Goal: Task Accomplishment & Management: Use online tool/utility

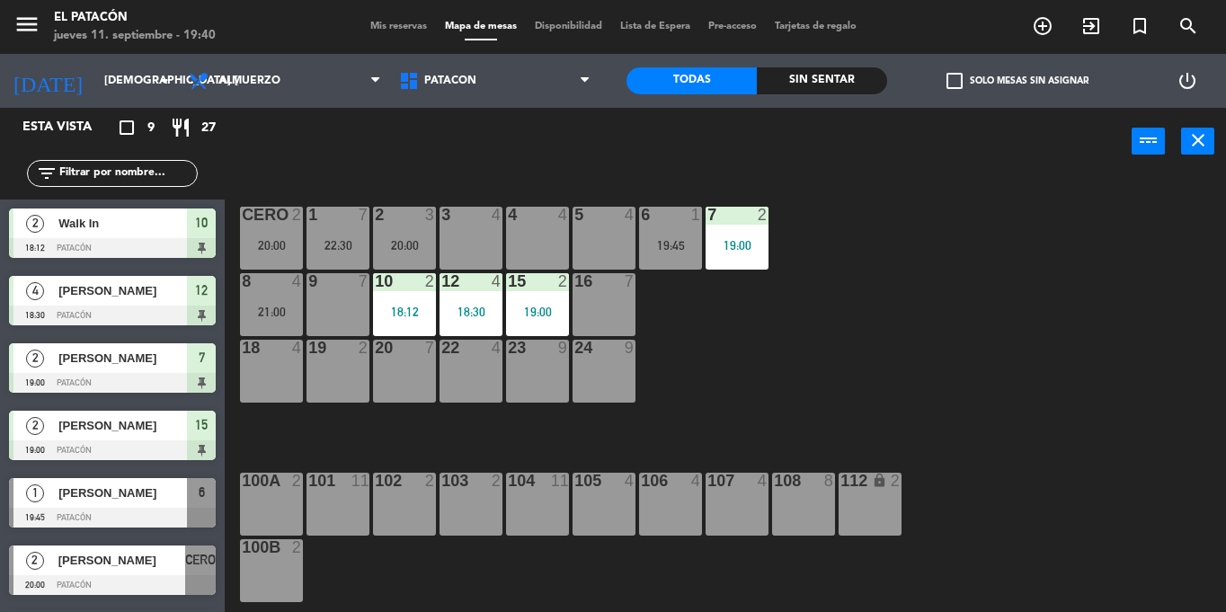
click at [136, 569] on span "[PERSON_NAME]" at bounding box center [121, 560] width 127 height 19
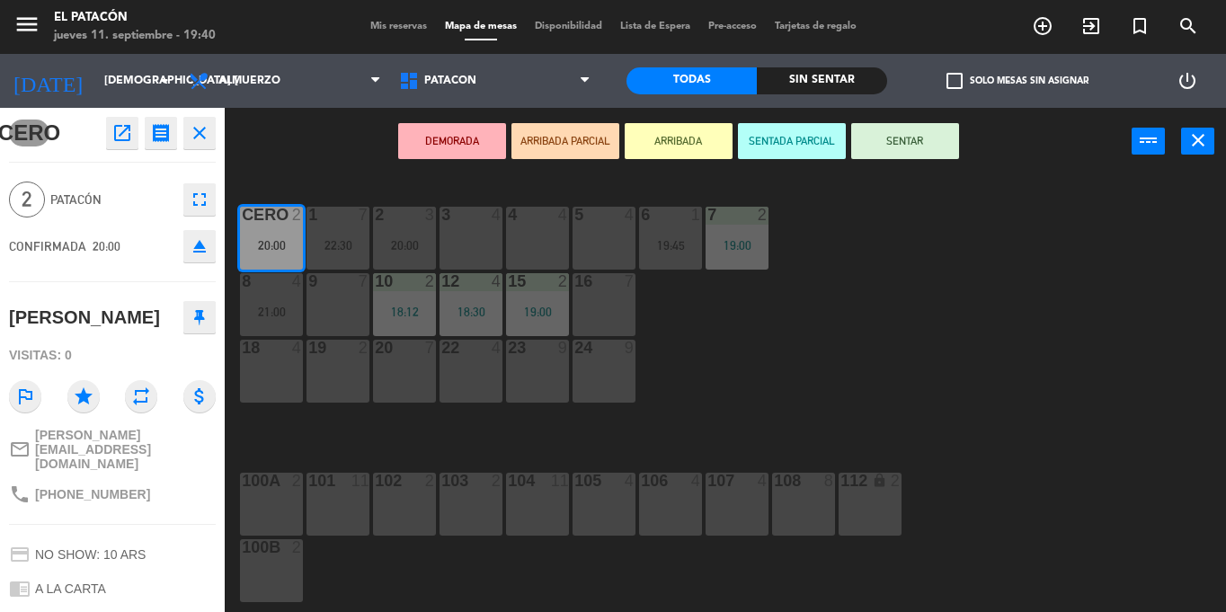
click at [313, 170] on div "DEMORADA ARRIBADA PARCIAL ARRIBADA SENTADA PARCIAL SENTAR power_input close" at bounding box center [678, 142] width 907 height 68
click at [264, 245] on div "20:00" at bounding box center [271, 245] width 63 height 13
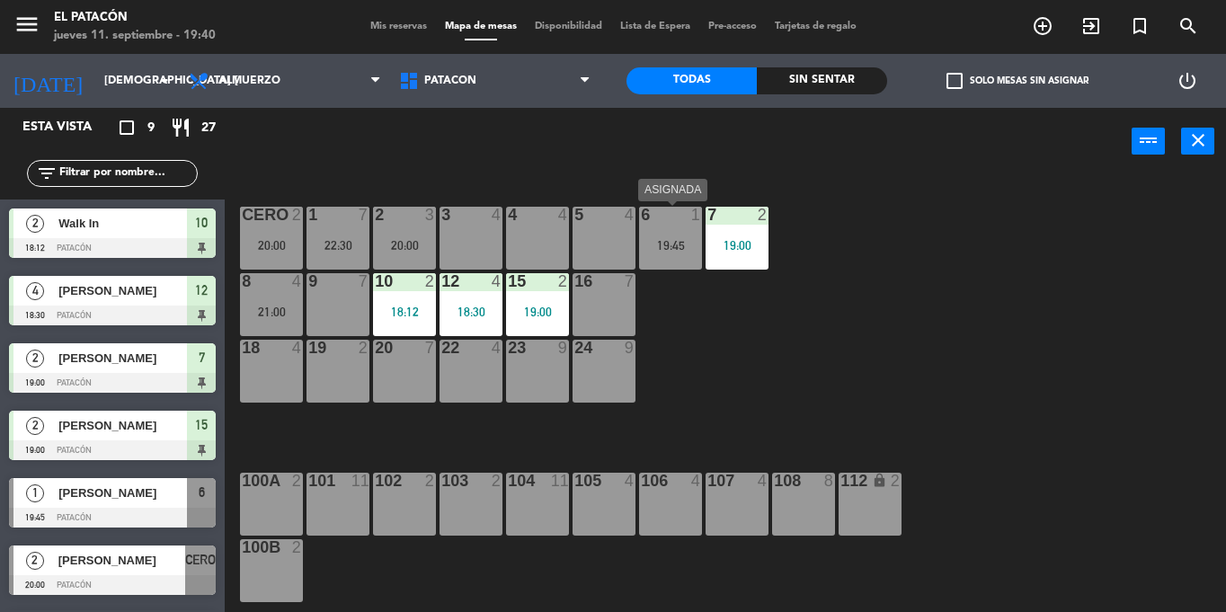
click at [652, 245] on div "19:45" at bounding box center [670, 245] width 63 height 13
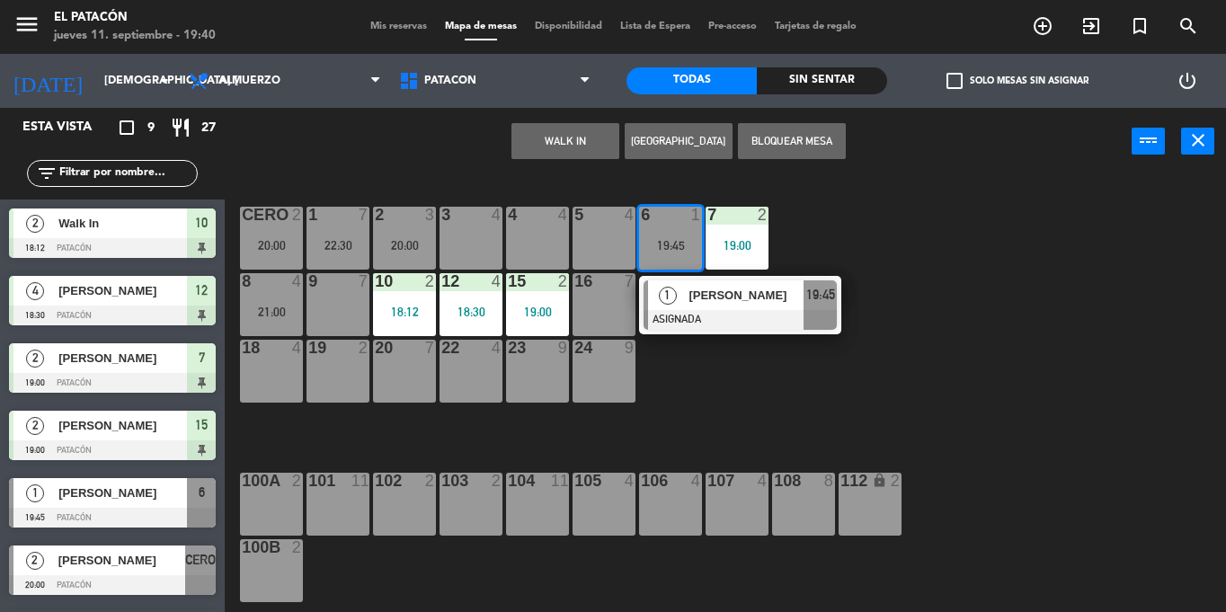
click at [691, 308] on div "[PERSON_NAME]" at bounding box center [745, 296] width 117 height 30
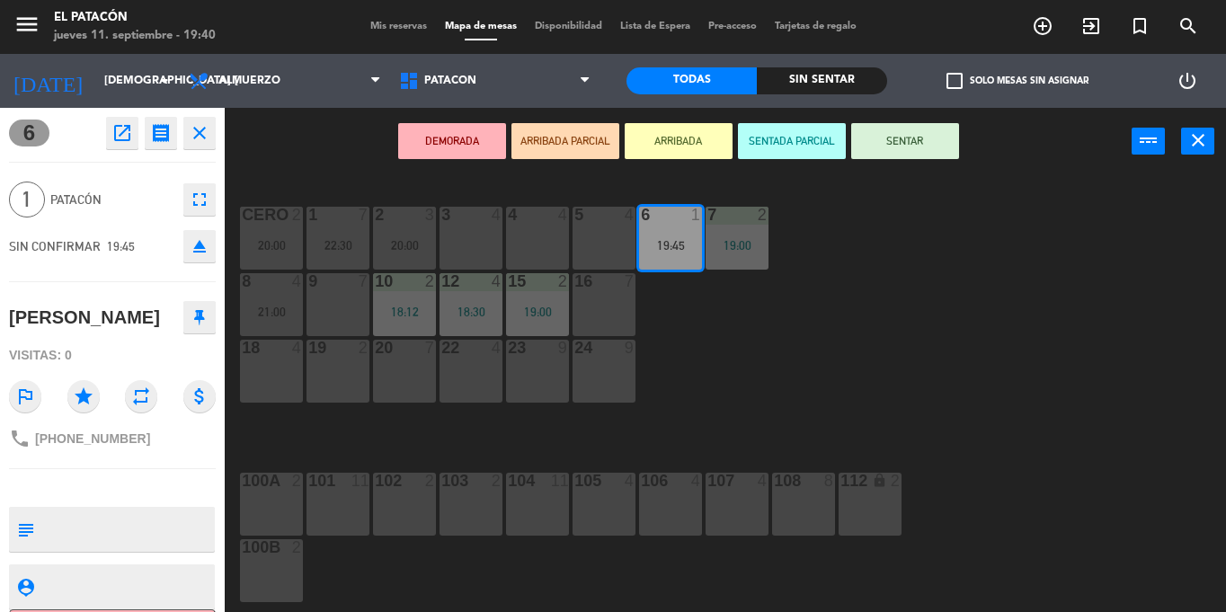
click at [928, 143] on button "SENTAR" at bounding box center [906, 141] width 108 height 36
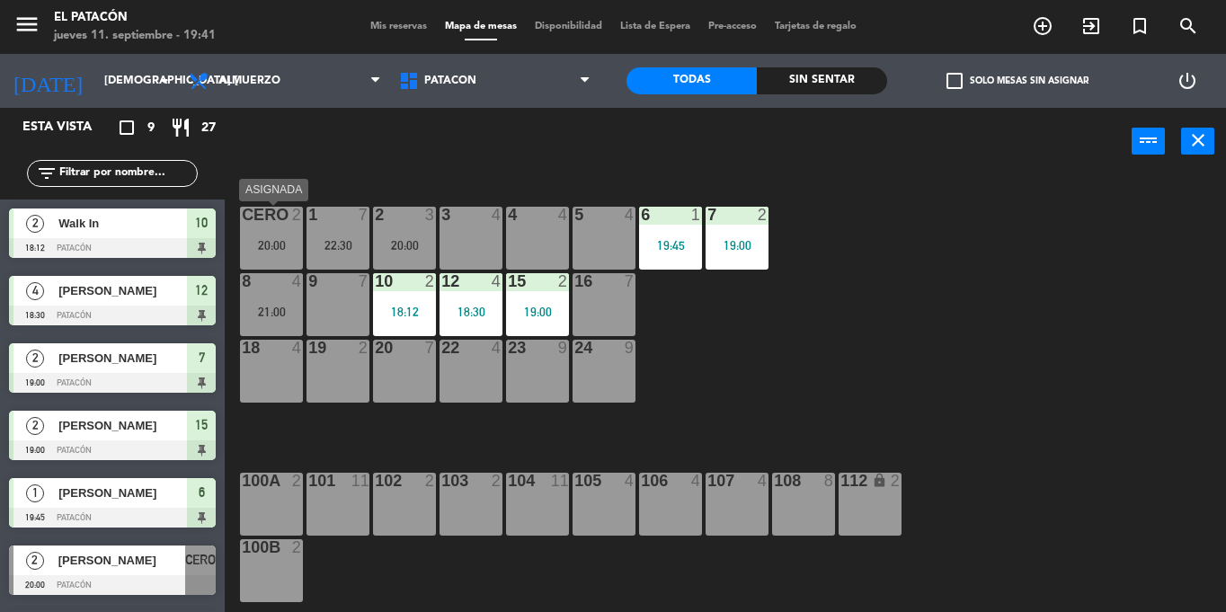
click at [272, 241] on div "20:00" at bounding box center [271, 245] width 63 height 13
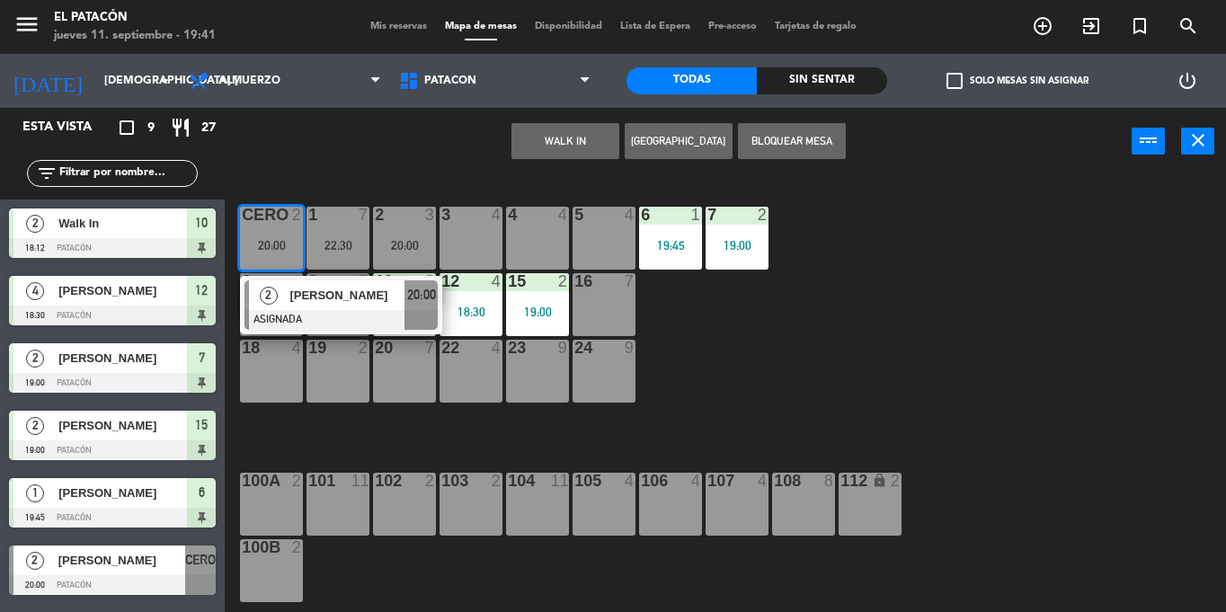
click at [484, 243] on div "3 4" at bounding box center [471, 238] width 63 height 63
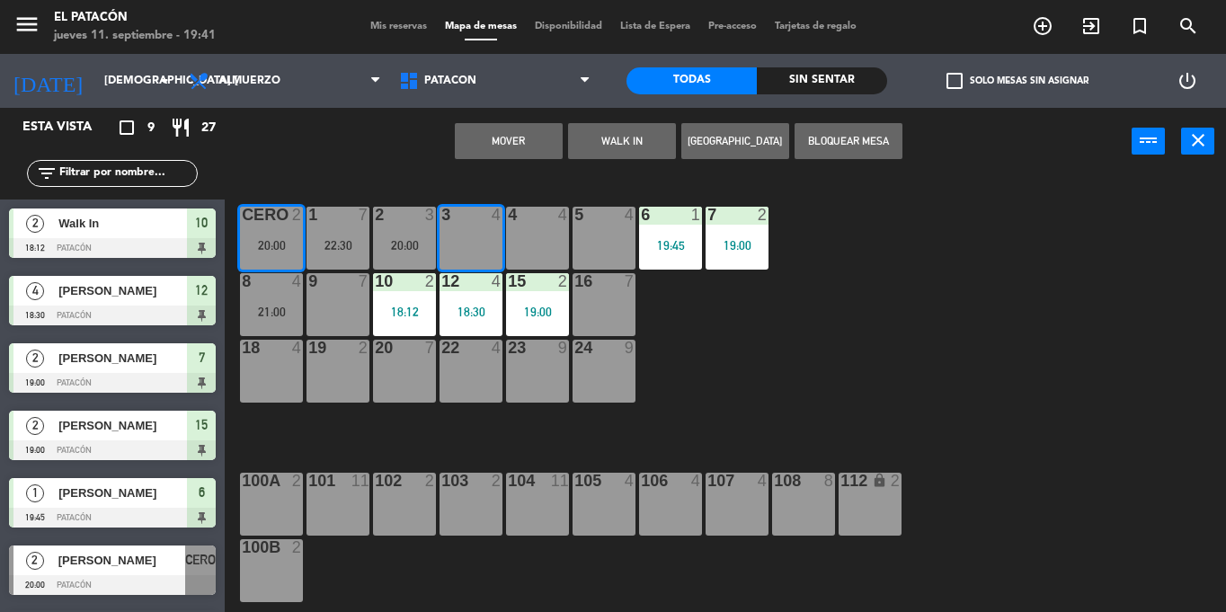
click at [504, 147] on button "Mover" at bounding box center [509, 141] width 108 height 36
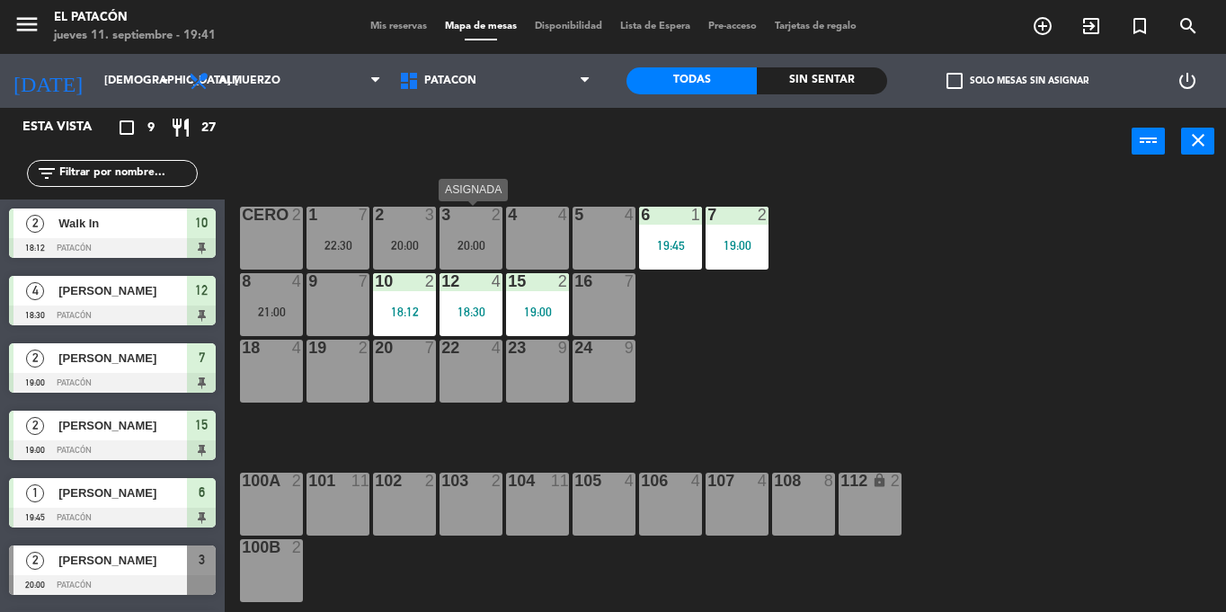
click at [482, 230] on div "3 2 20:00" at bounding box center [471, 238] width 63 height 63
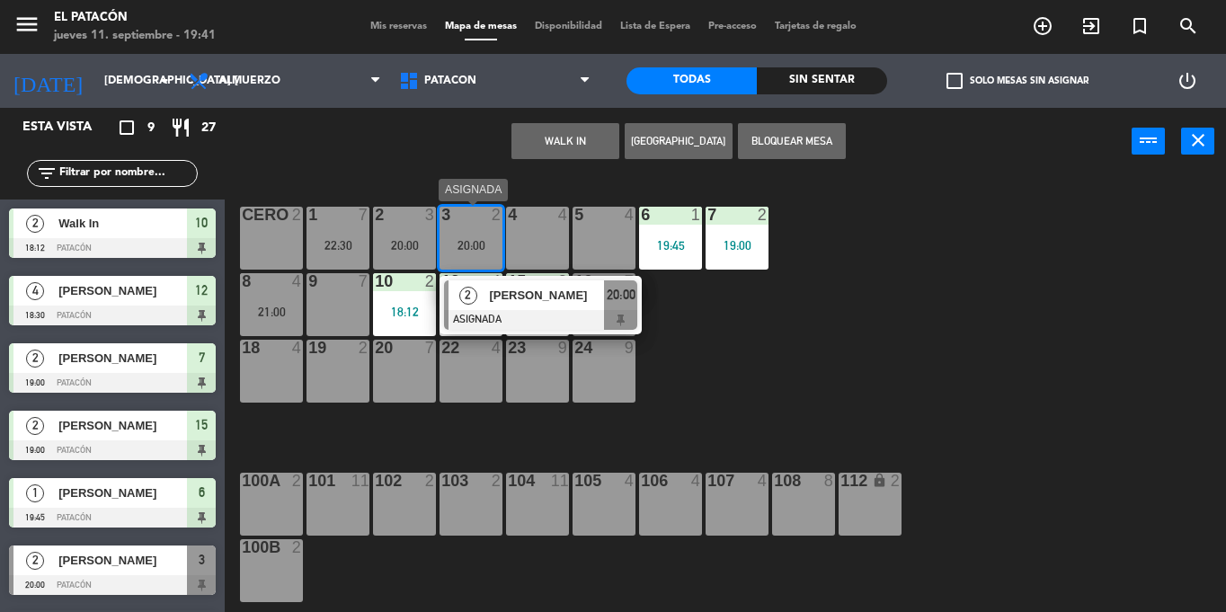
click at [541, 316] on div at bounding box center [540, 320] width 193 height 20
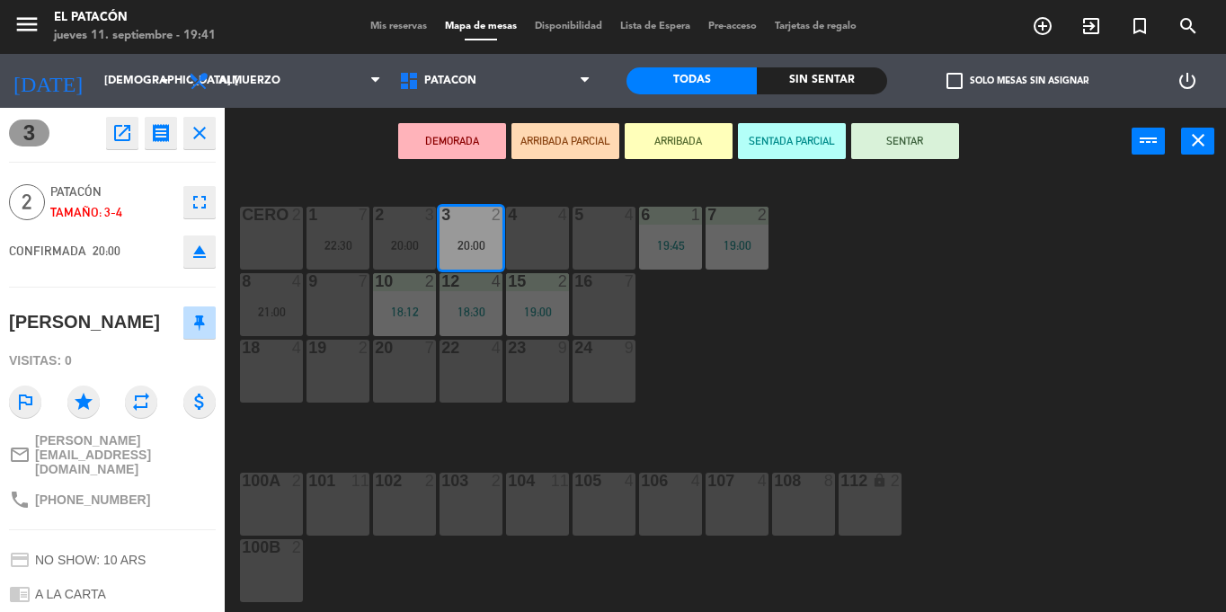
click at [896, 155] on button "SENTAR" at bounding box center [906, 141] width 108 height 36
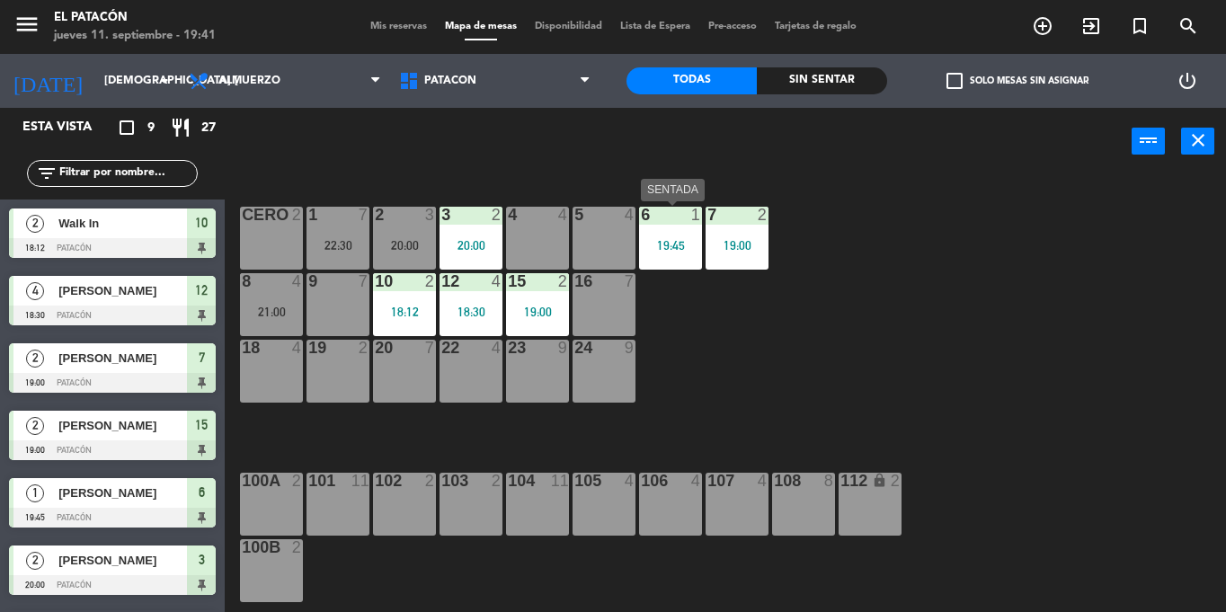
click at [684, 227] on div "6 1 19:45" at bounding box center [670, 238] width 63 height 63
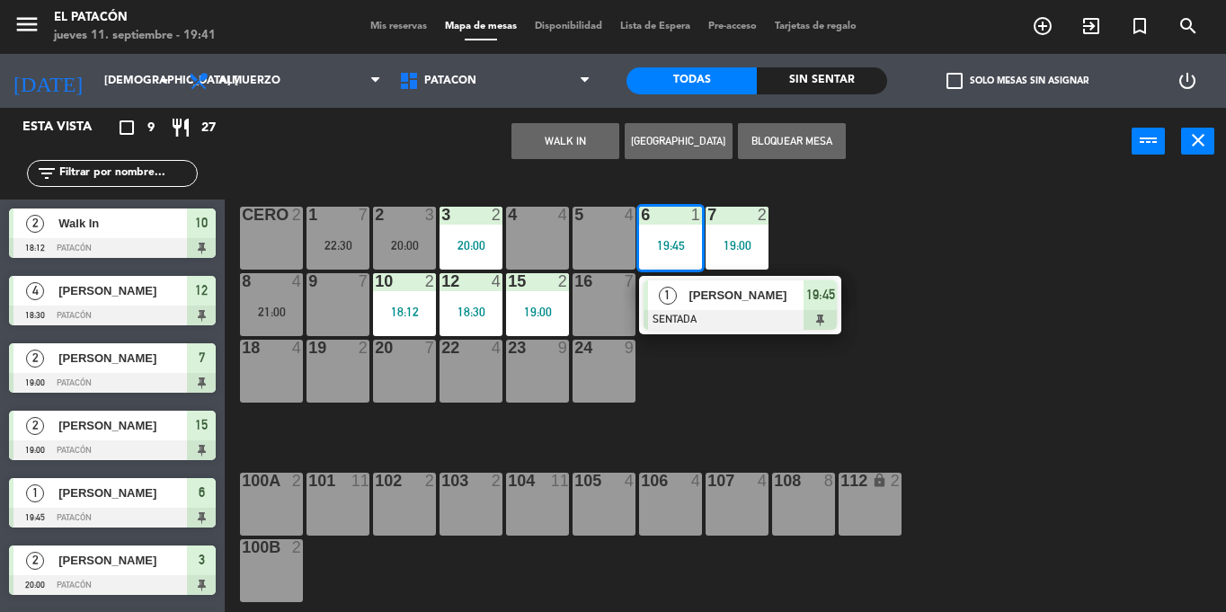
click at [594, 228] on div "5 4" at bounding box center [604, 238] width 63 height 63
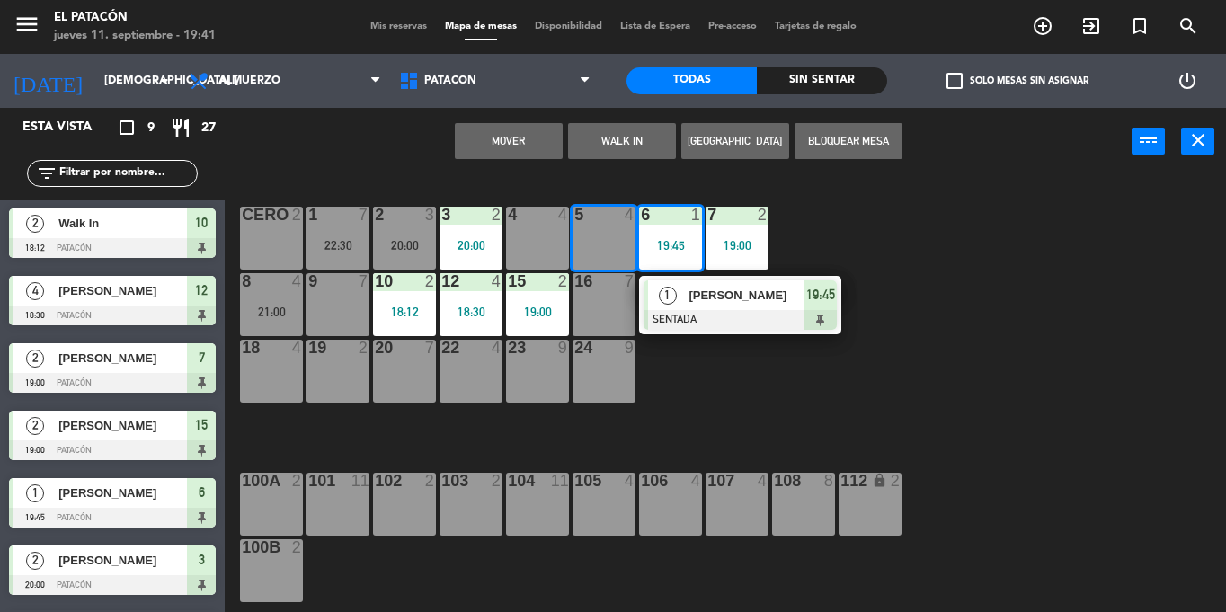
click at [501, 148] on button "Mover" at bounding box center [509, 141] width 108 height 36
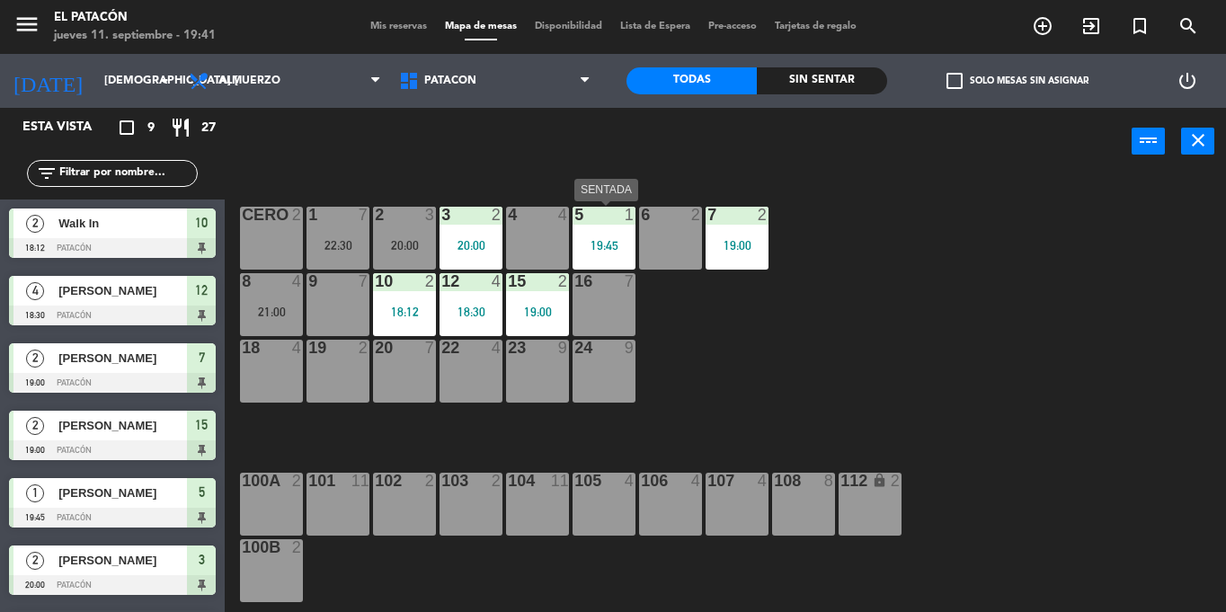
click at [596, 230] on div "5 1 19:45" at bounding box center [604, 238] width 63 height 63
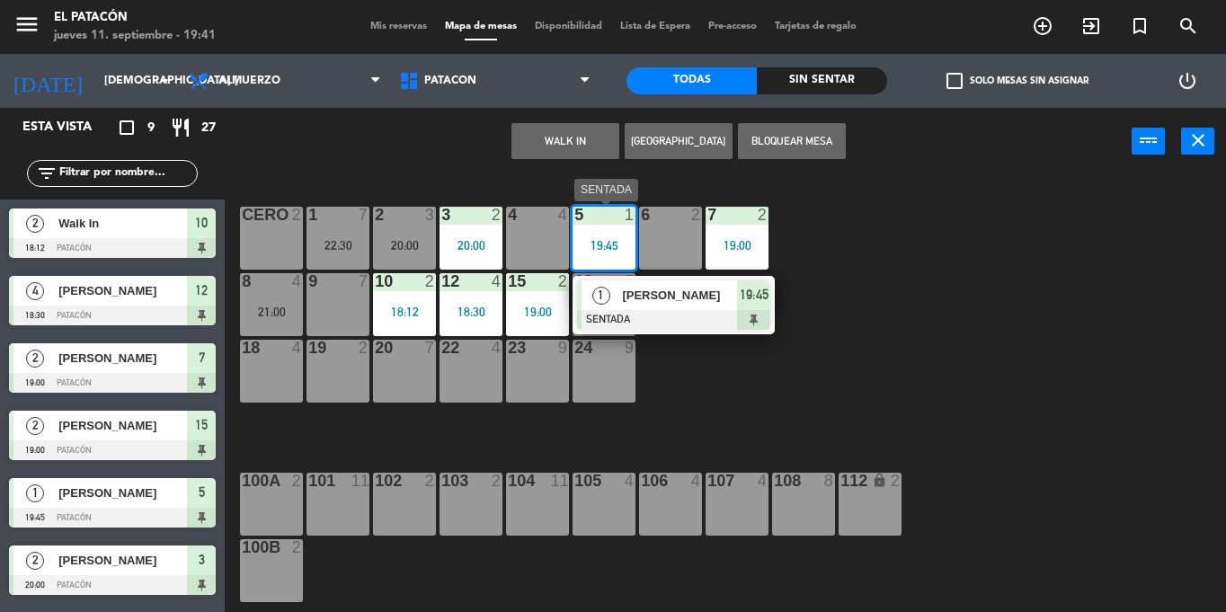
click at [668, 308] on div "[PERSON_NAME]" at bounding box center [678, 296] width 117 height 30
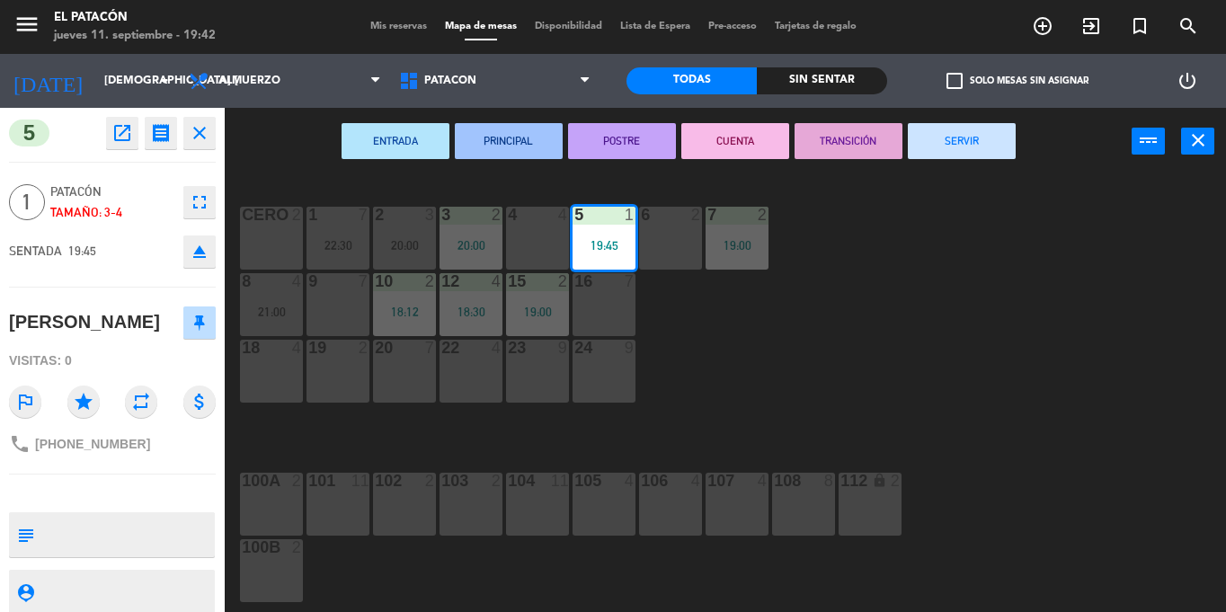
click at [849, 307] on div "1 7 22:30 2 3 20:00 3 2 20:00 4 4 5 1 19:45 6 2 7 2 19:00 CERO 2 8 4 21:00 9 7 …" at bounding box center [731, 393] width 989 height 437
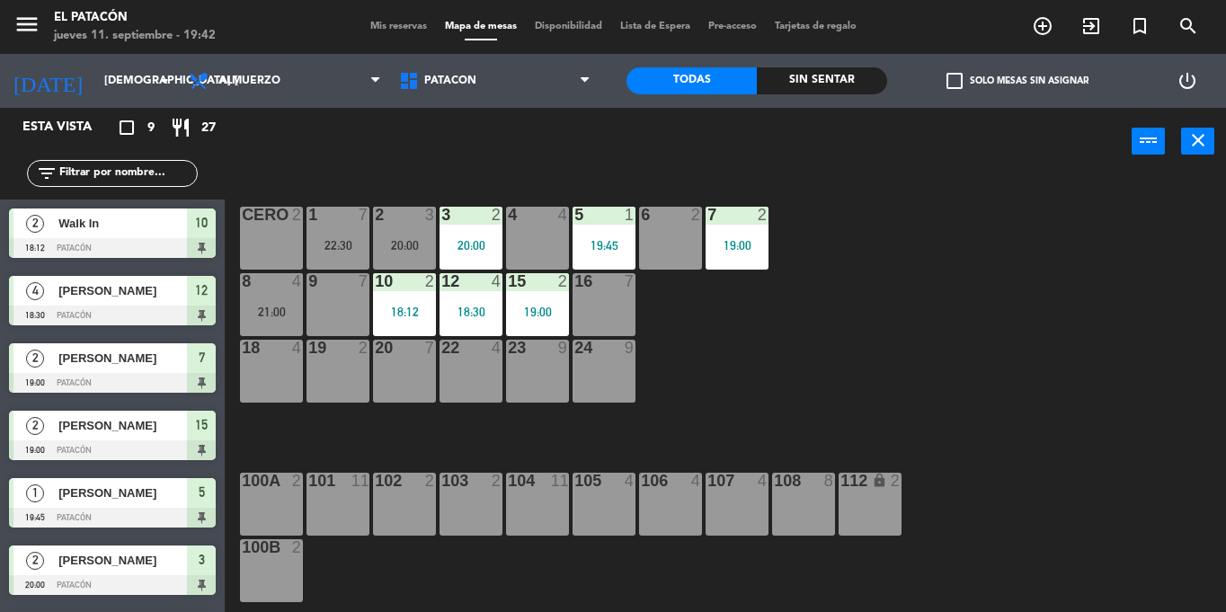
click at [404, 295] on div "10 2 18:12" at bounding box center [404, 304] width 63 height 63
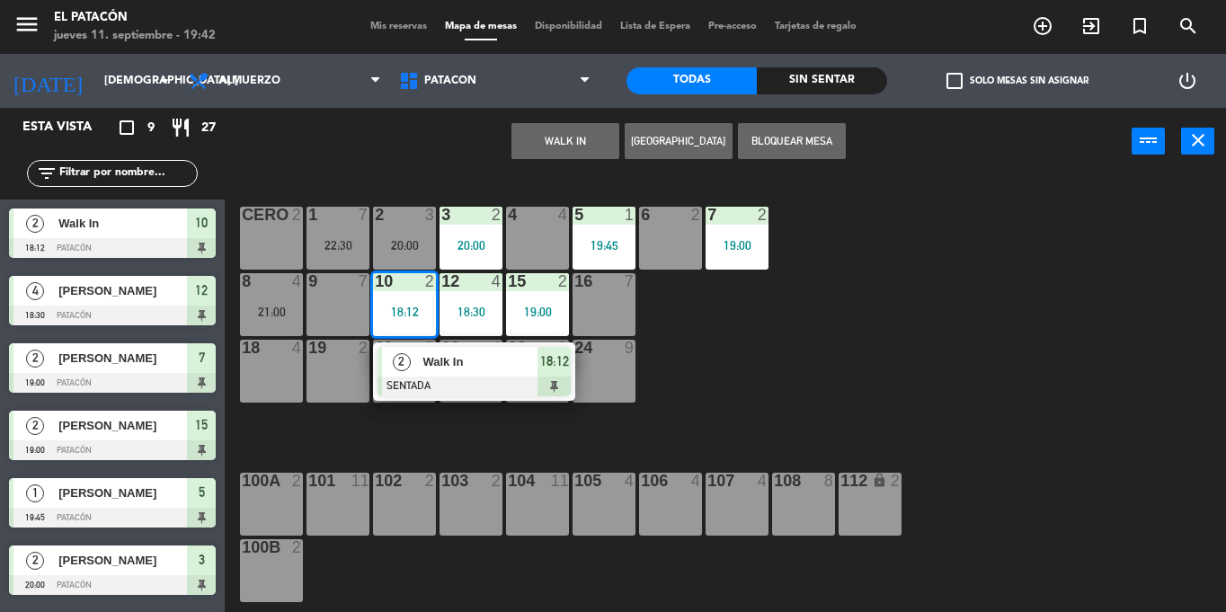
click at [506, 371] on span "Walk In" at bounding box center [480, 361] width 115 height 19
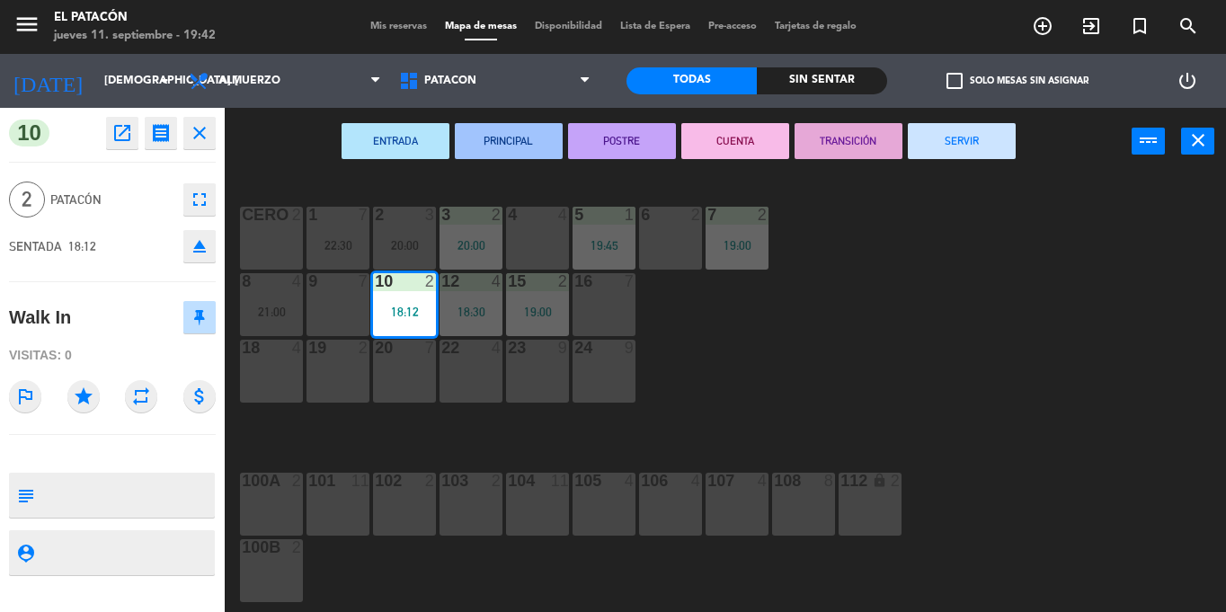
click at [639, 135] on button "POSTRE" at bounding box center [622, 141] width 108 height 36
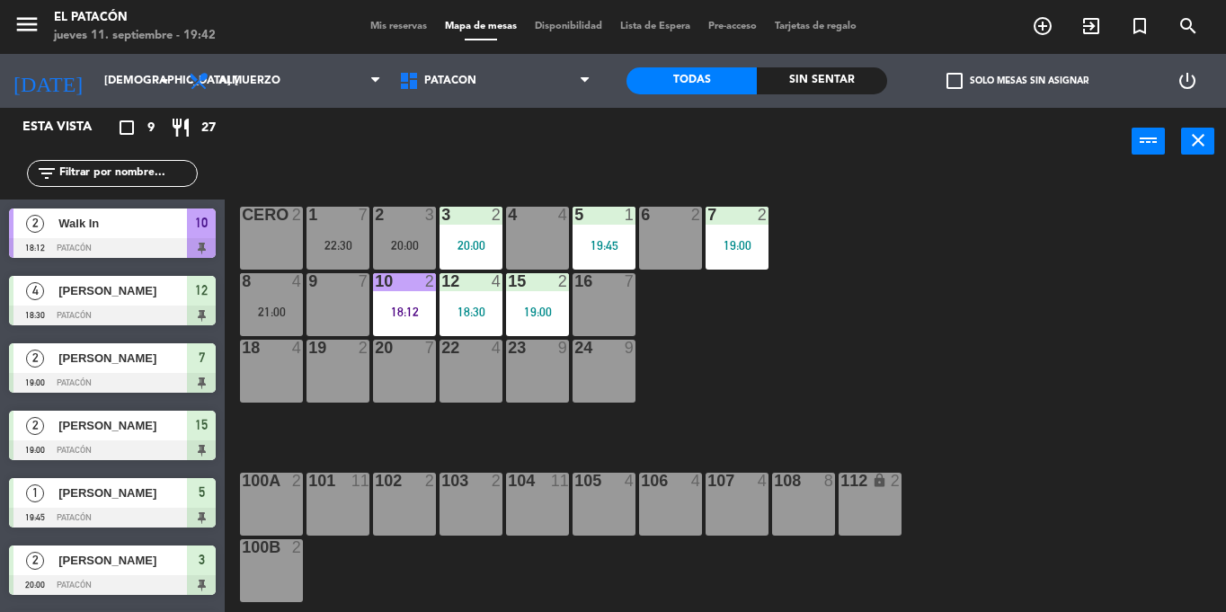
click at [947, 293] on div "1 7 22:30 2 3 20:00 3 2 20:00 4 4 5 1 19:45 6 2 7 2 19:00 CERO 2 8 4 21:00 9 7 …" at bounding box center [731, 393] width 989 height 437
click at [683, 250] on div "6 2" at bounding box center [670, 238] width 63 height 63
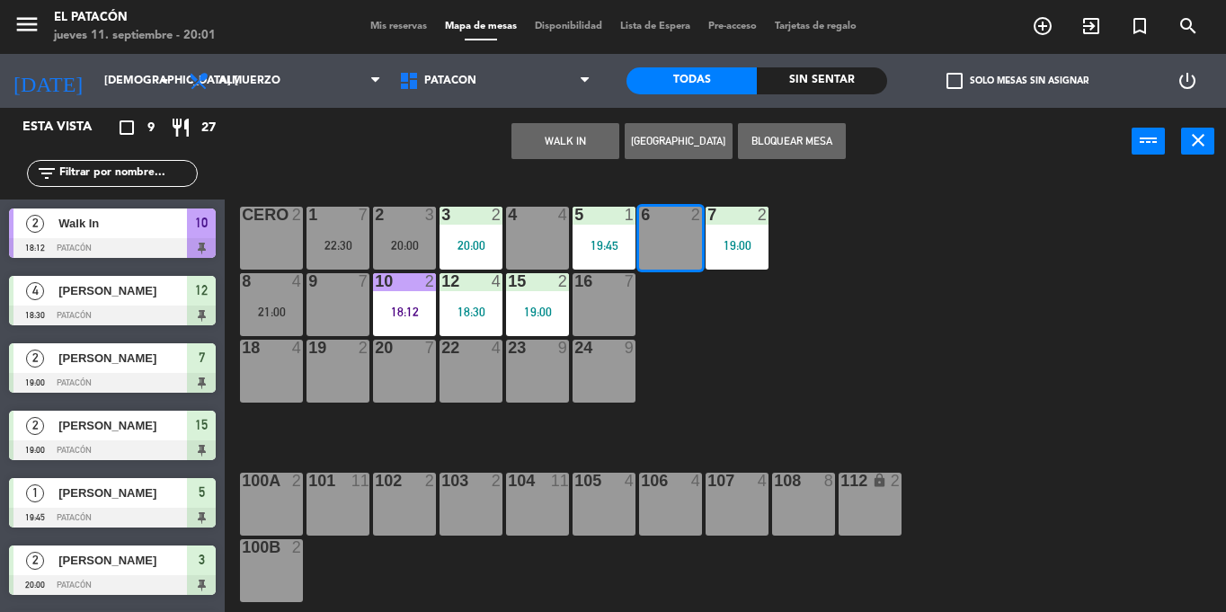
click at [683, 250] on div "6 2" at bounding box center [670, 238] width 63 height 63
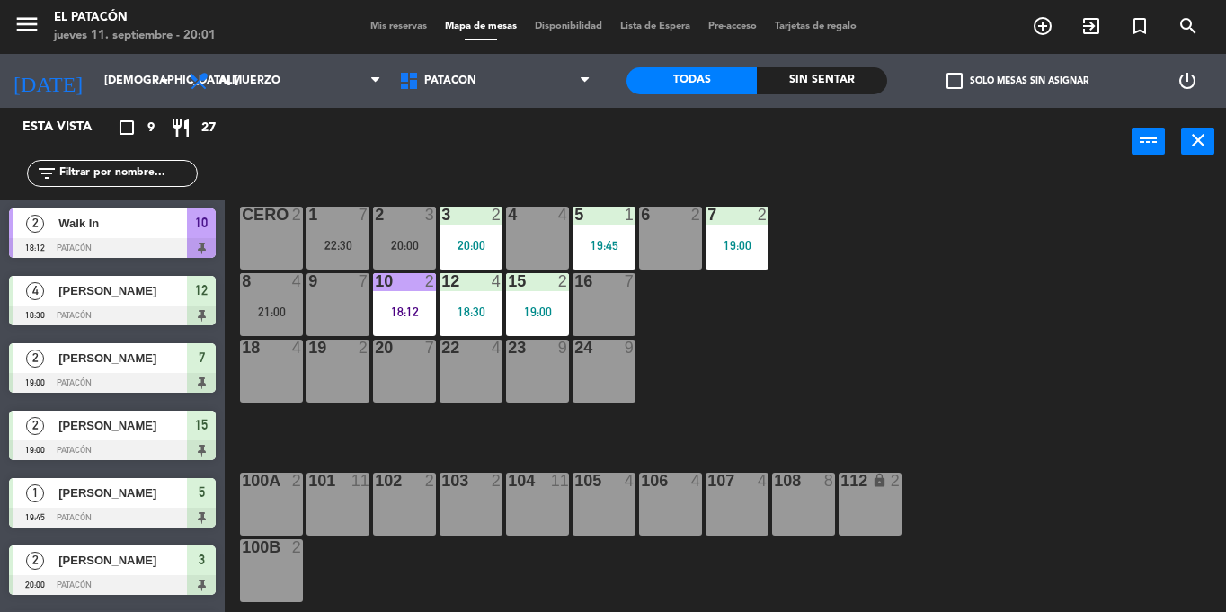
click at [683, 250] on div "6 2" at bounding box center [670, 238] width 63 height 63
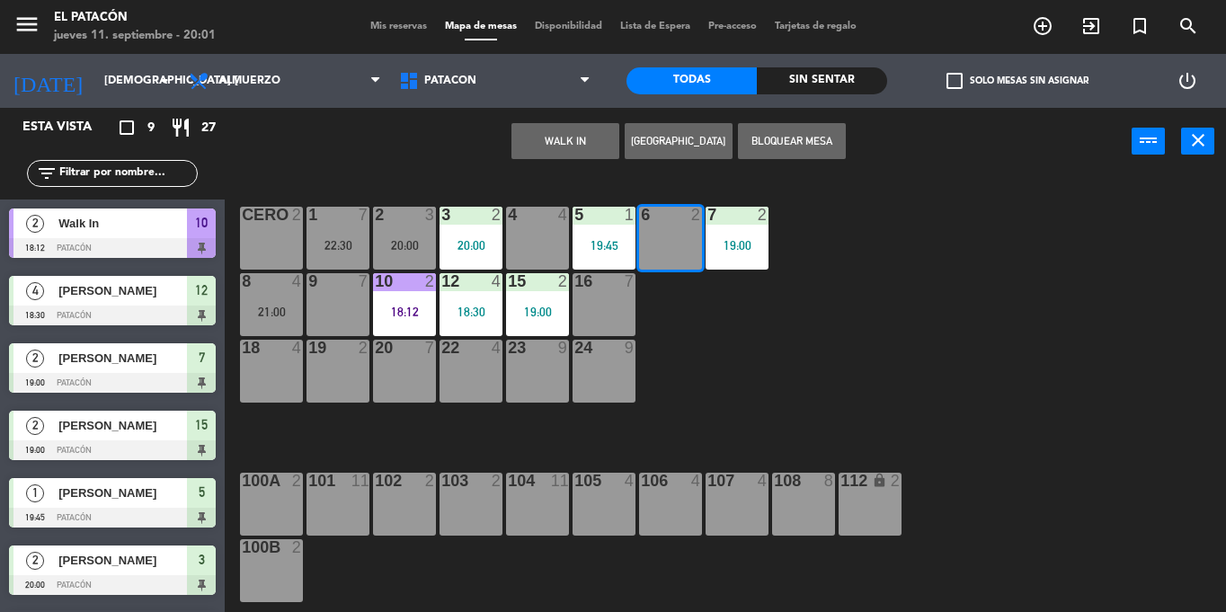
click at [584, 131] on button "WALK IN" at bounding box center [566, 141] width 108 height 36
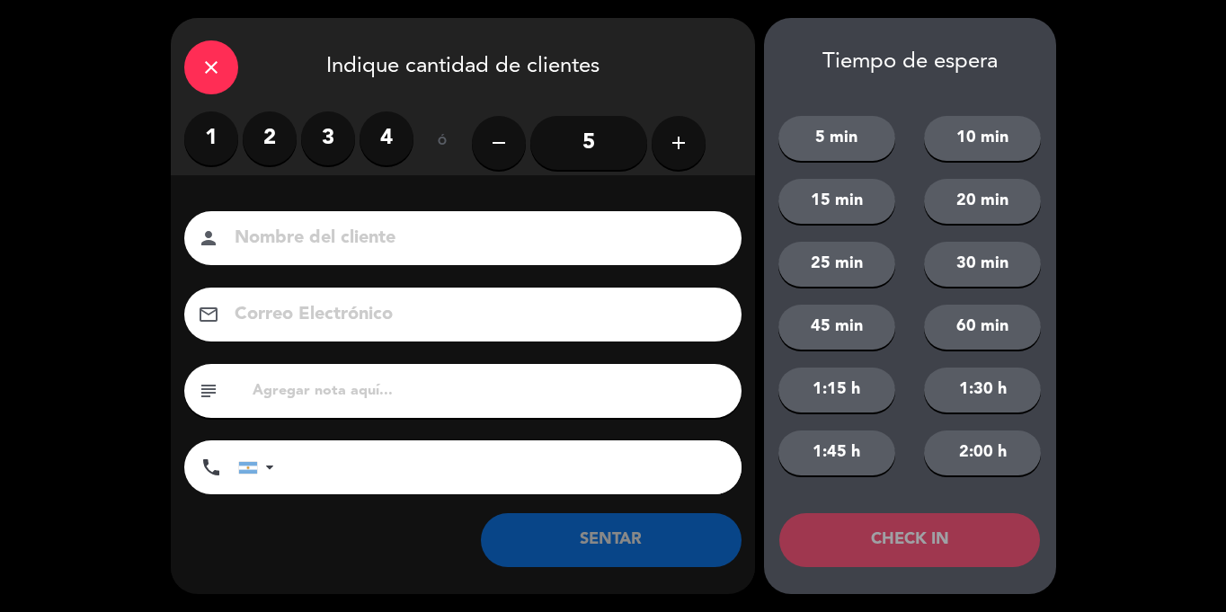
click at [270, 142] on label "2" at bounding box center [270, 138] width 54 height 54
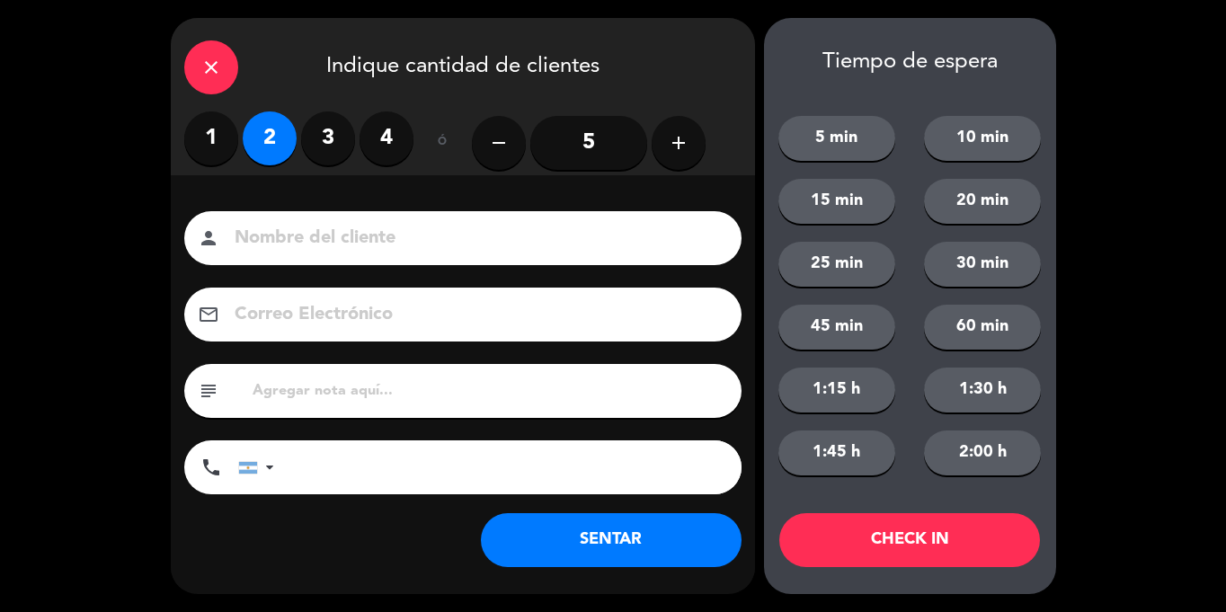
click at [593, 562] on button "SENTAR" at bounding box center [611, 540] width 261 height 54
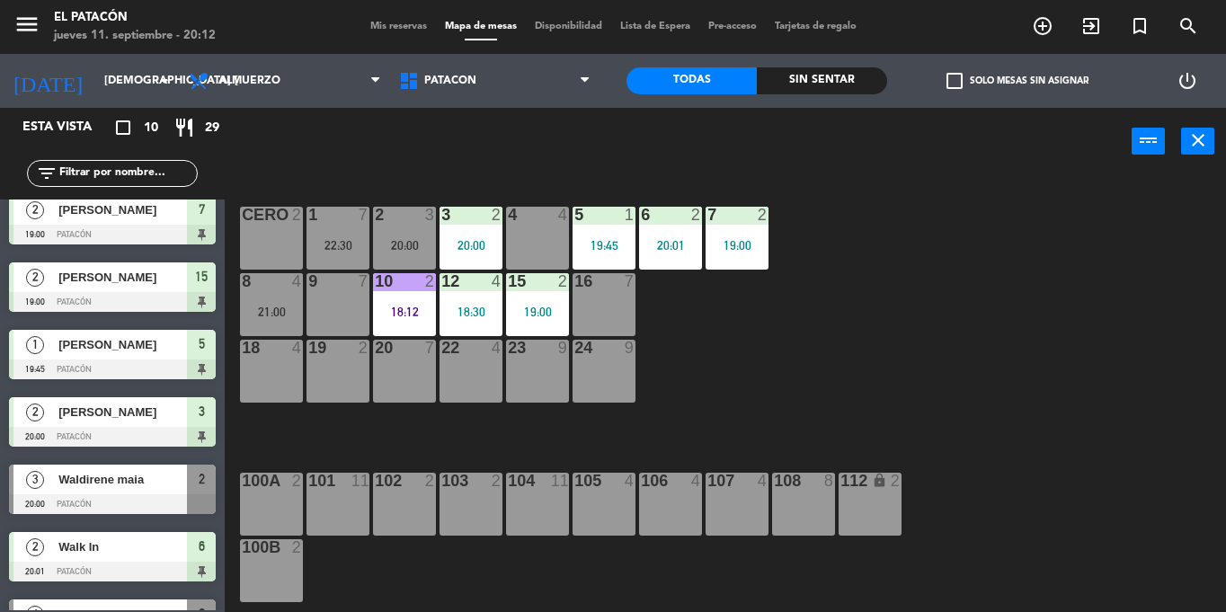
scroll to position [149, 0]
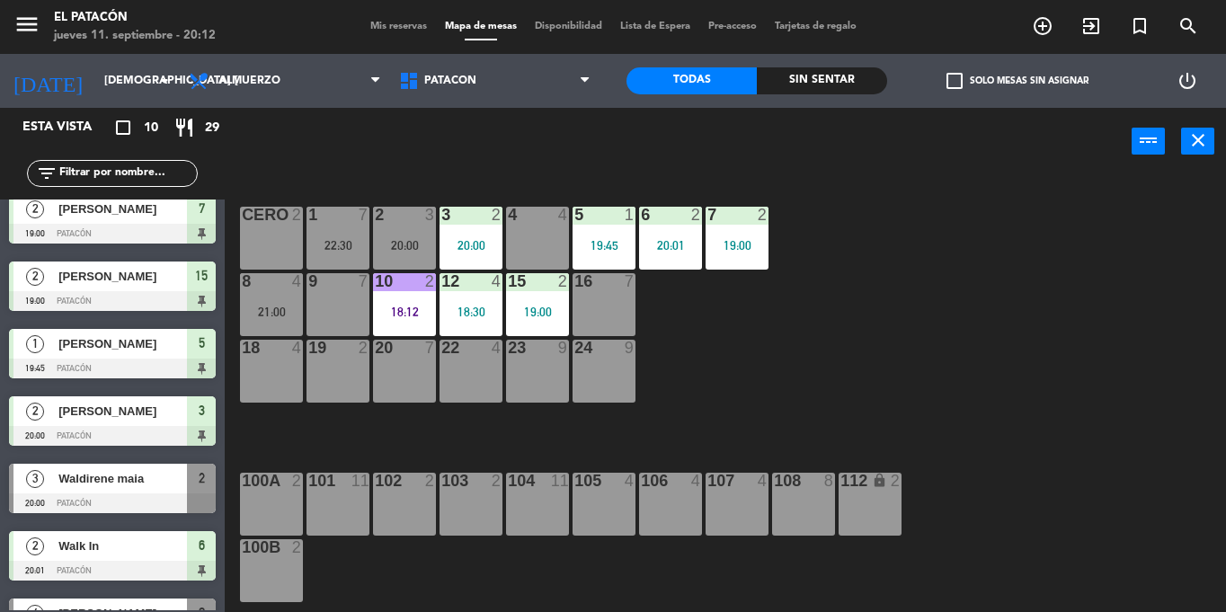
click at [131, 477] on span "Waldirene maia" at bounding box center [122, 478] width 129 height 19
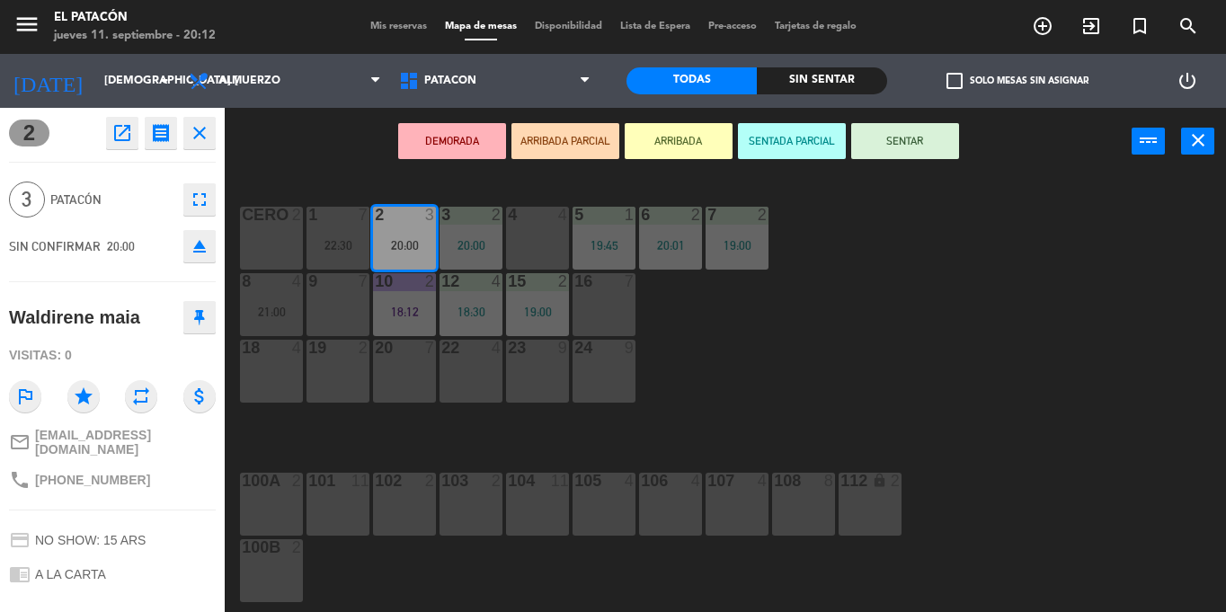
click at [321, 166] on div "DEMORADA ARRIBADA PARCIAL ARRIBADA SENTADA PARCIAL SENTAR power_input close" at bounding box center [678, 142] width 907 height 68
click at [401, 242] on div "20:00" at bounding box center [404, 245] width 63 height 13
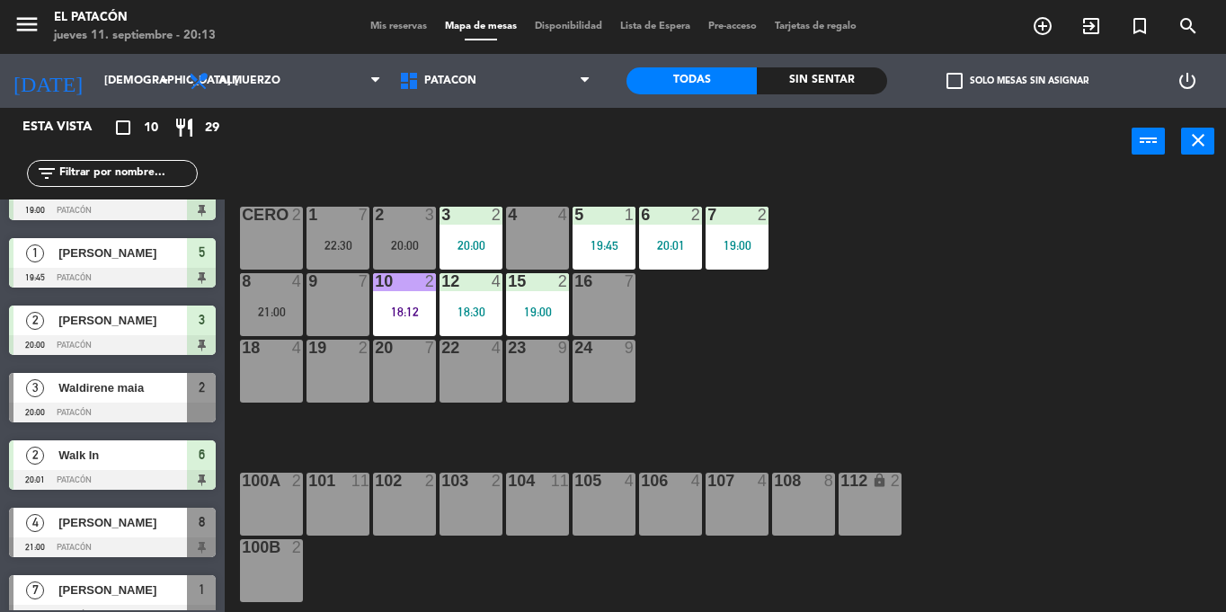
scroll to position [242, 0]
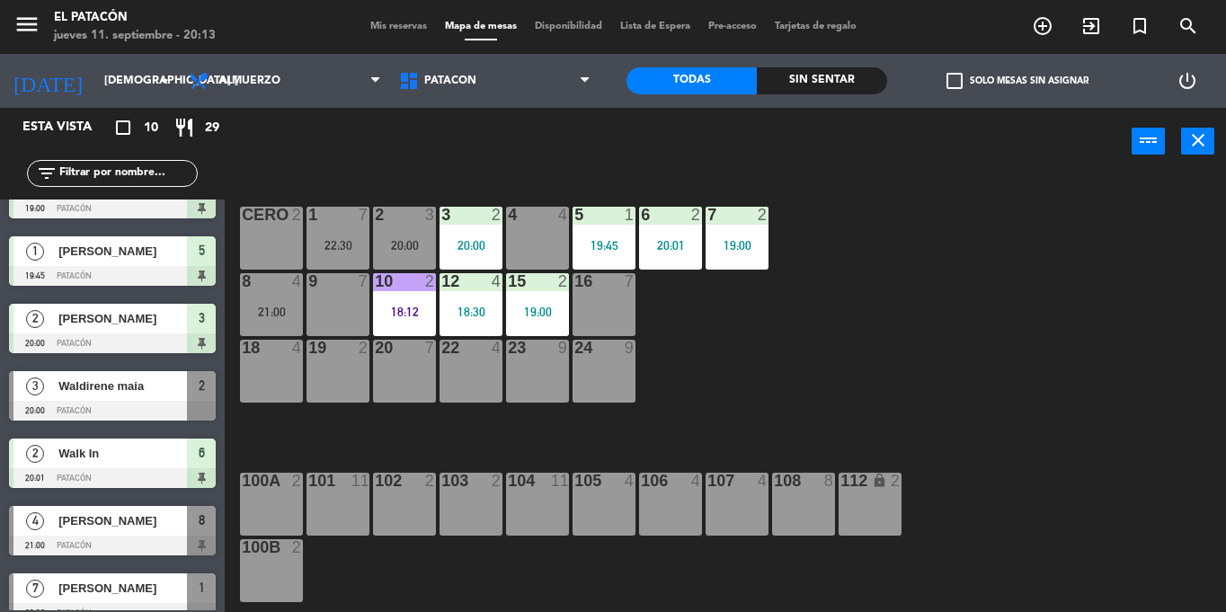
click at [403, 214] on div at bounding box center [404, 215] width 30 height 16
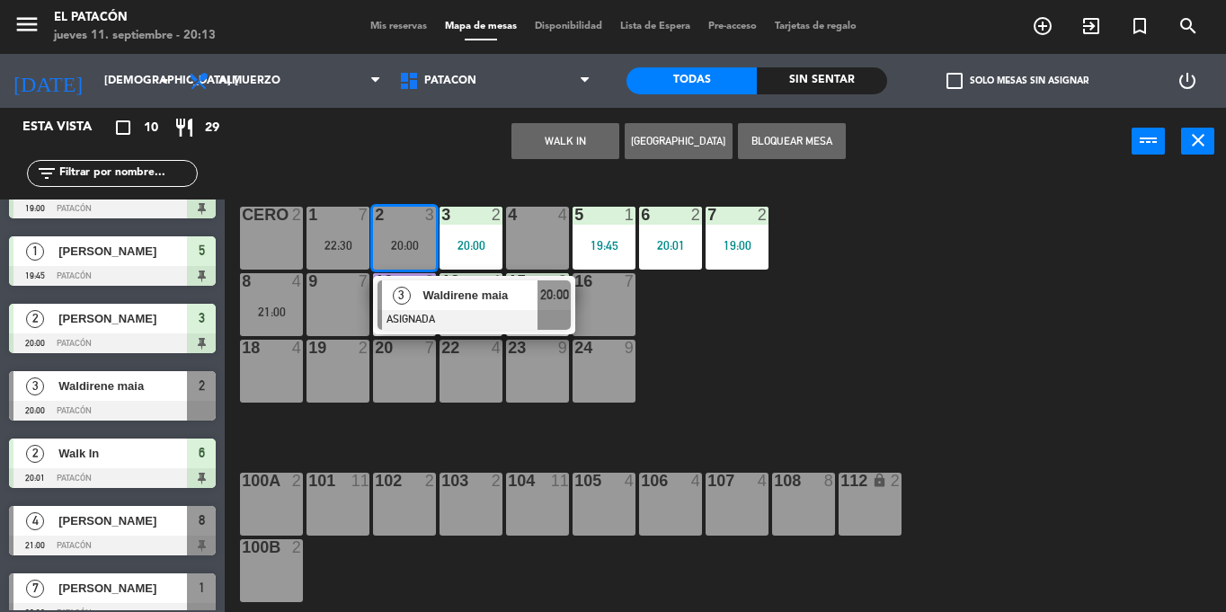
click at [433, 299] on span "Waldirene maia" at bounding box center [480, 295] width 115 height 19
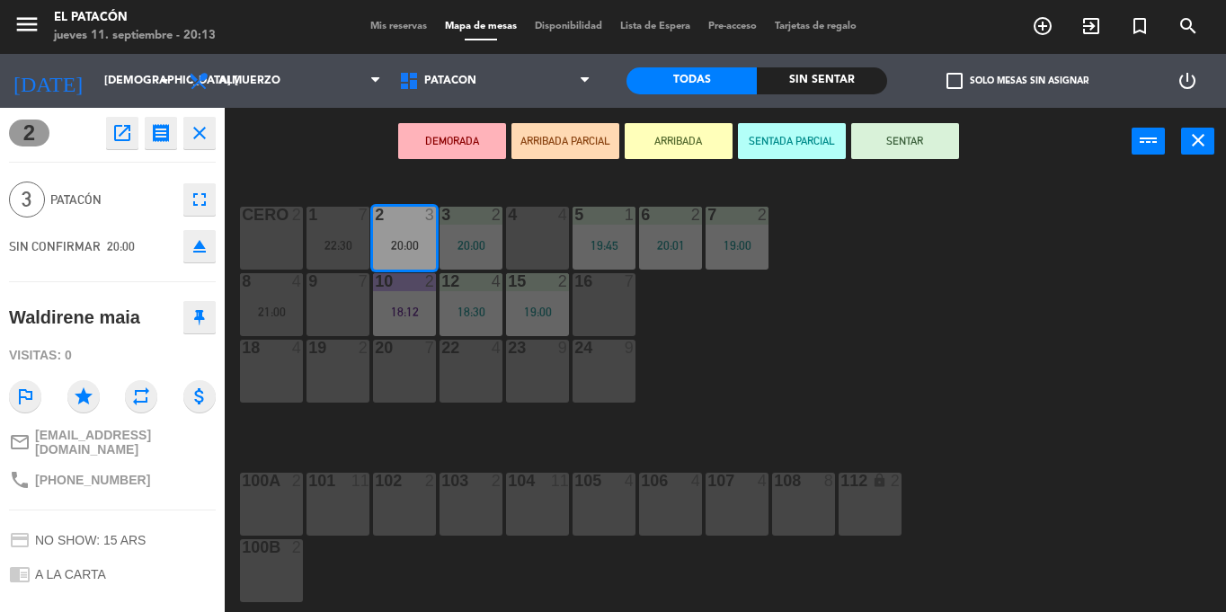
click at [920, 143] on button "SENTAR" at bounding box center [906, 141] width 108 height 36
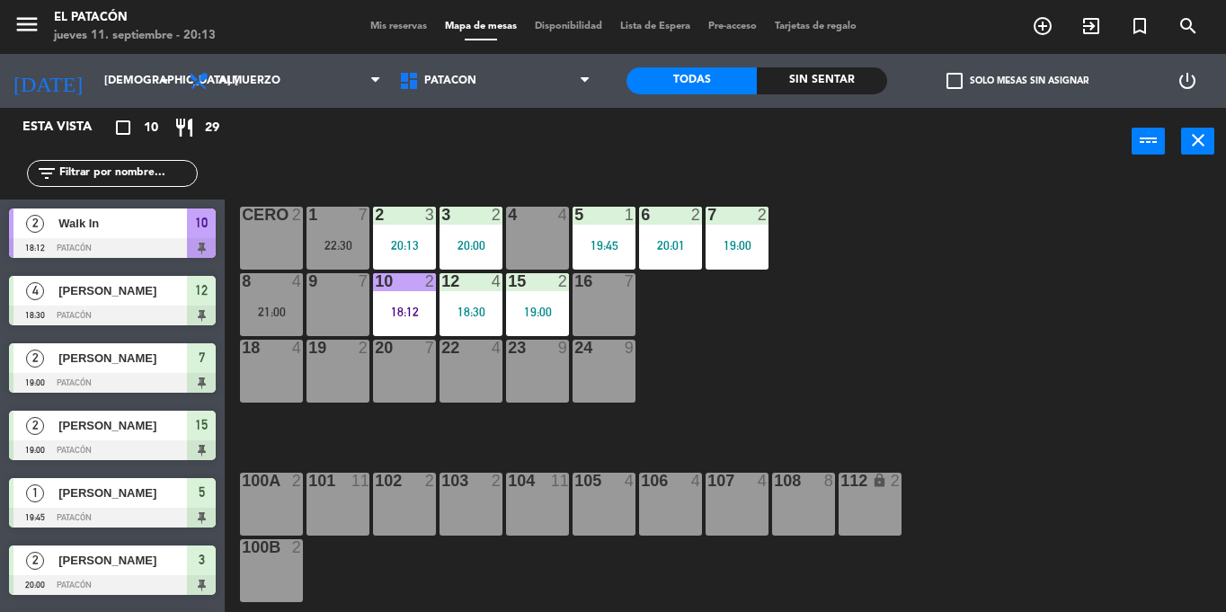
scroll to position [0, 0]
click at [920, 143] on div "power_input close" at bounding box center [678, 142] width 907 height 68
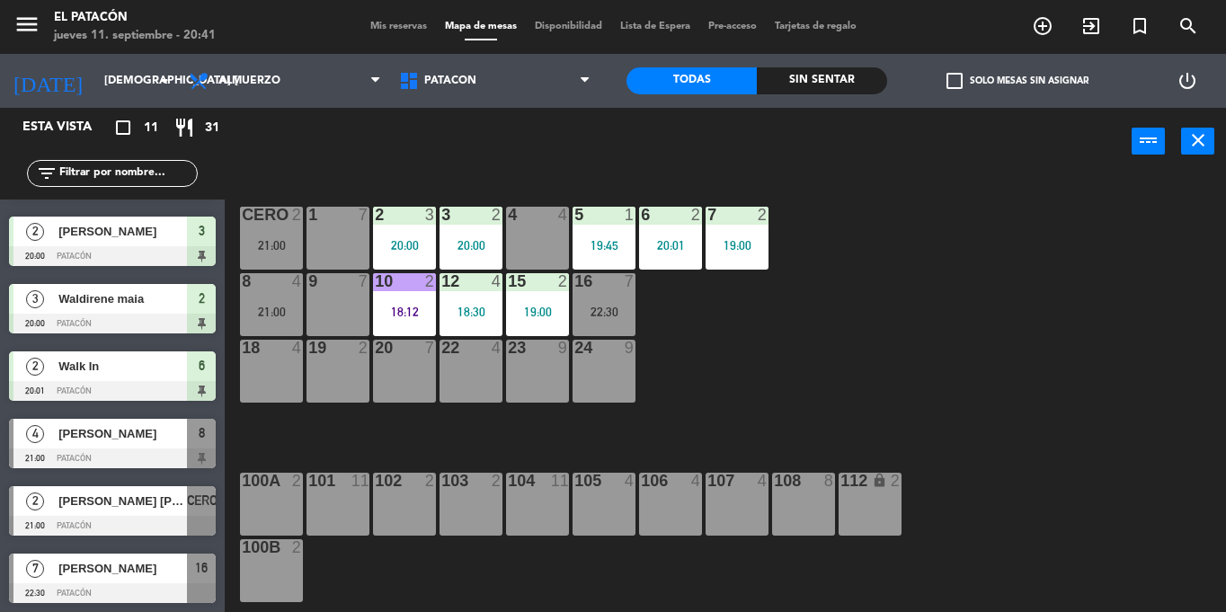
scroll to position [325, 0]
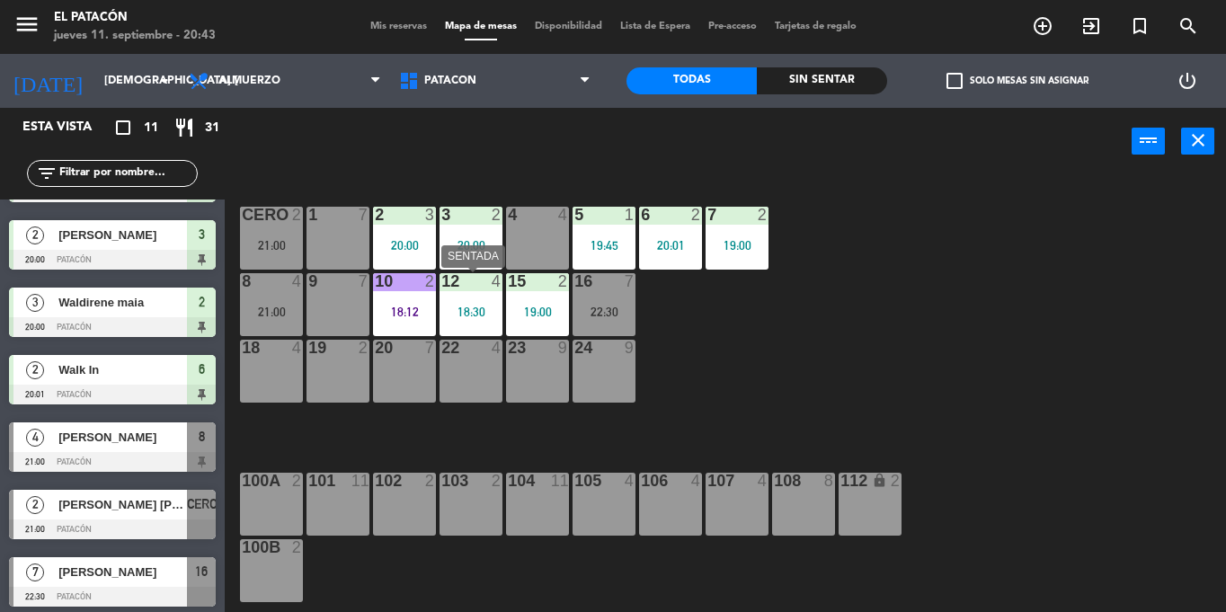
click at [470, 307] on div "18:30" at bounding box center [471, 312] width 63 height 13
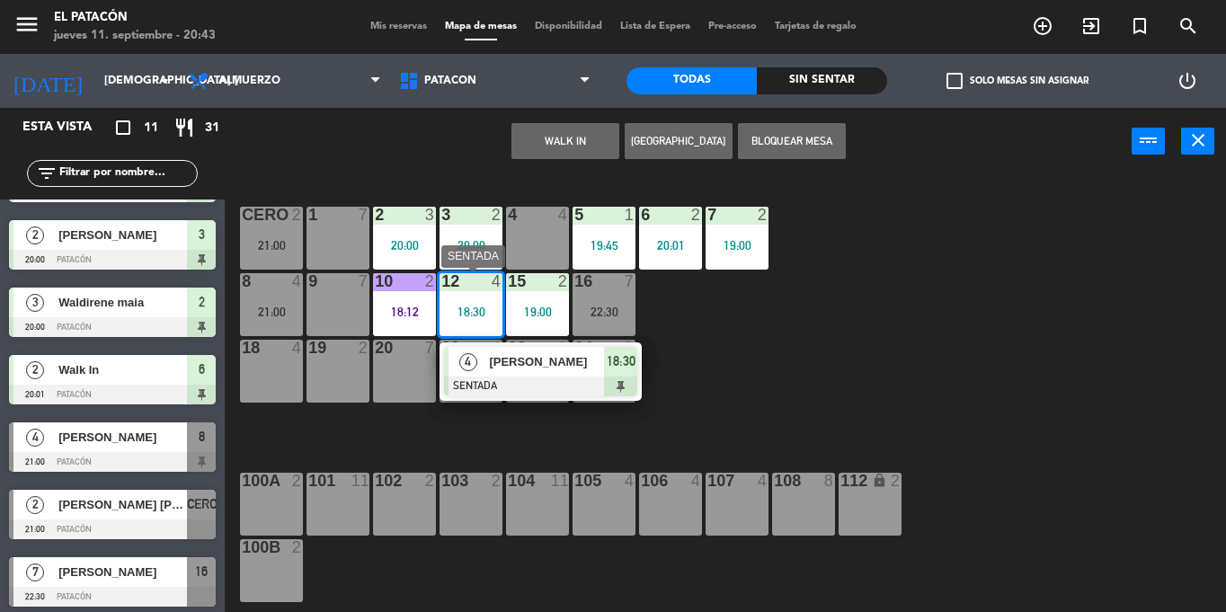
click at [543, 371] on span "[PERSON_NAME]" at bounding box center [546, 361] width 115 height 19
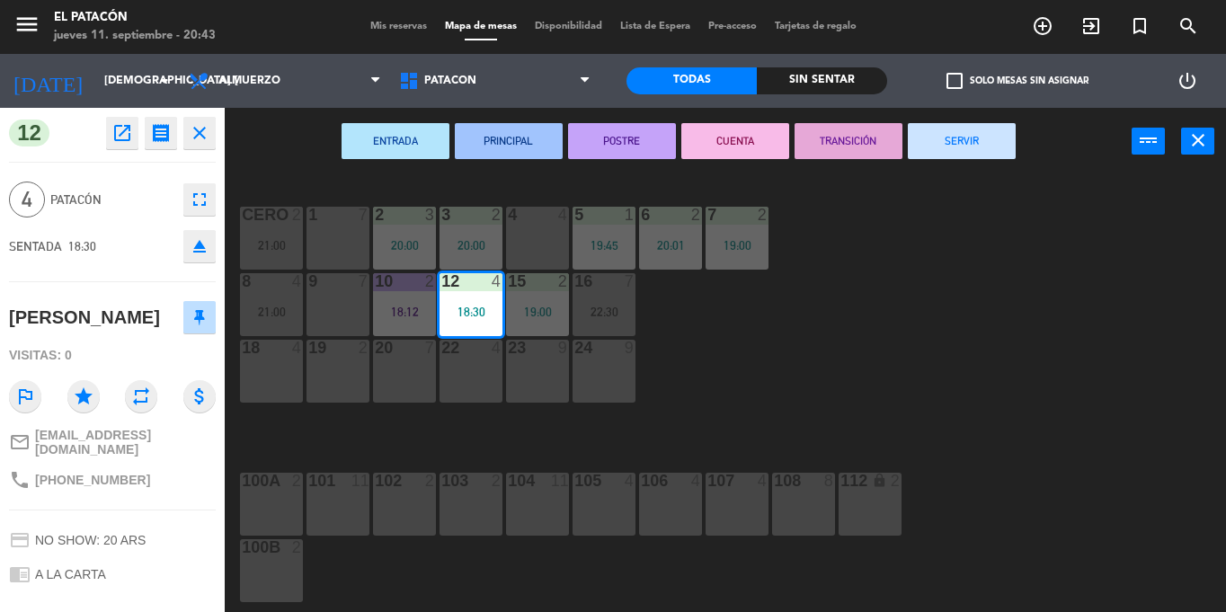
click at [965, 152] on button "SERVIR" at bounding box center [962, 141] width 108 height 36
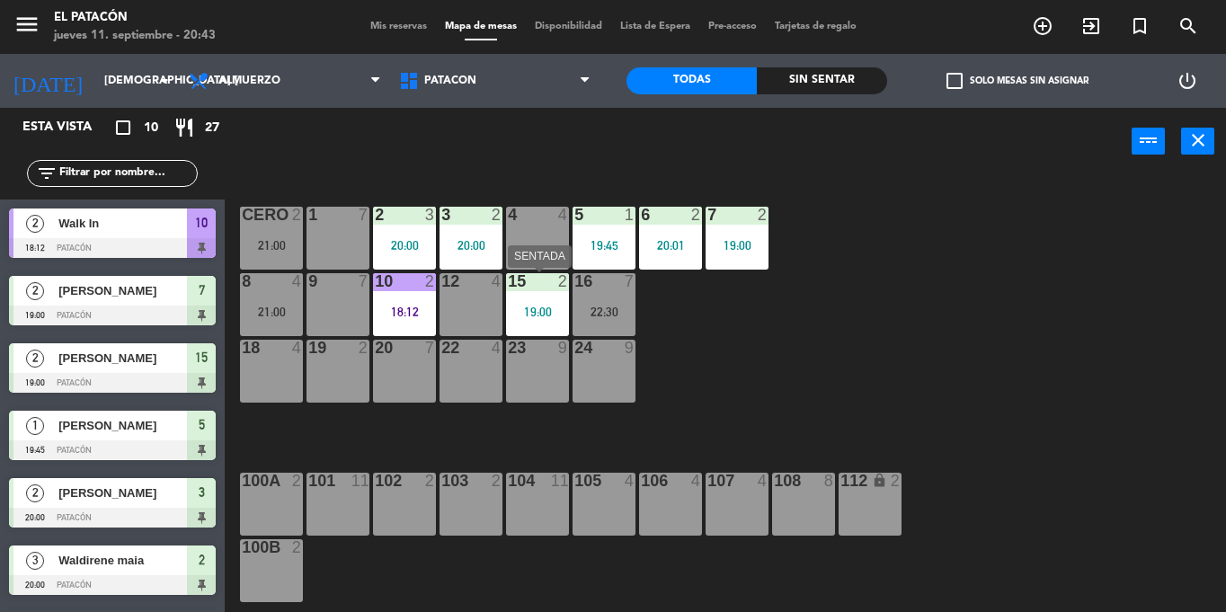
click at [551, 311] on div "19:00" at bounding box center [537, 312] width 63 height 13
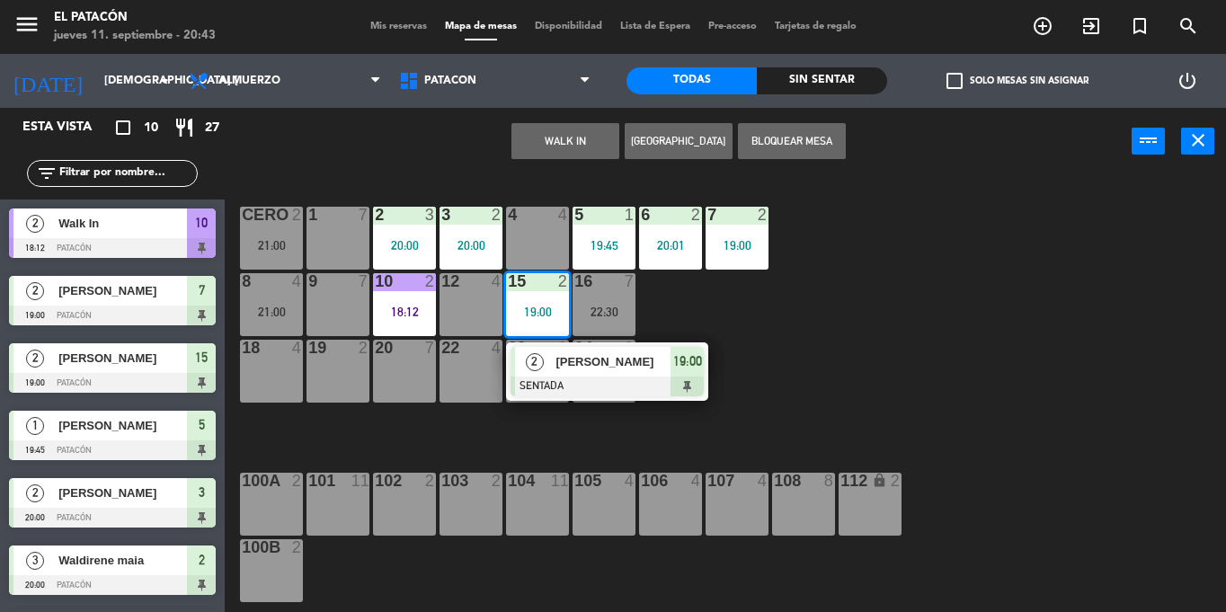
click at [571, 371] on span "[PERSON_NAME]" at bounding box center [613, 361] width 115 height 19
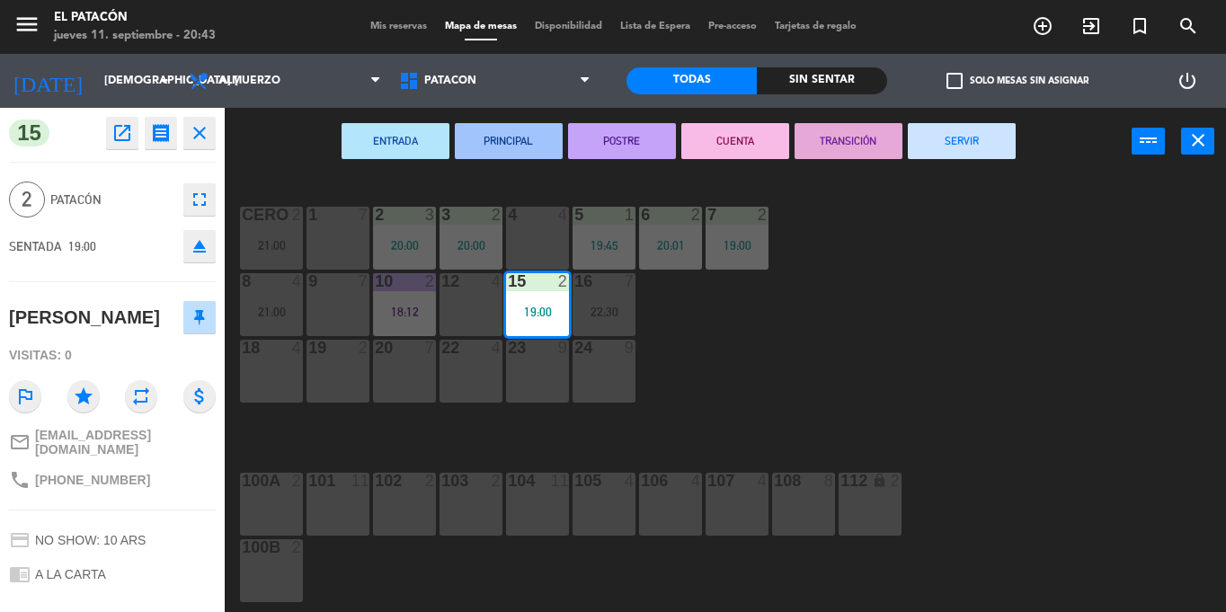
click at [970, 143] on button "SERVIR" at bounding box center [962, 141] width 108 height 36
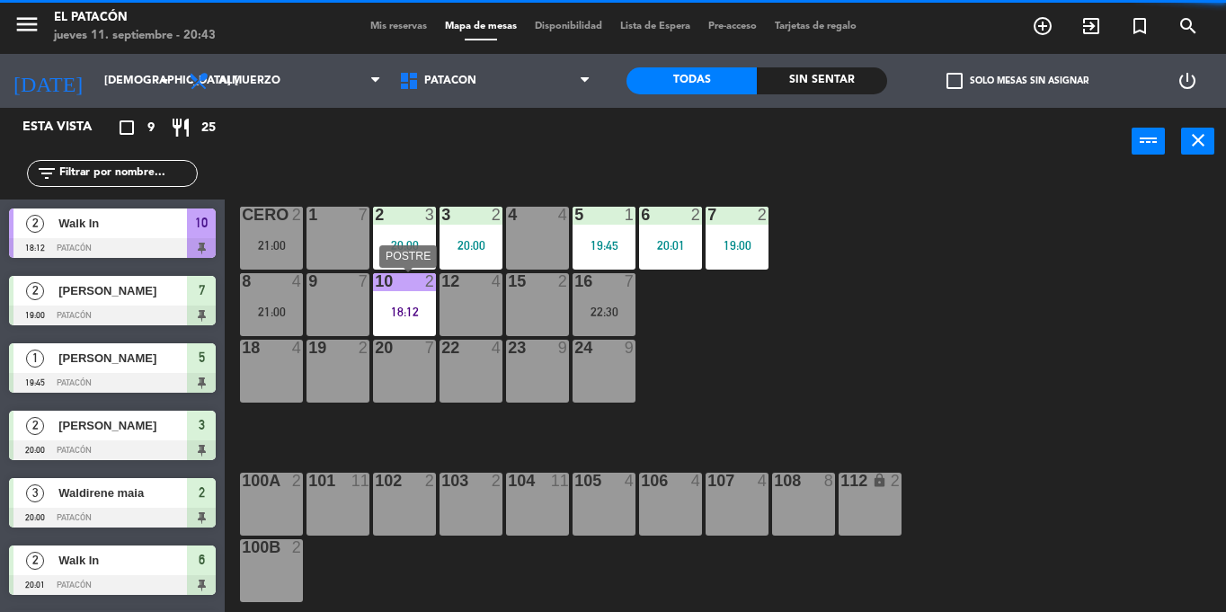
click at [379, 303] on div "10 2 18:12" at bounding box center [404, 304] width 63 height 63
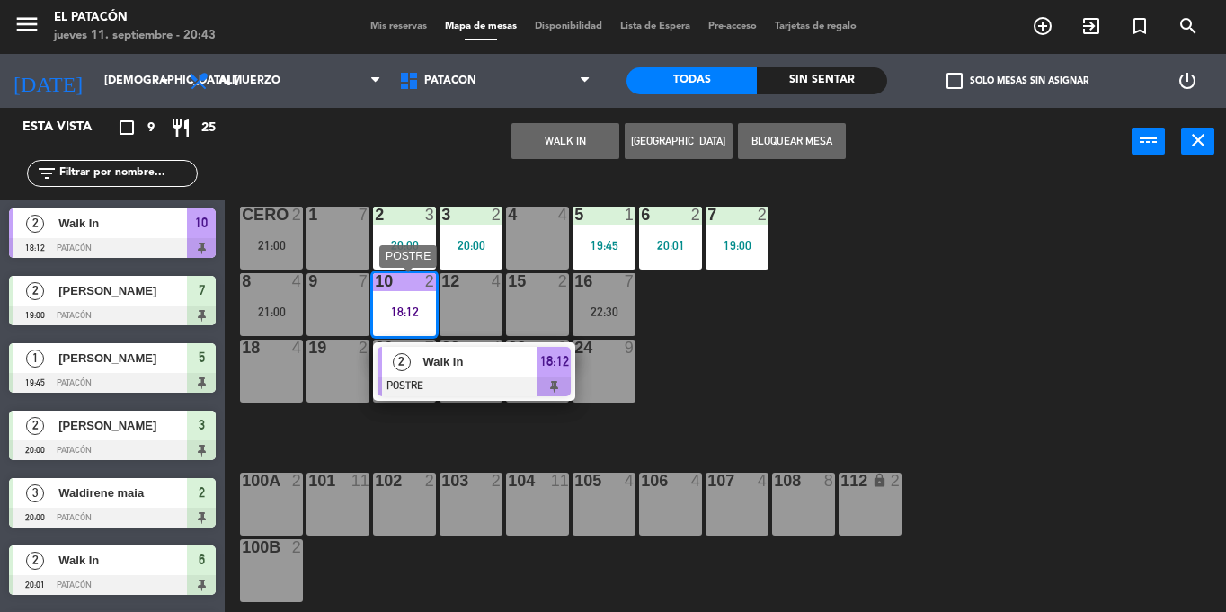
click at [452, 386] on div at bounding box center [474, 387] width 193 height 20
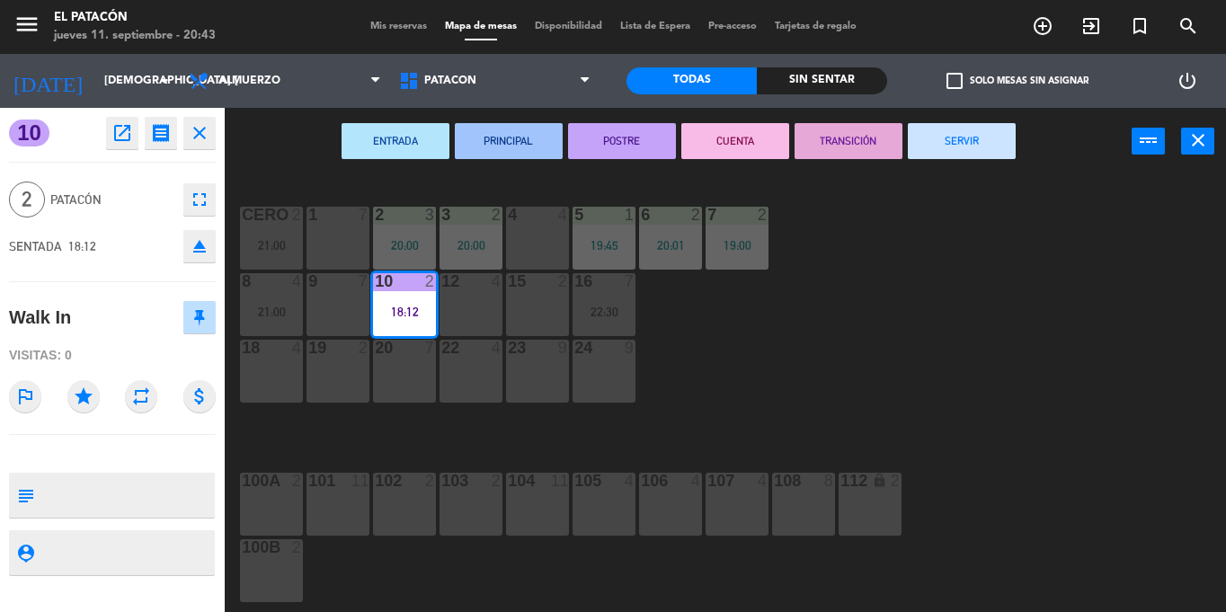
click at [954, 139] on button "SERVIR" at bounding box center [962, 141] width 108 height 36
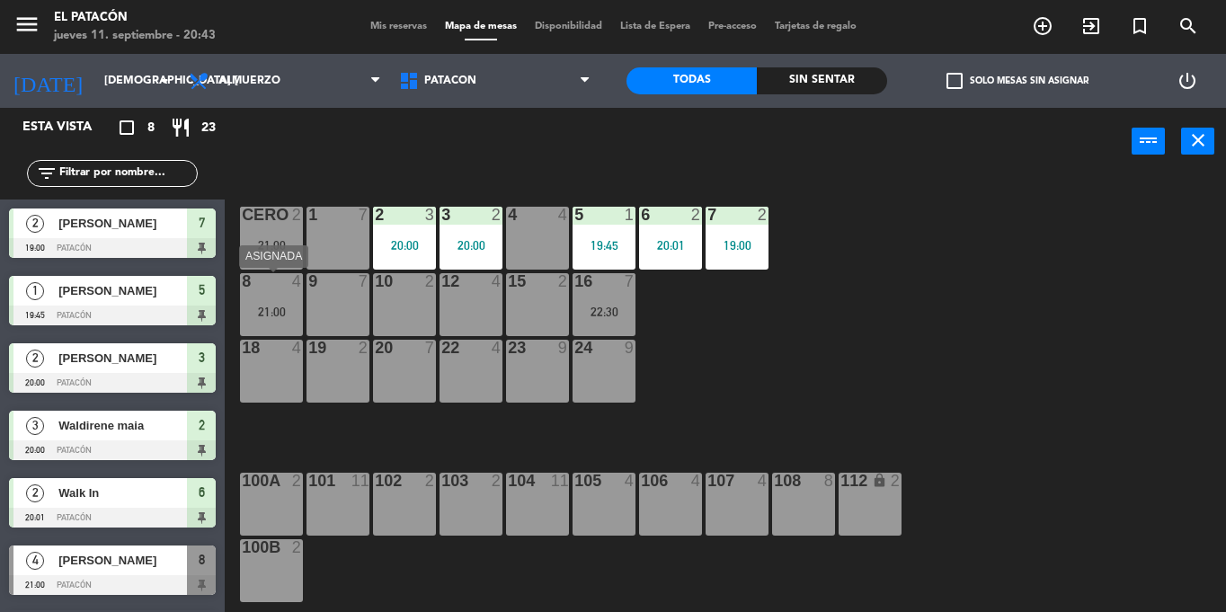
click at [259, 297] on div "8 4 21:00" at bounding box center [271, 304] width 63 height 63
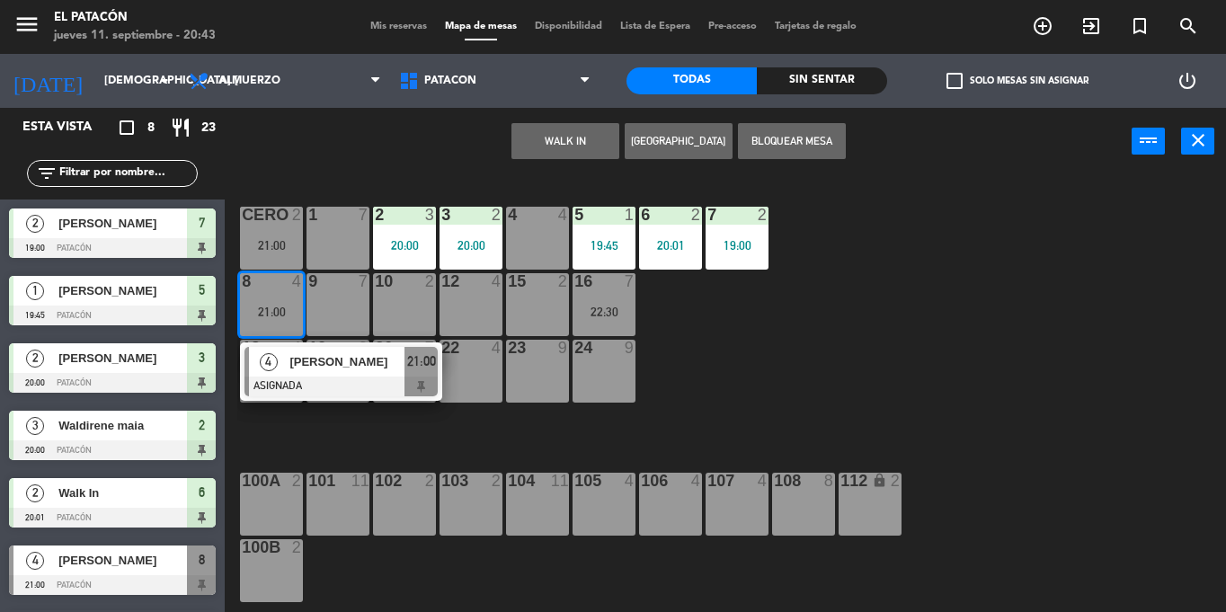
click at [476, 293] on div "12 4" at bounding box center [471, 304] width 63 height 63
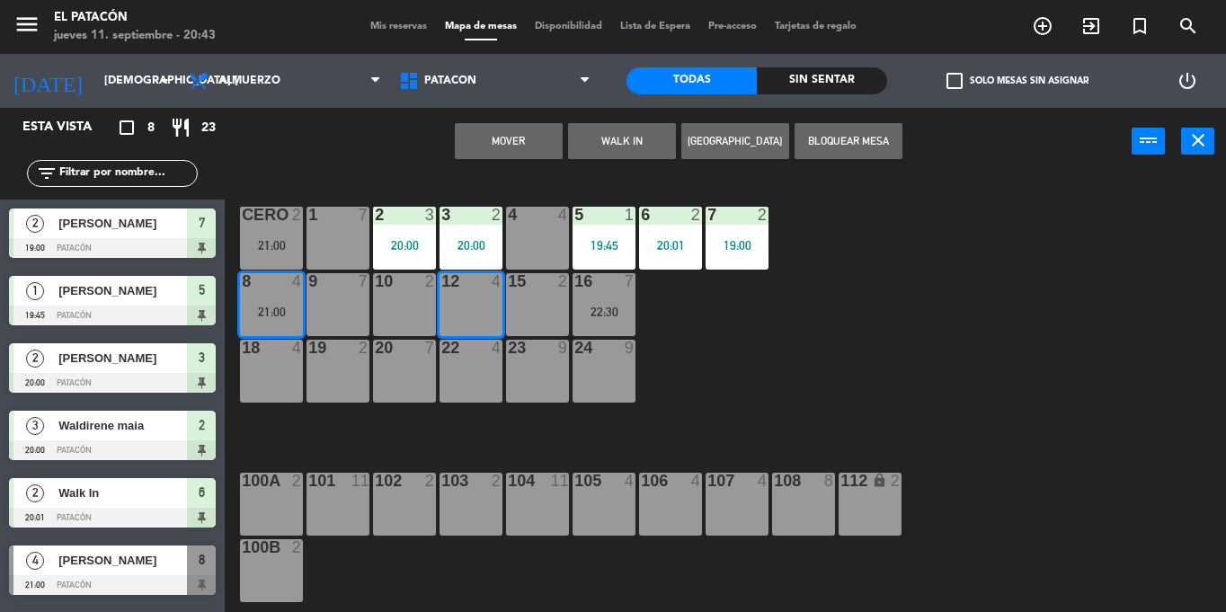
click at [527, 130] on button "Mover" at bounding box center [509, 141] width 108 height 36
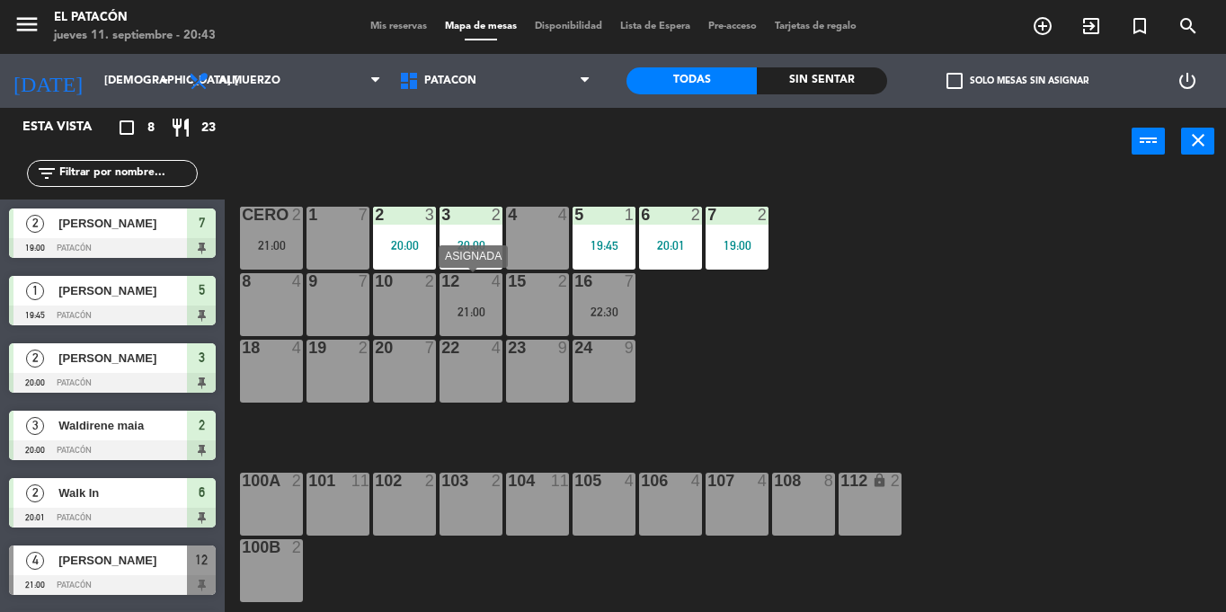
click at [463, 297] on div "12 4 21:00" at bounding box center [471, 304] width 63 height 63
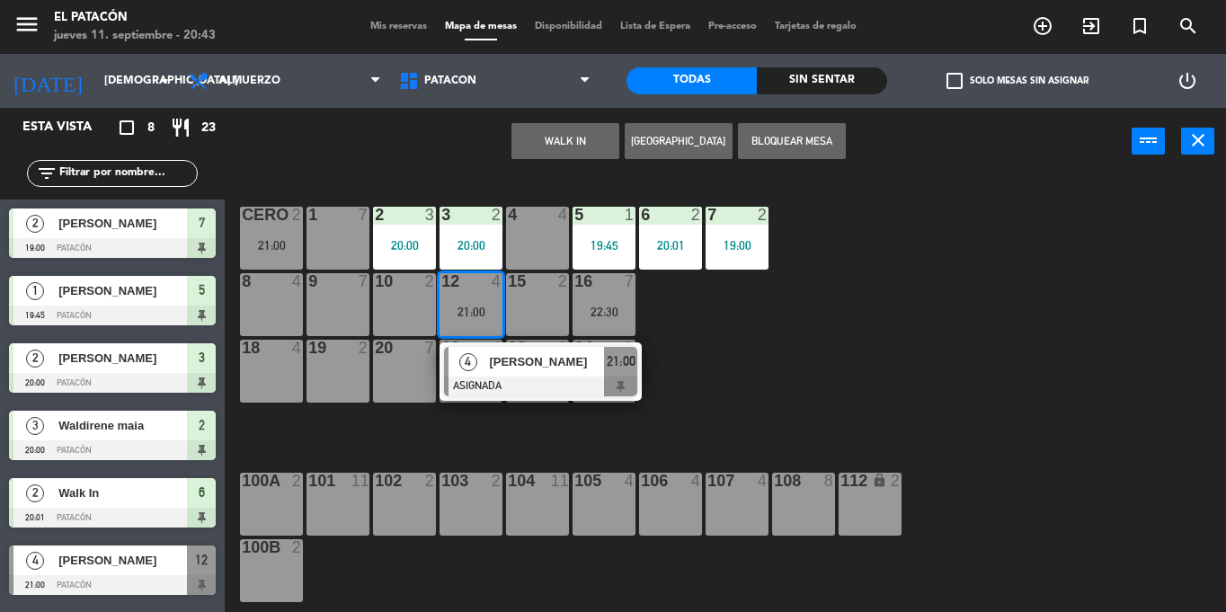
click at [492, 371] on span "[PERSON_NAME]" at bounding box center [546, 361] width 115 height 19
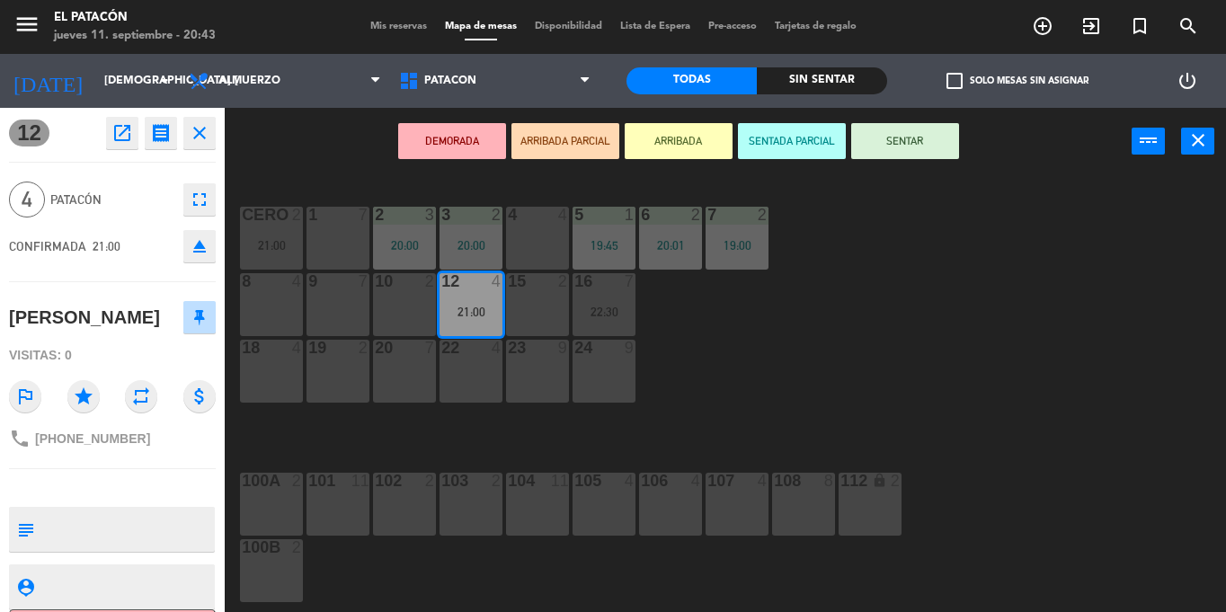
click at [896, 136] on button "SENTAR" at bounding box center [906, 141] width 108 height 36
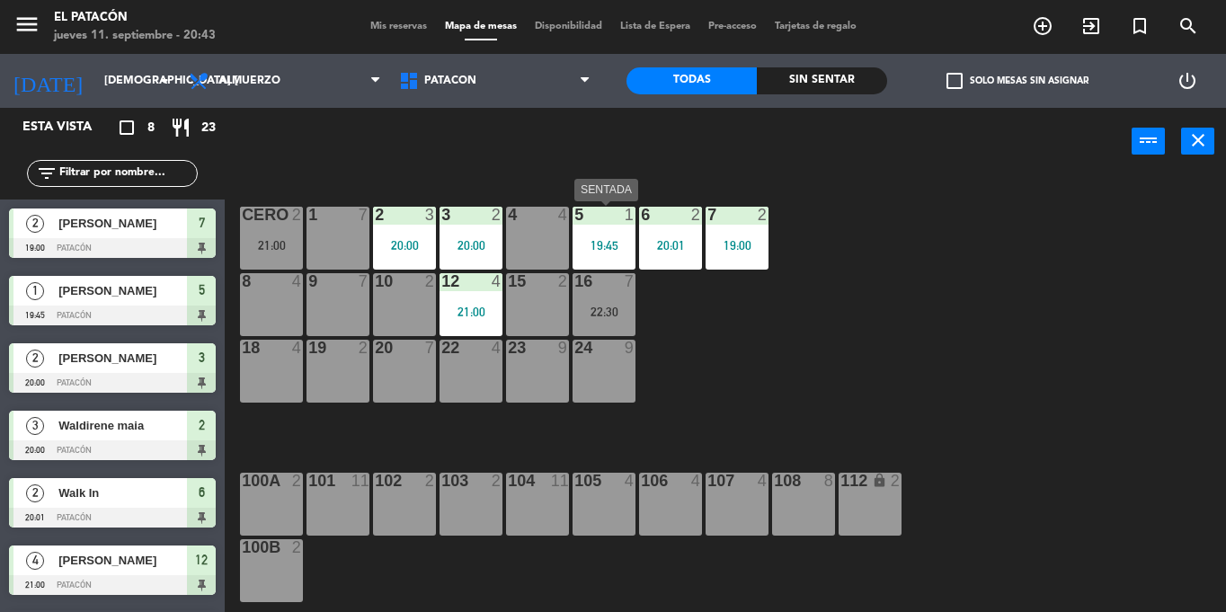
click at [599, 219] on div at bounding box center [604, 215] width 30 height 16
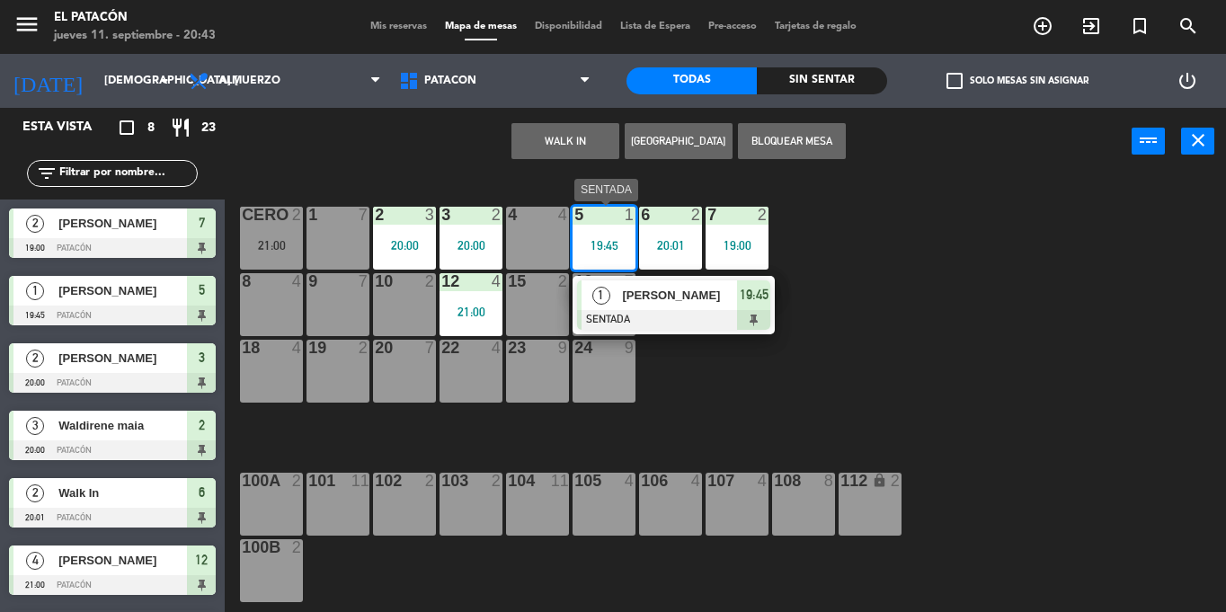
click at [625, 306] on div "[PERSON_NAME]" at bounding box center [678, 296] width 117 height 30
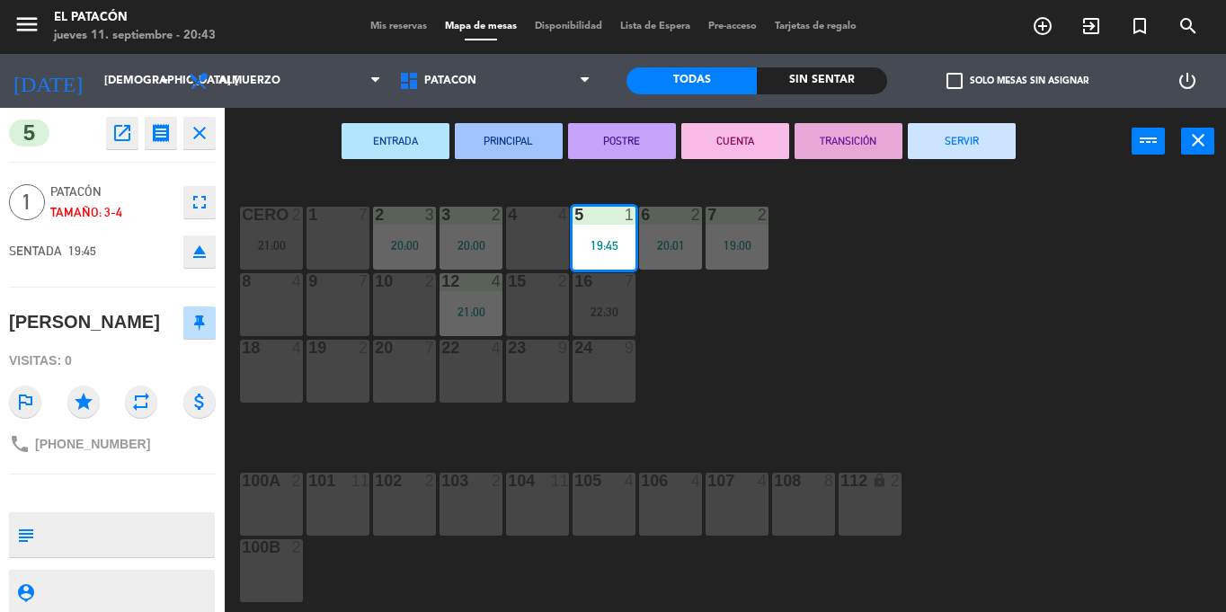
click at [993, 148] on button "SERVIR" at bounding box center [962, 141] width 108 height 36
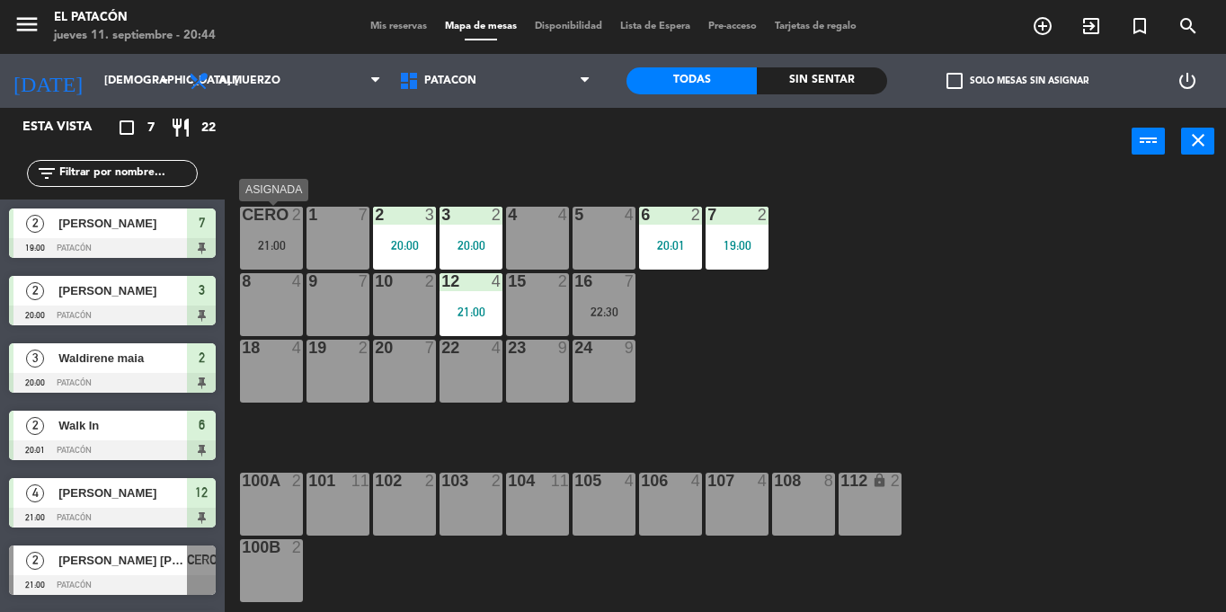
click at [273, 231] on div "CERO 2 21:00" at bounding box center [271, 238] width 63 height 63
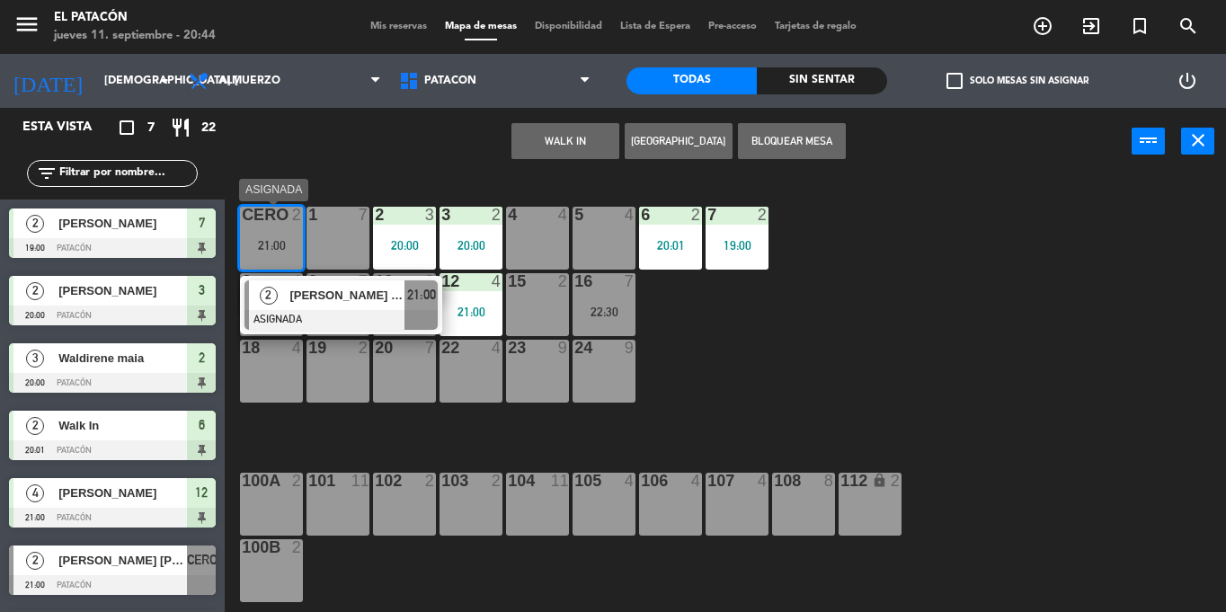
click at [283, 240] on div "21:00" at bounding box center [271, 245] width 63 height 13
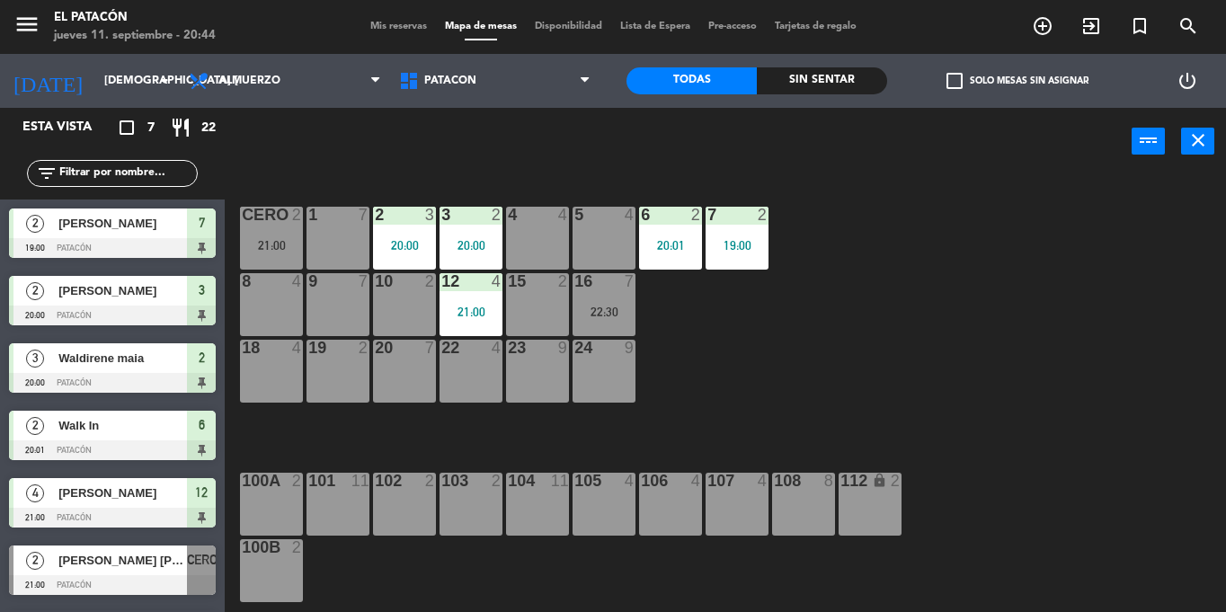
click at [283, 240] on div "21:00" at bounding box center [271, 245] width 63 height 13
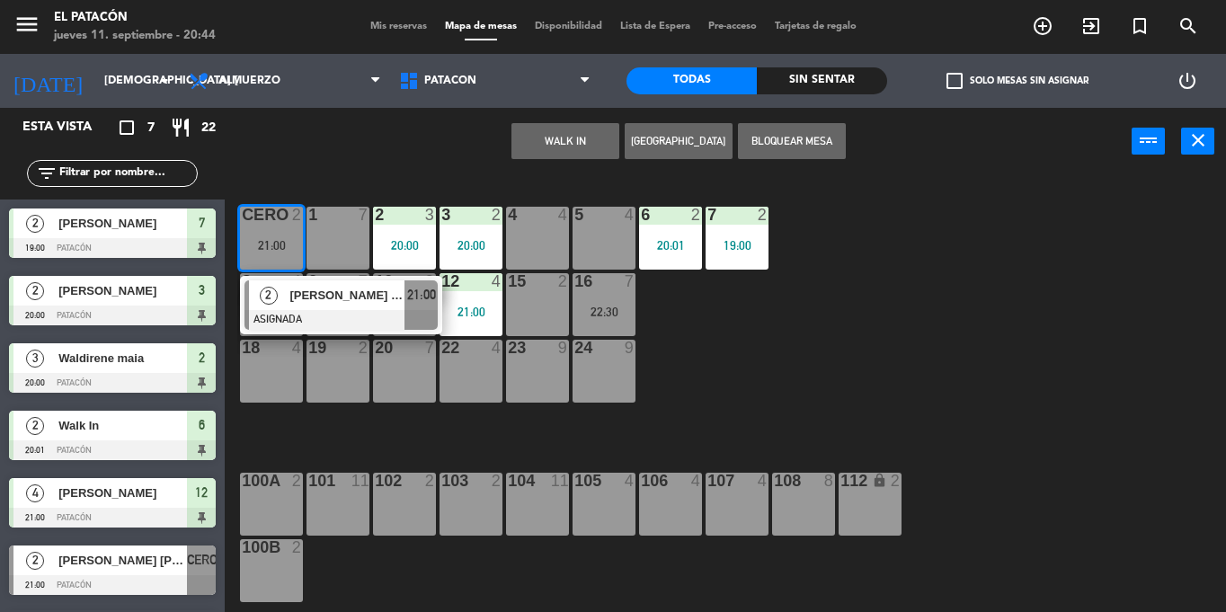
click at [376, 275] on div "10" at bounding box center [375, 281] width 1 height 16
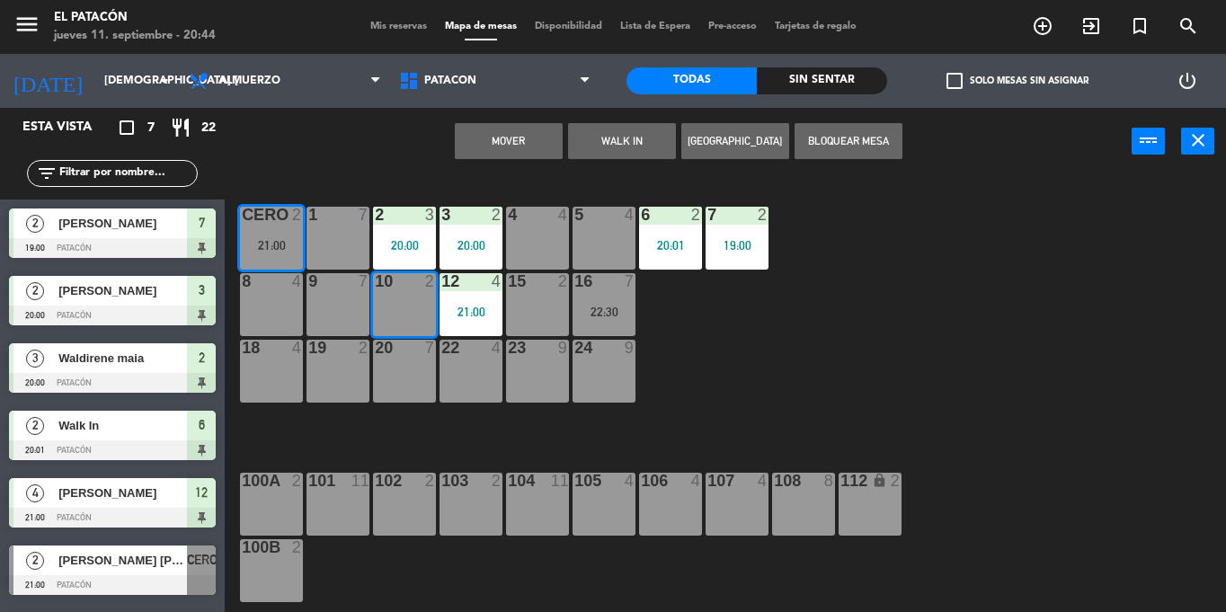
click at [281, 247] on div "21:00" at bounding box center [271, 245] width 63 height 13
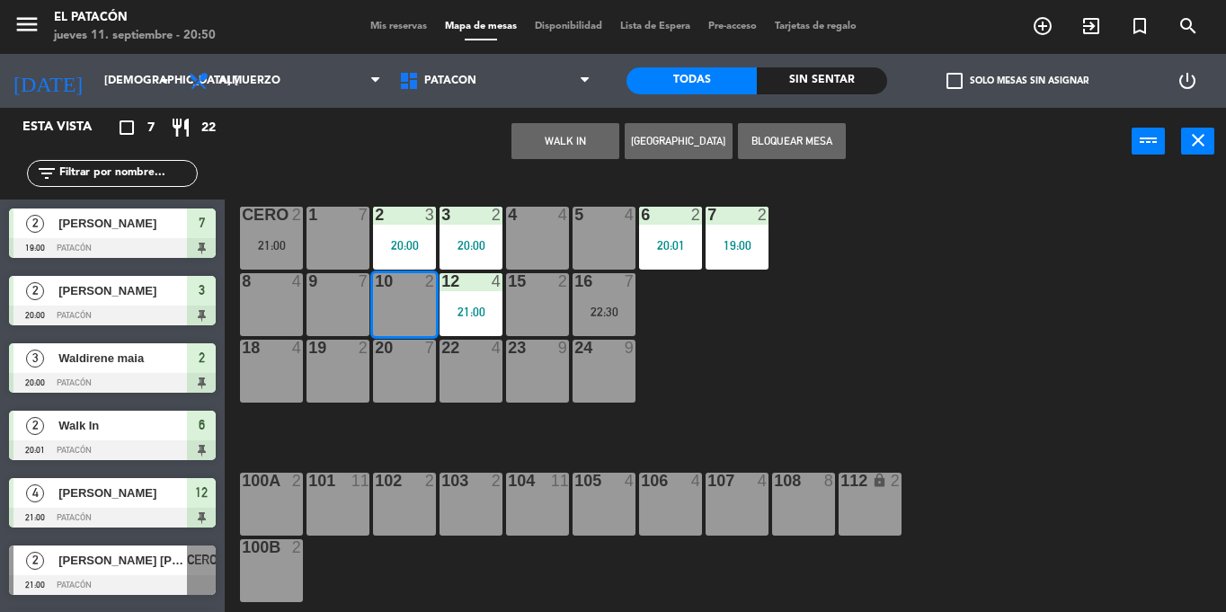
click at [608, 357] on div "24 9" at bounding box center [604, 349] width 63 height 18
click at [569, 134] on button "WALK IN" at bounding box center [566, 141] width 108 height 36
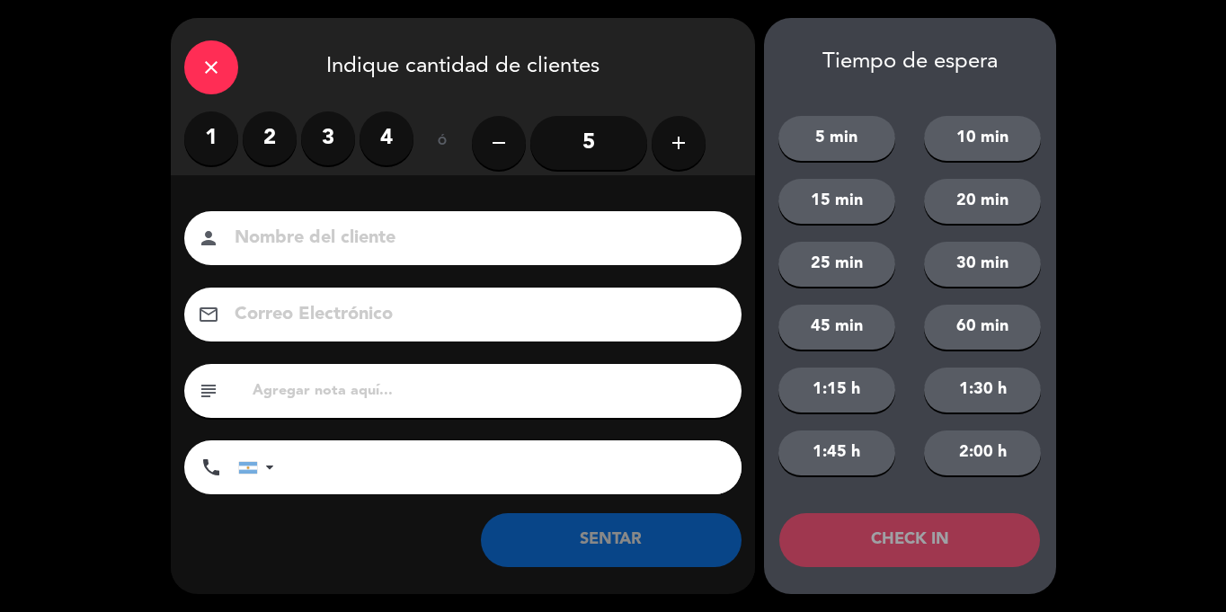
click at [681, 138] on icon "add" at bounding box center [679, 143] width 22 height 22
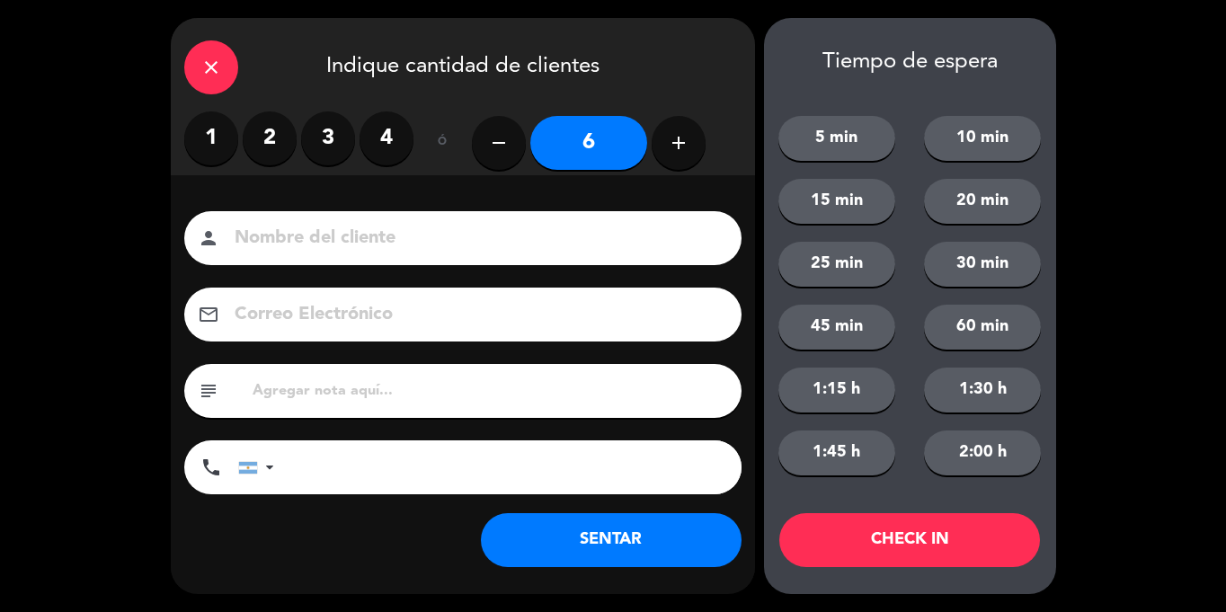
click at [681, 138] on icon "add" at bounding box center [679, 143] width 22 height 22
type input "8"
click at [602, 538] on button "SENTAR" at bounding box center [611, 540] width 261 height 54
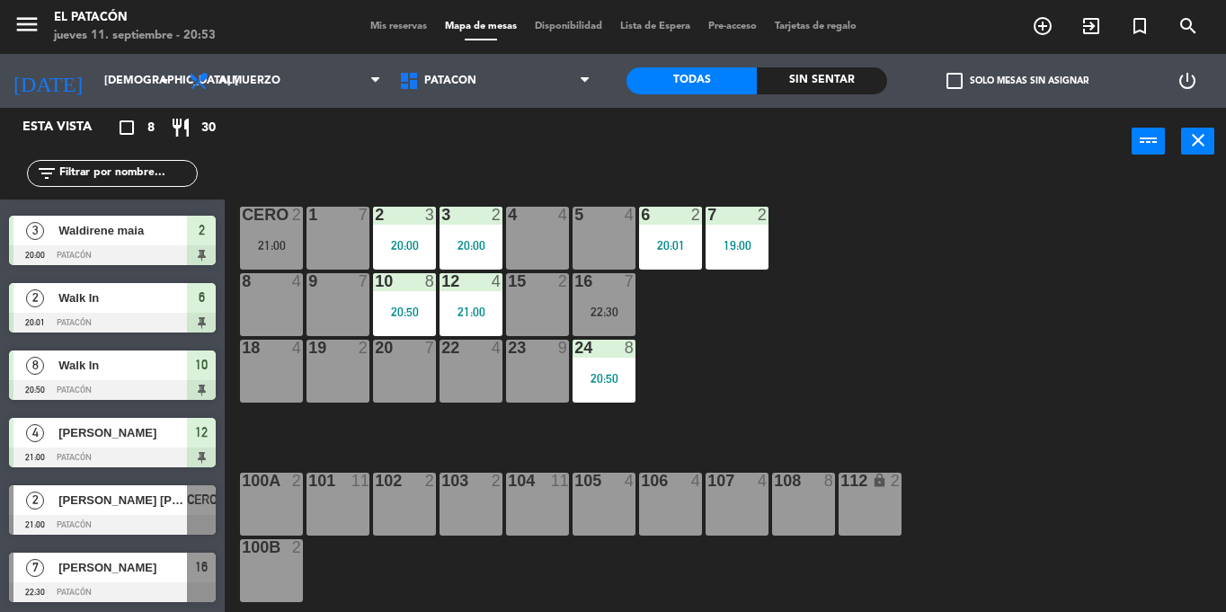
scroll to position [127, 0]
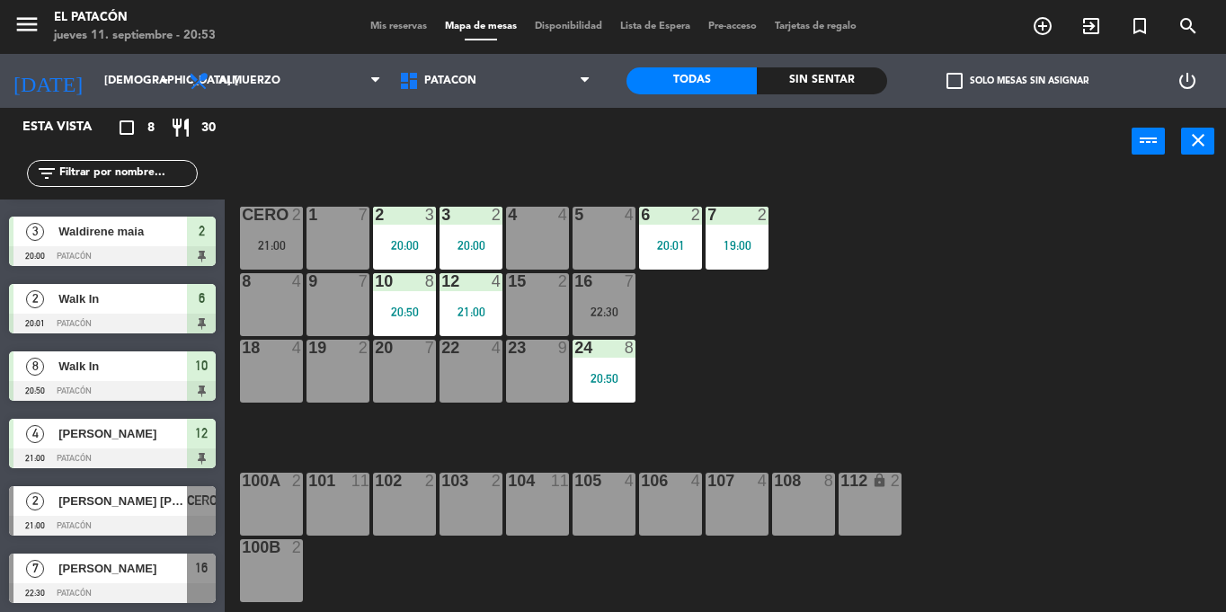
click at [105, 575] on span "[PERSON_NAME]" at bounding box center [122, 568] width 129 height 19
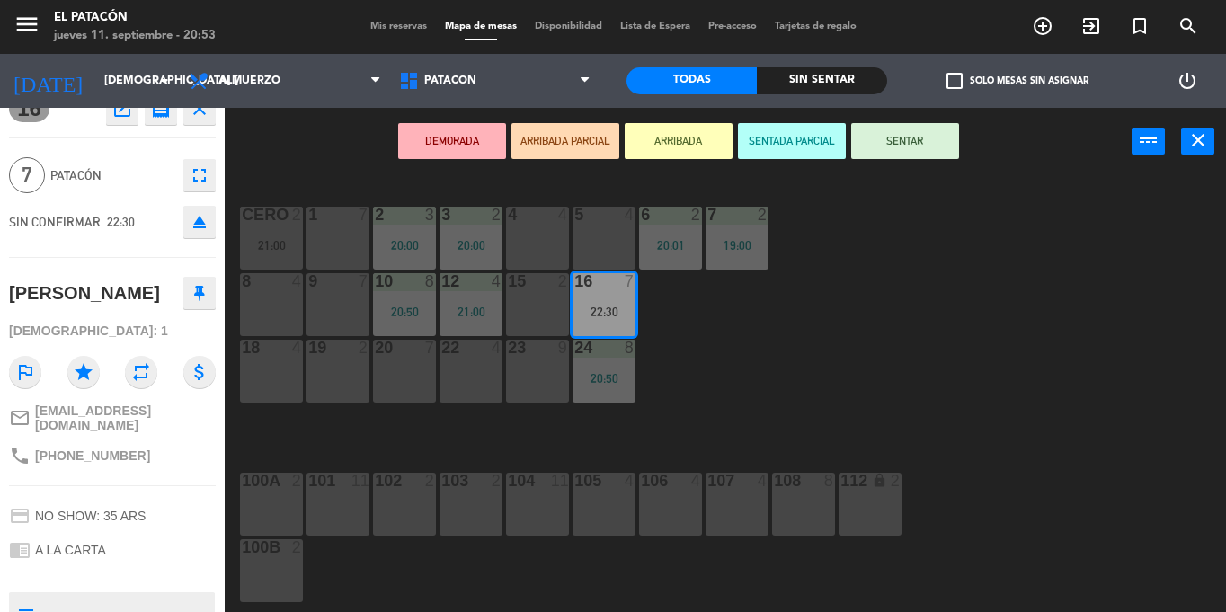
scroll to position [0, 0]
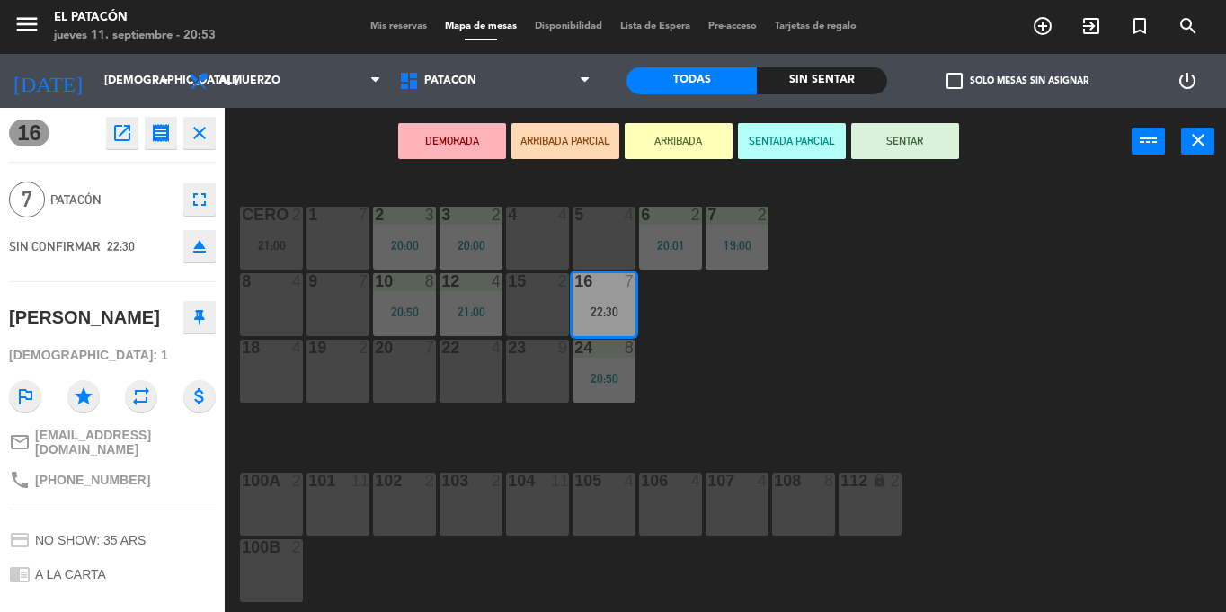
click at [206, 130] on icon "close" at bounding box center [200, 133] width 22 height 22
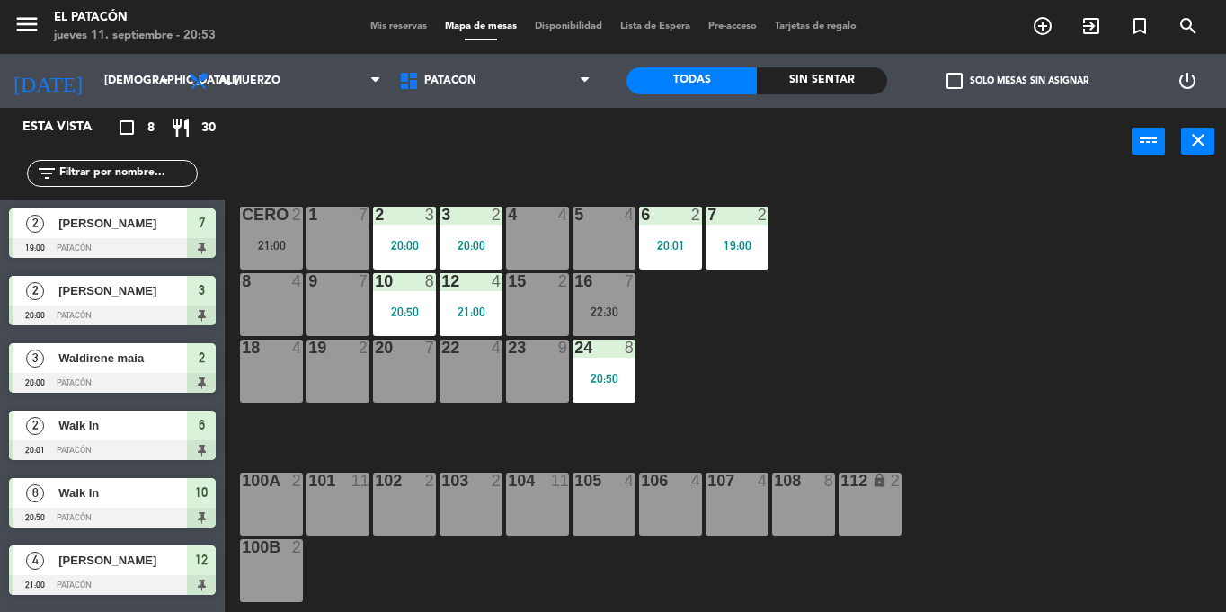
scroll to position [129, 0]
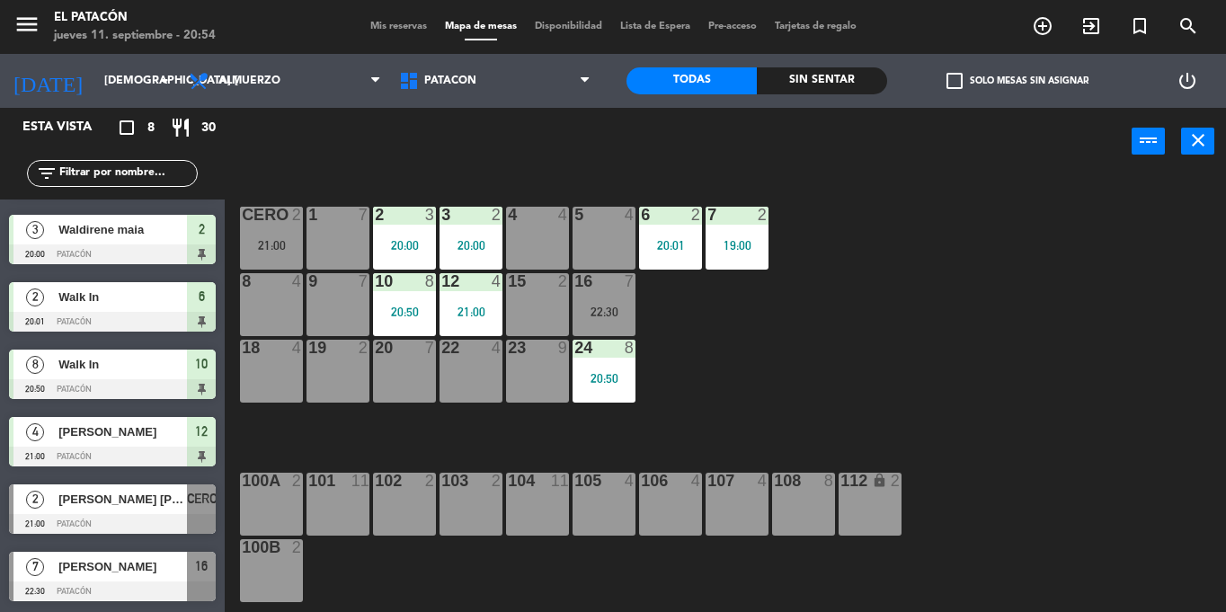
click at [611, 236] on div "5 4" at bounding box center [604, 238] width 63 height 63
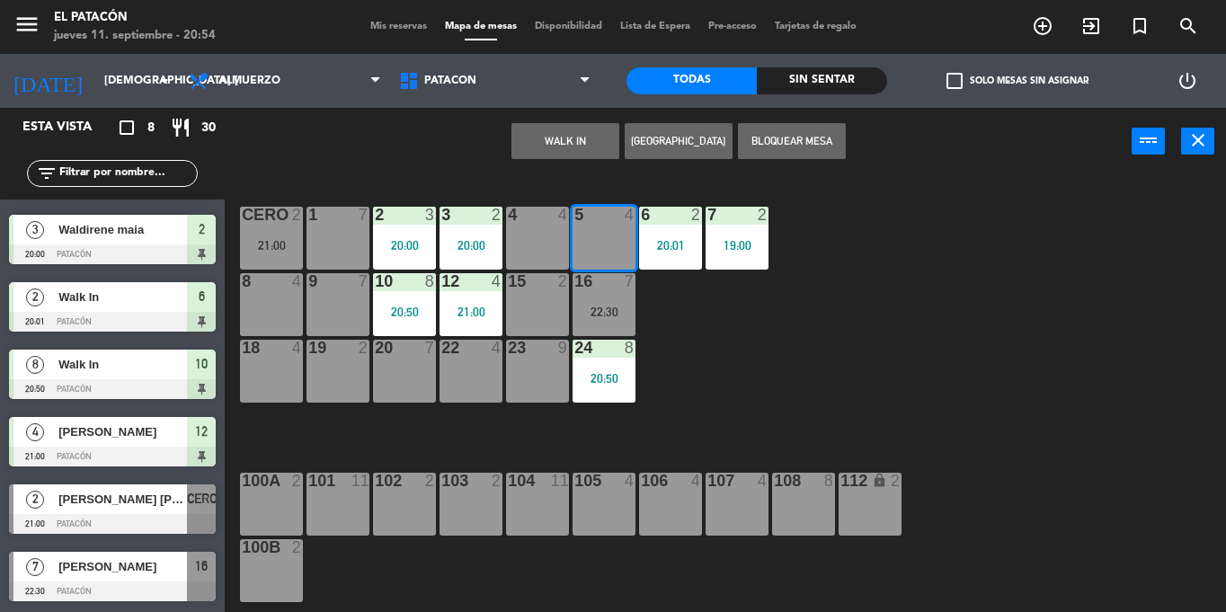
click at [591, 156] on button "WALK IN" at bounding box center [566, 141] width 108 height 36
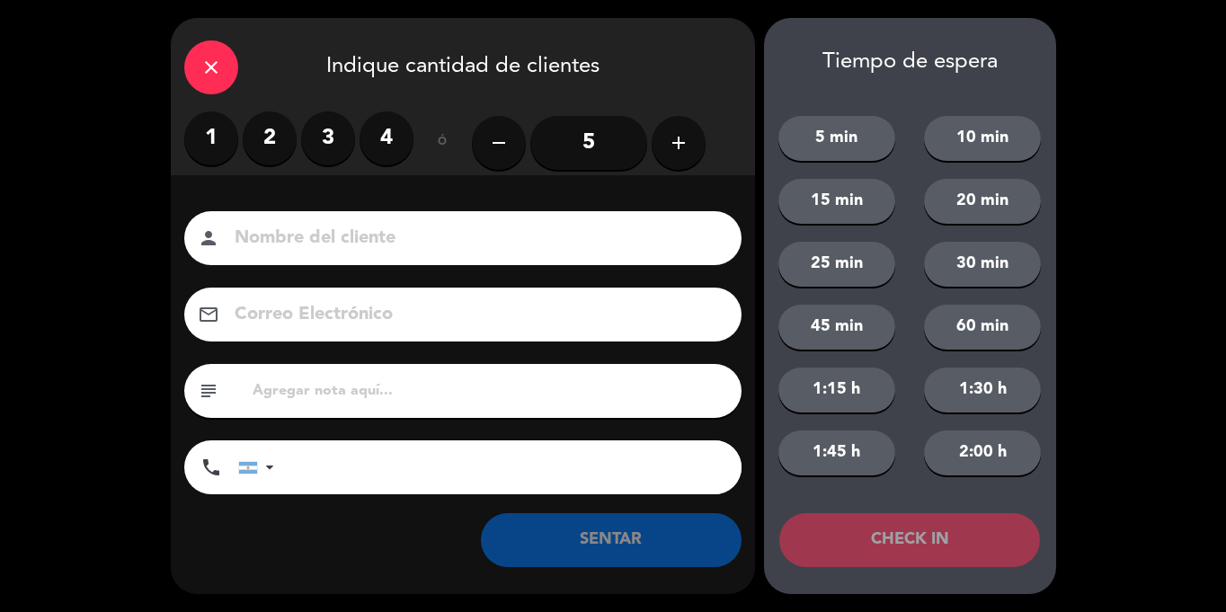
click at [262, 144] on label "2" at bounding box center [270, 138] width 54 height 54
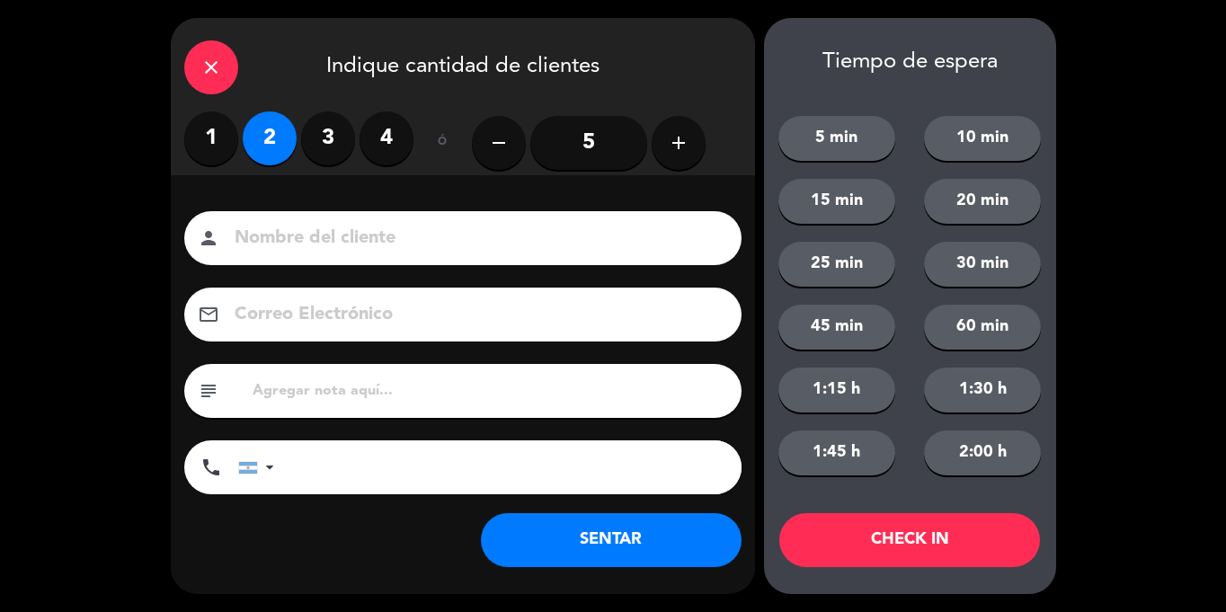
click at [627, 549] on button "SENTAR" at bounding box center [611, 540] width 261 height 54
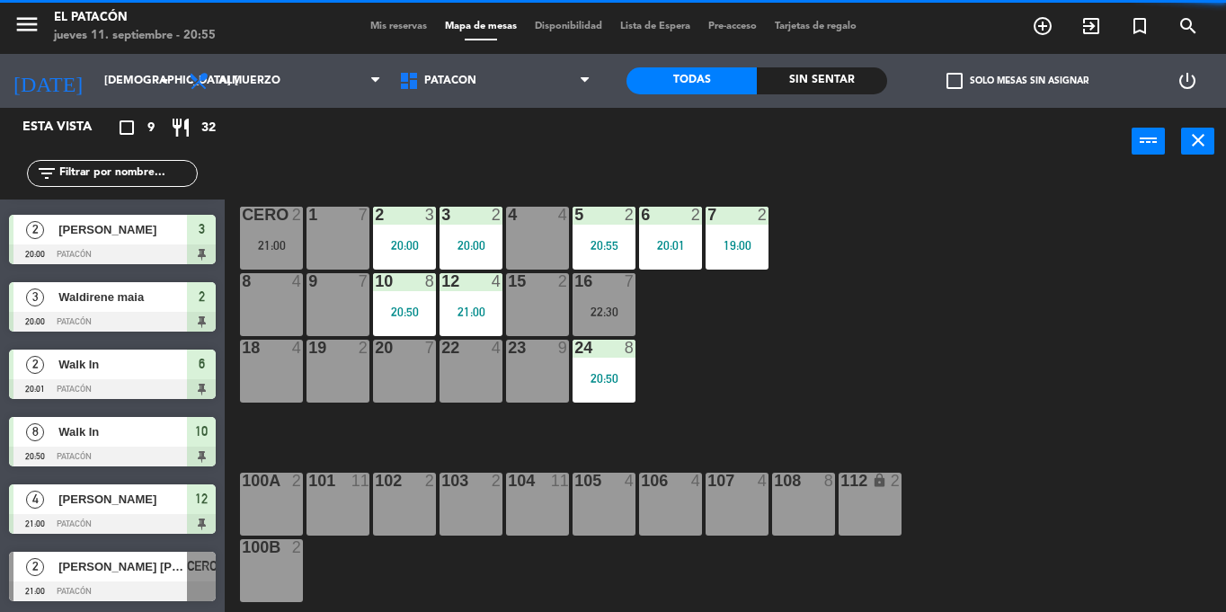
scroll to position [0, 0]
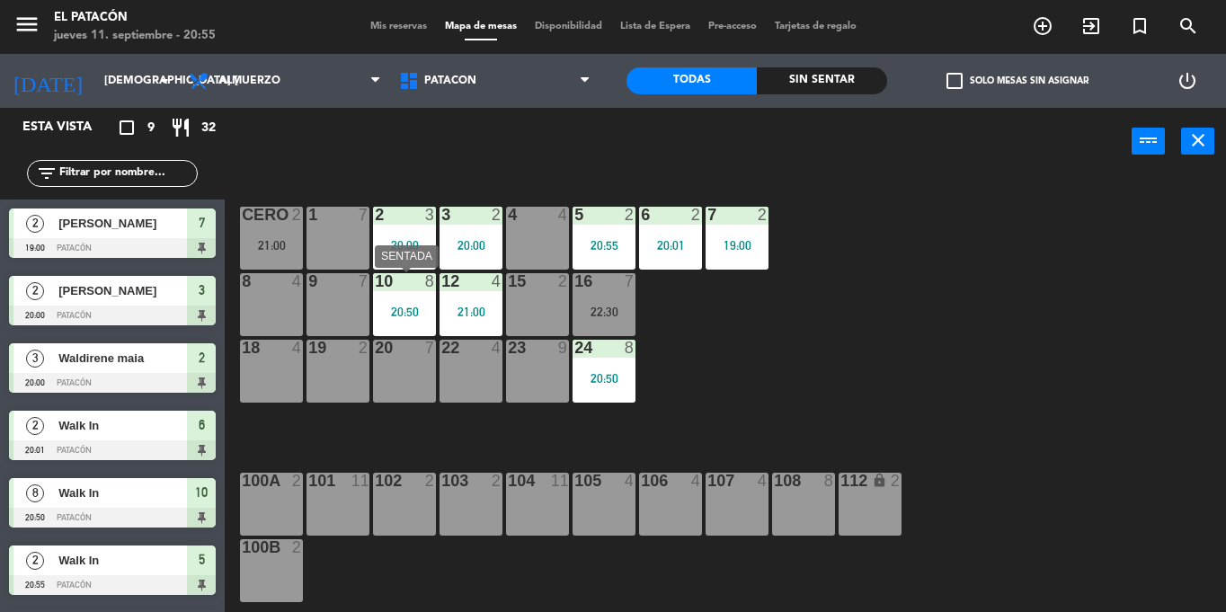
click at [432, 300] on div "10 8 20:50" at bounding box center [404, 304] width 63 height 63
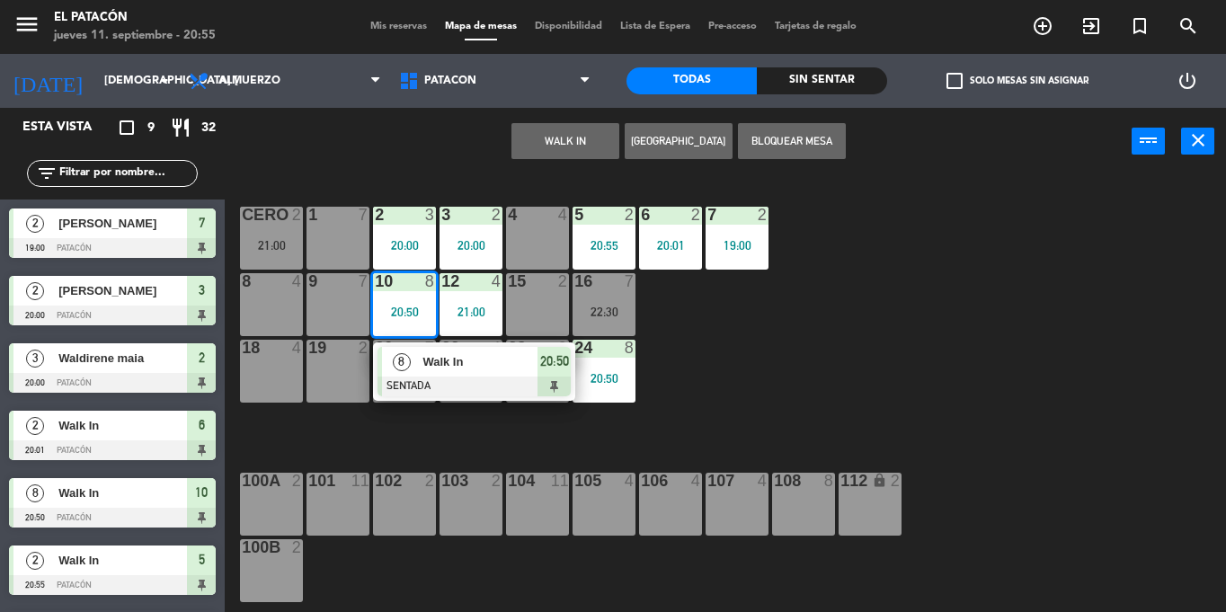
click at [432, 300] on div "10 8 20:50" at bounding box center [404, 304] width 63 height 63
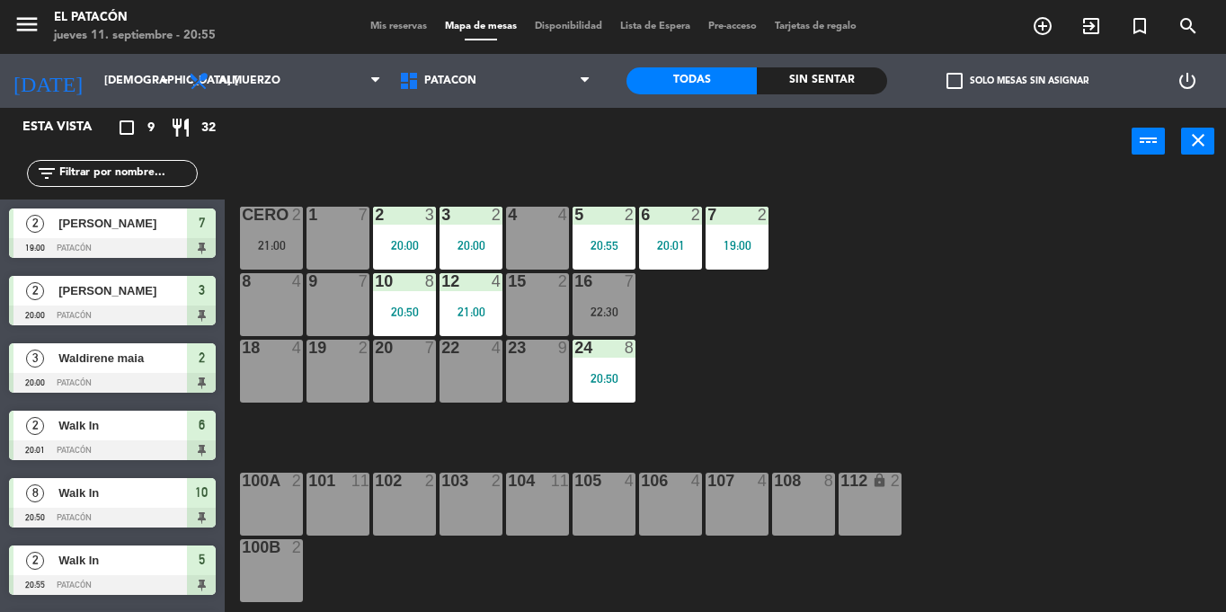
click at [897, 362] on div "1 7 2 3 20:00 3 2 20:00 4 4 5 2 20:55 6 2 20:01 7 2 19:00 CERO 2 21:00 8 4 9 7 …" at bounding box center [731, 393] width 989 height 437
click at [142, 496] on span "Walk In" at bounding box center [122, 493] width 129 height 19
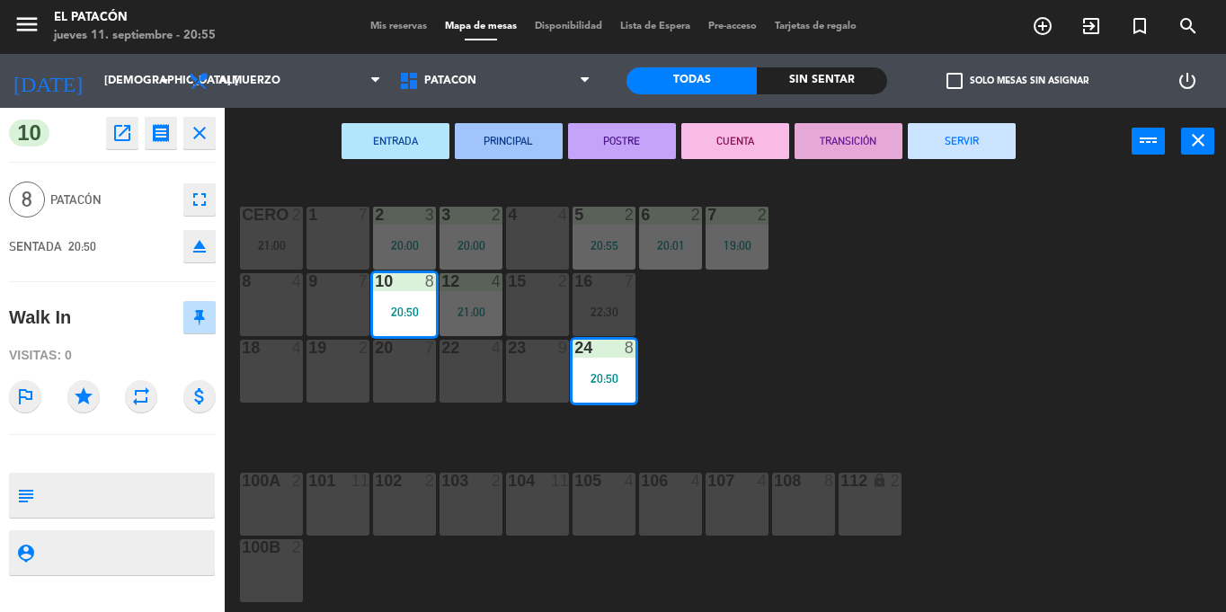
click at [811, 314] on div "1 7 2 3 20:00 3 2 20:00 4 4 5 2 20:55 6 2 20:01 7 2 19:00 CERO 2 21:00 8 4 9 7 …" at bounding box center [731, 393] width 989 height 437
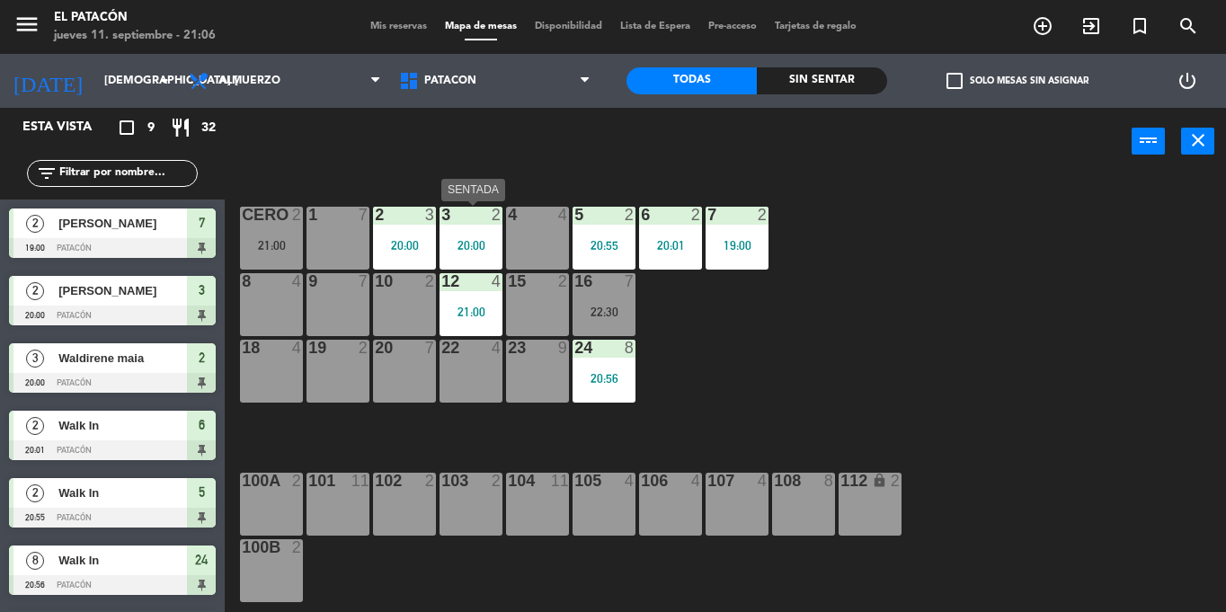
click at [467, 244] on div "20:00" at bounding box center [471, 245] width 63 height 13
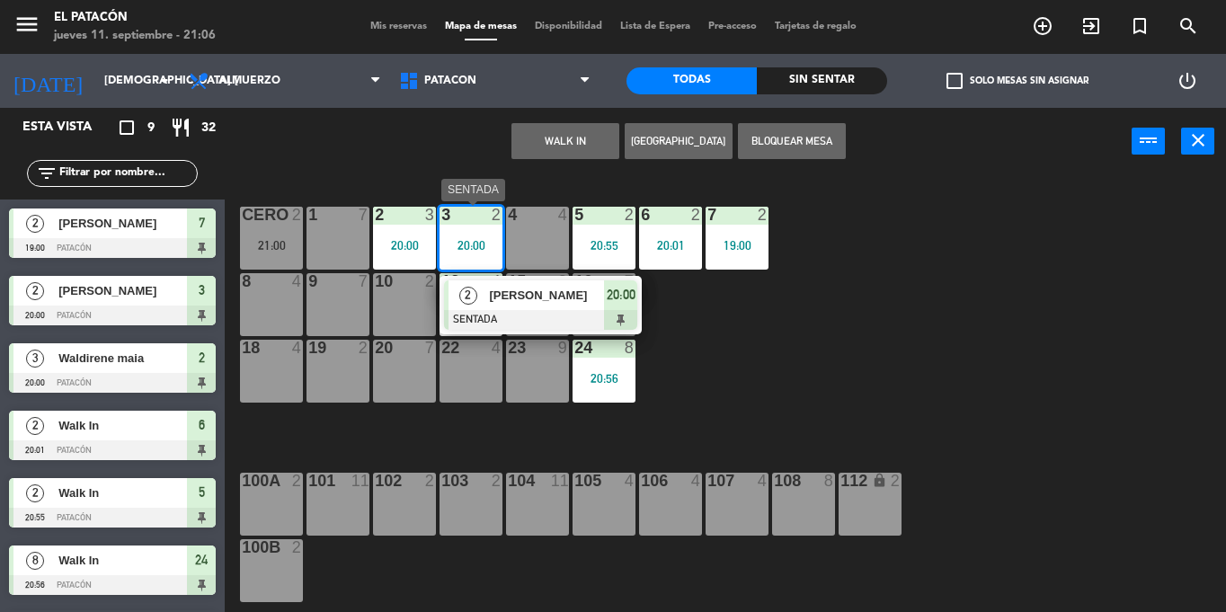
click at [569, 307] on div "[PERSON_NAME]" at bounding box center [545, 296] width 117 height 30
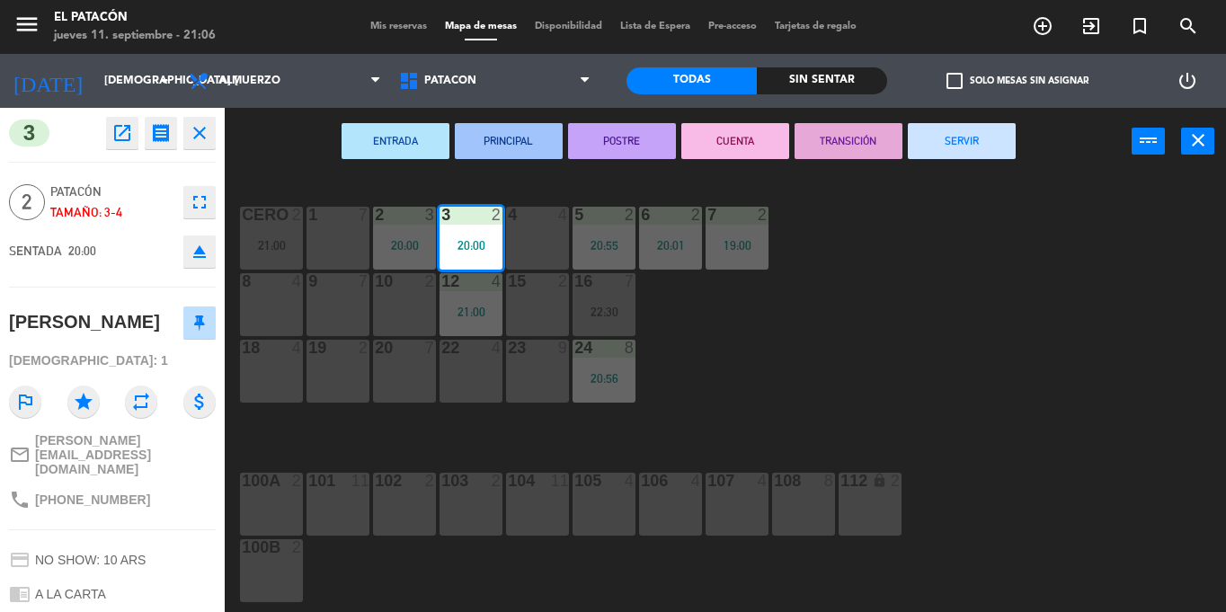
click at [974, 138] on button "SERVIR" at bounding box center [962, 141] width 108 height 36
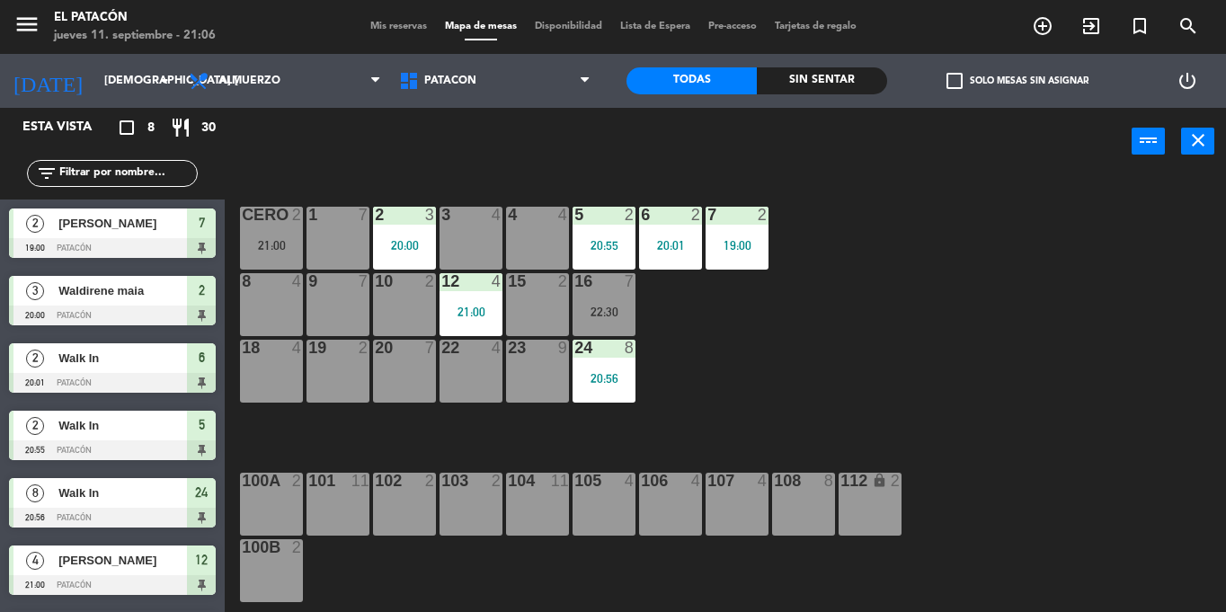
click at [470, 241] on div "3 4" at bounding box center [471, 238] width 63 height 63
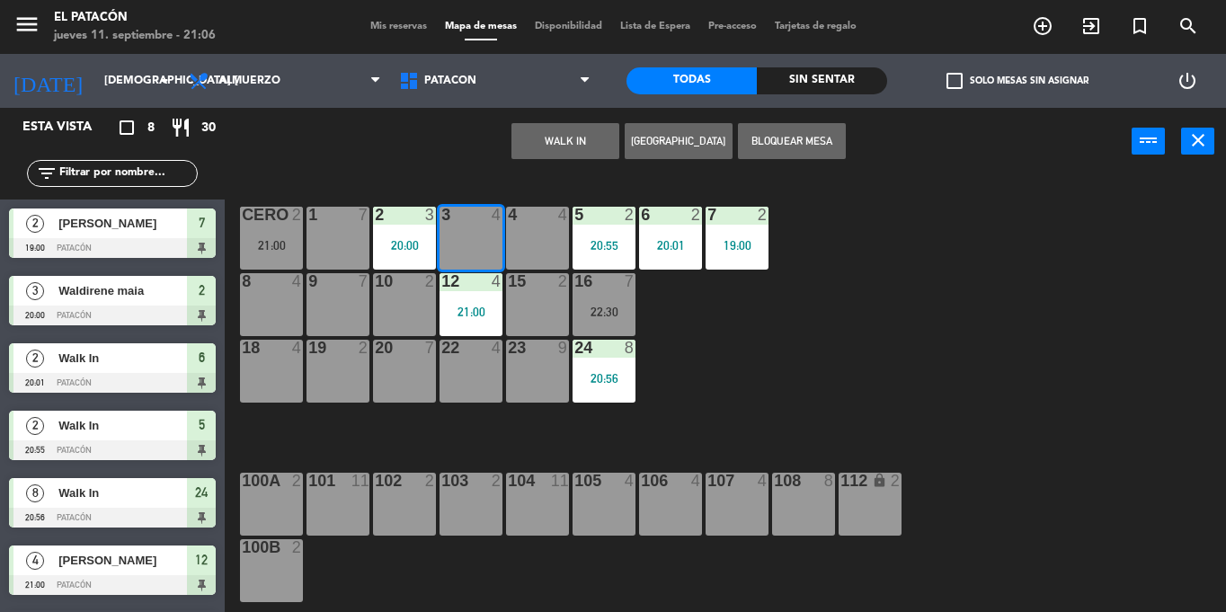
click at [560, 147] on button "WALK IN" at bounding box center [566, 141] width 108 height 36
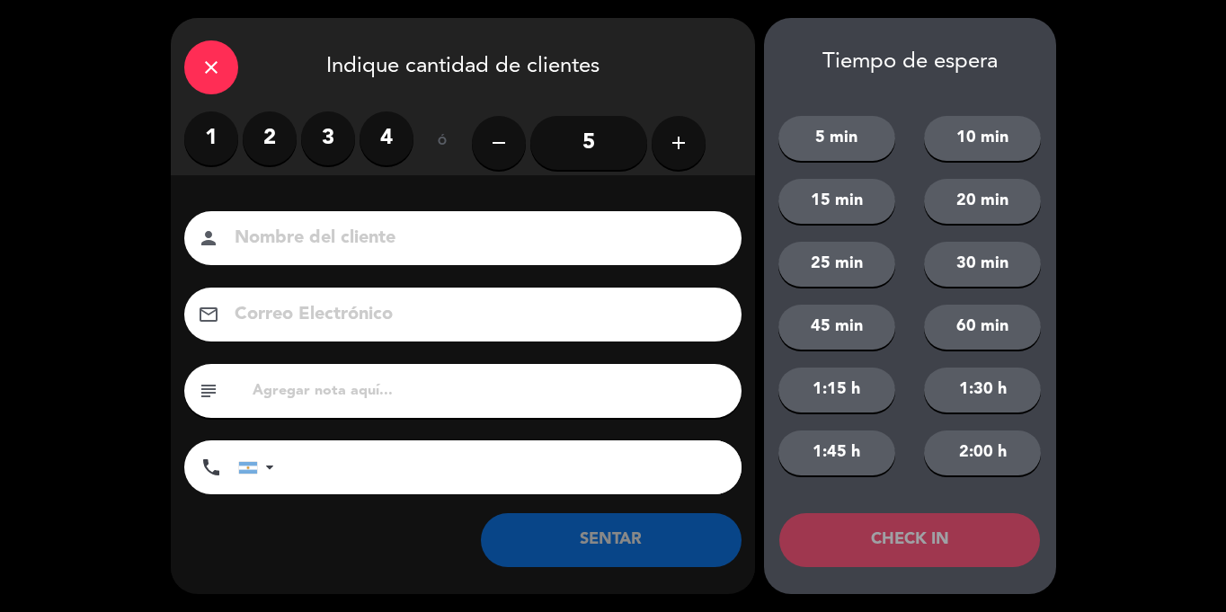
click at [275, 133] on label "2" at bounding box center [270, 138] width 54 height 54
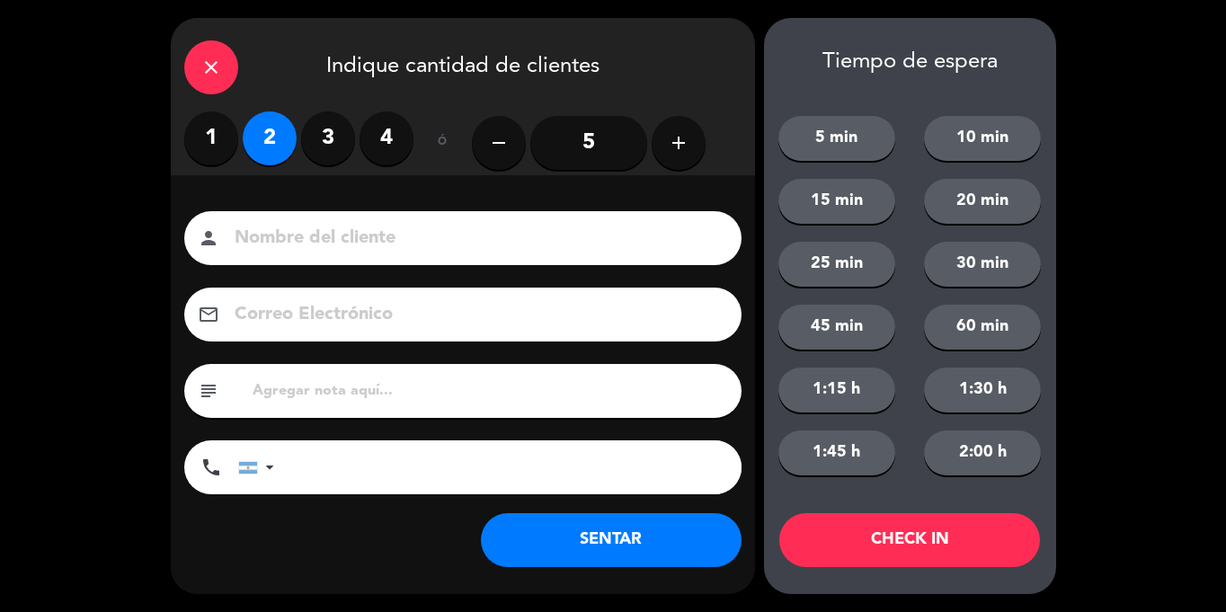
click at [596, 533] on button "SENTAR" at bounding box center [611, 540] width 261 height 54
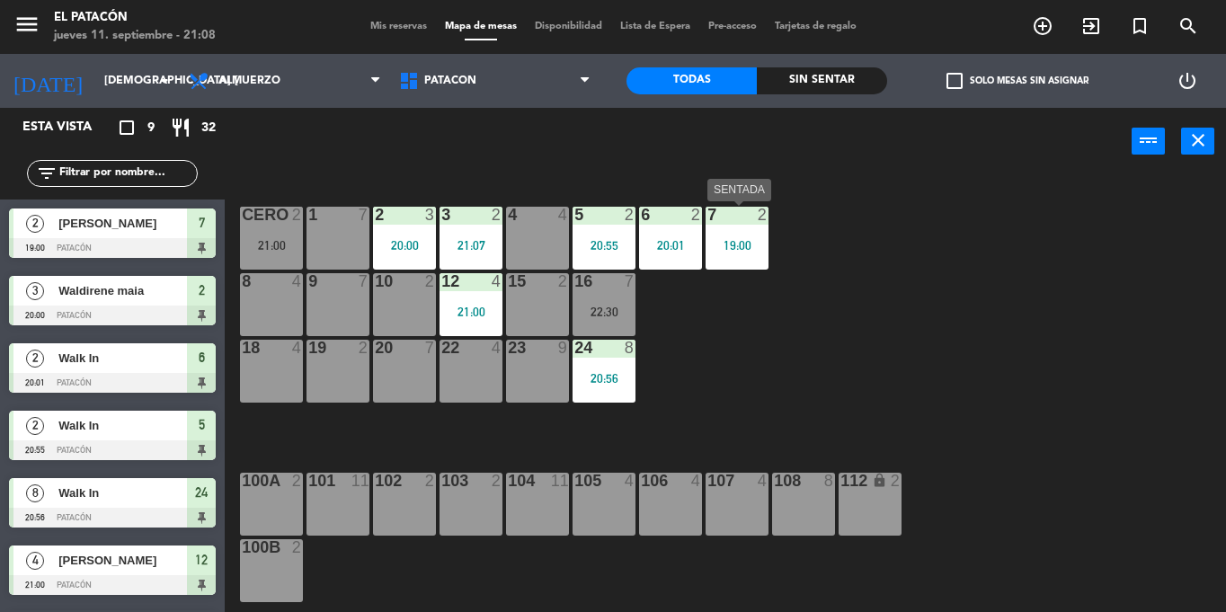
click at [741, 247] on div "19:00" at bounding box center [737, 245] width 63 height 13
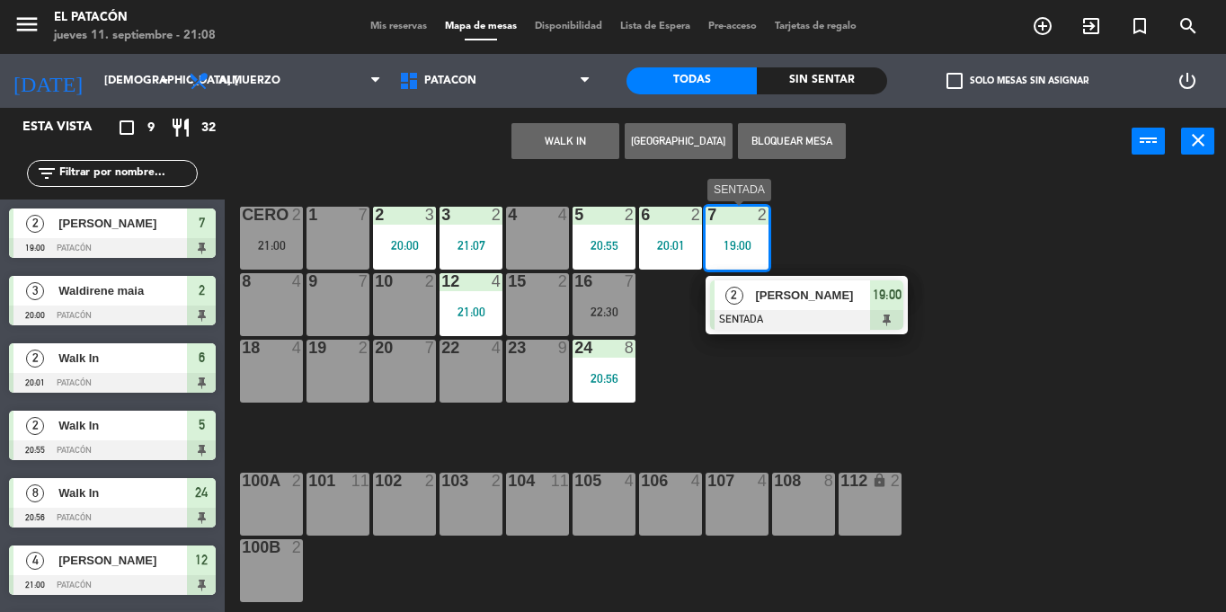
click at [814, 295] on span "[PERSON_NAME]" at bounding box center [812, 295] width 115 height 19
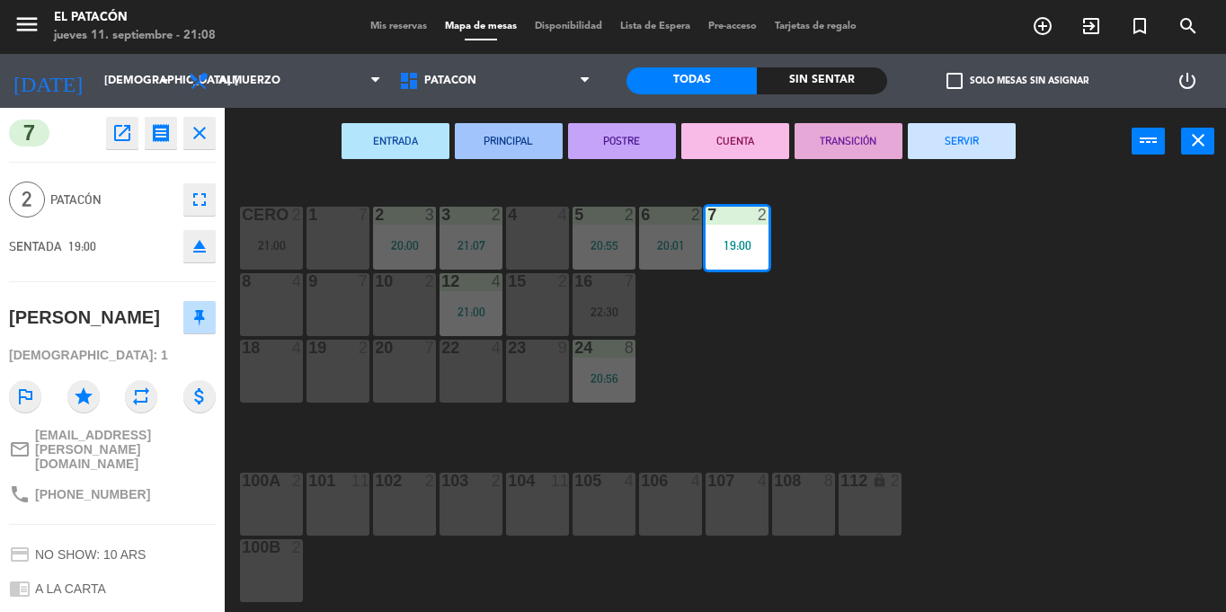
click at [945, 154] on button "SERVIR" at bounding box center [962, 141] width 108 height 36
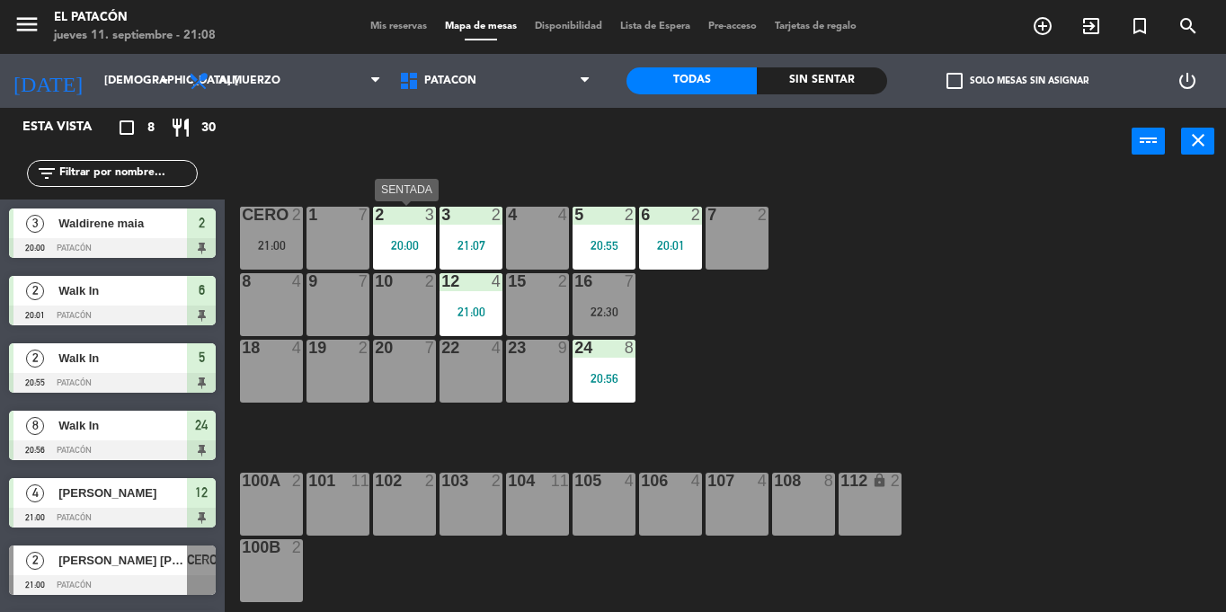
click at [406, 247] on div "20:00" at bounding box center [404, 245] width 63 height 13
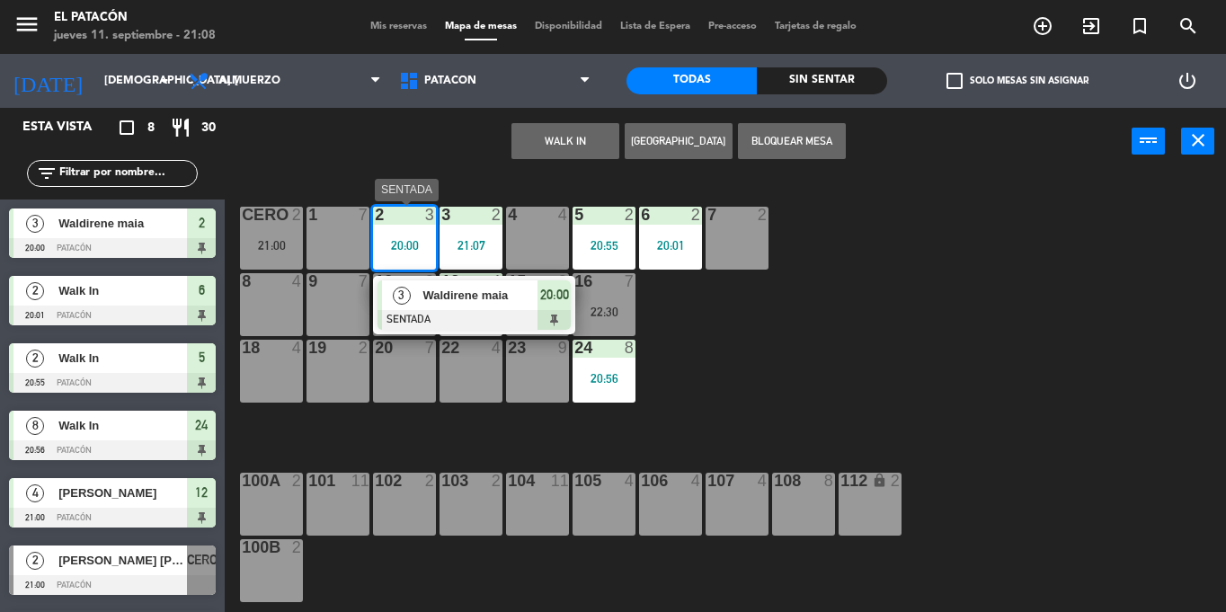
click at [459, 314] on div at bounding box center [474, 320] width 193 height 20
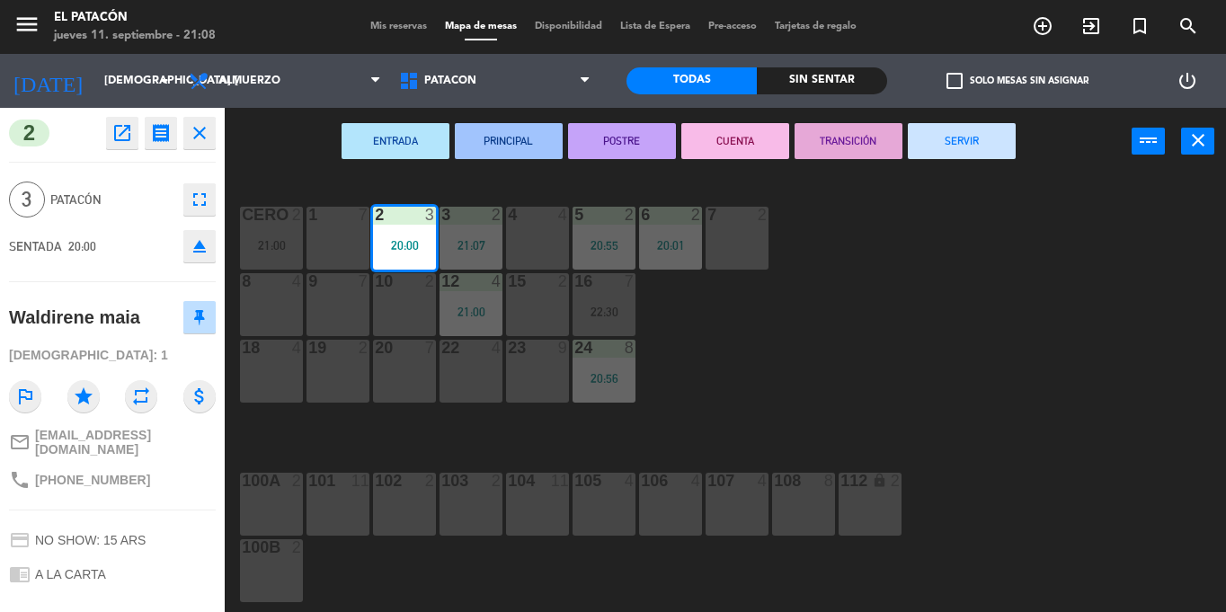
click at [958, 141] on button "SERVIR" at bounding box center [962, 141] width 108 height 36
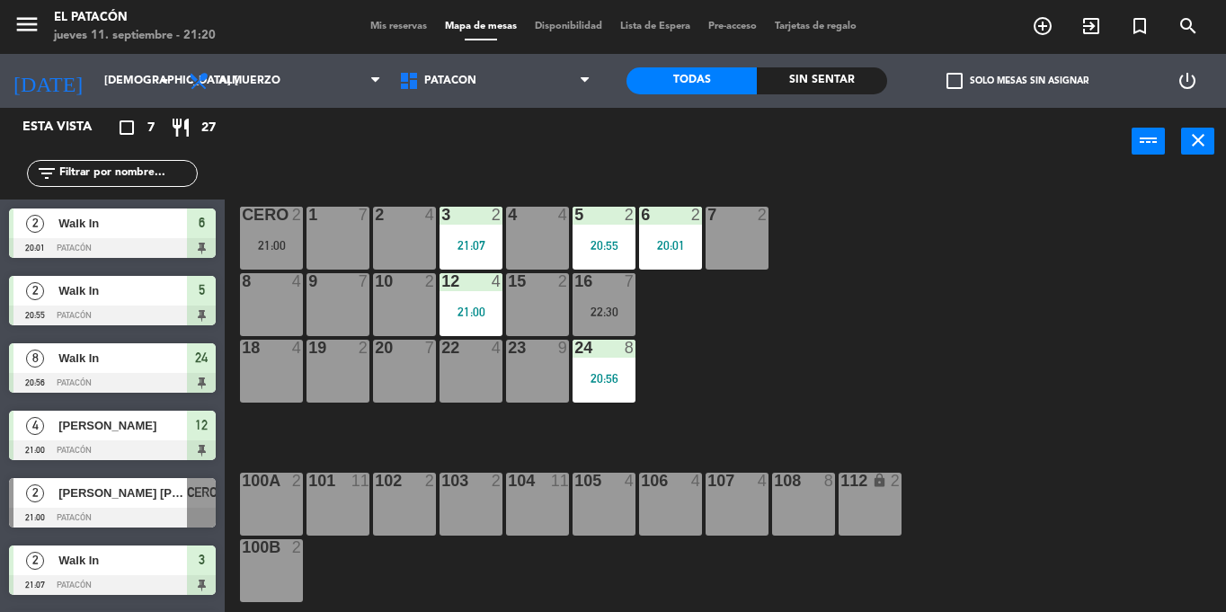
click at [352, 233] on div "1 7" at bounding box center [338, 238] width 63 height 63
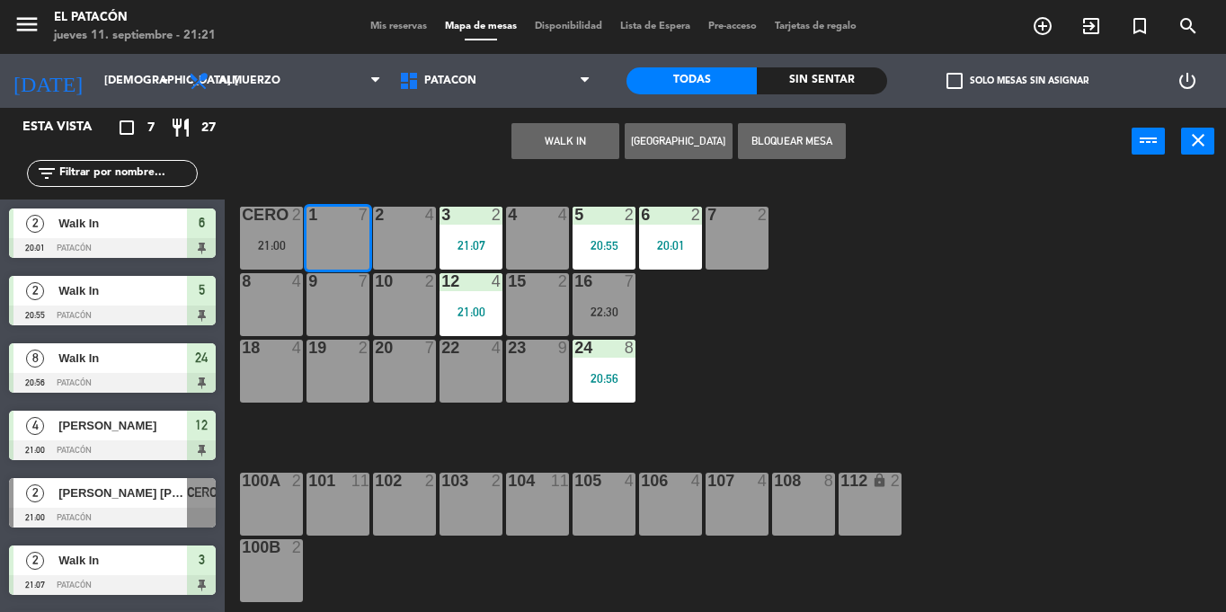
click at [574, 145] on button "WALK IN" at bounding box center [566, 141] width 108 height 36
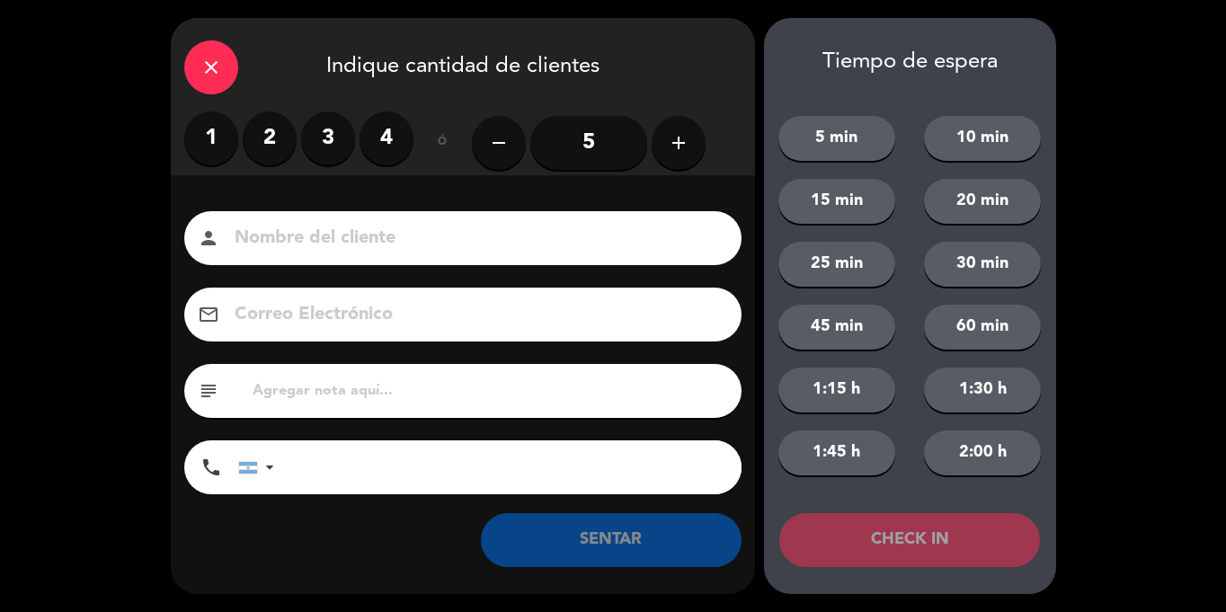
click at [683, 142] on icon "add" at bounding box center [679, 143] width 22 height 22
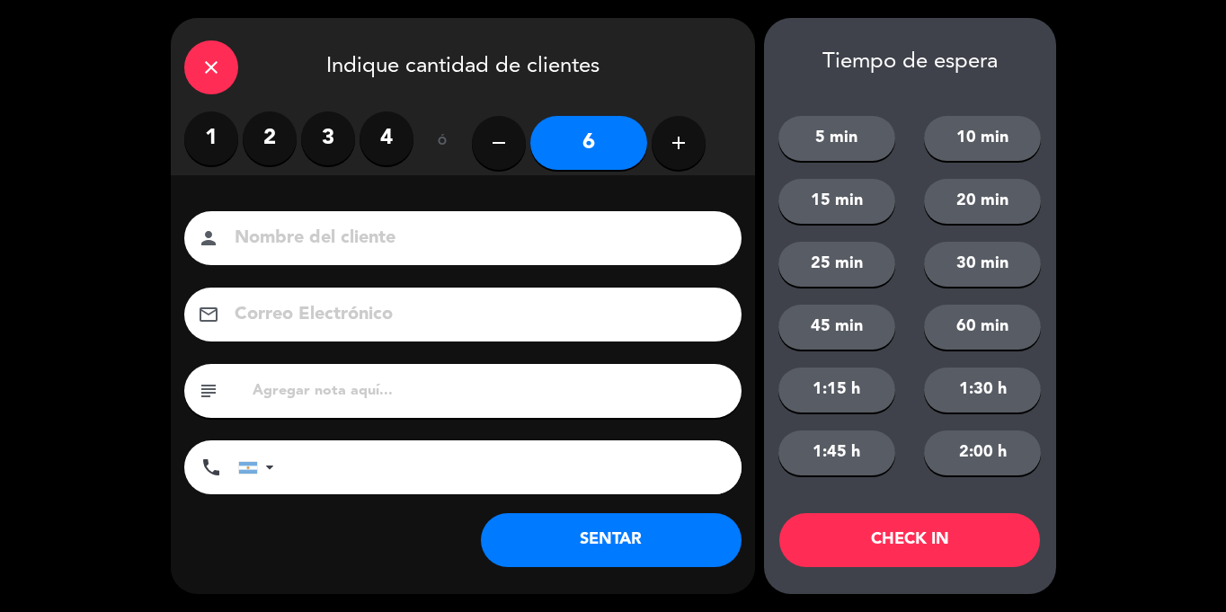
click at [683, 142] on icon "add" at bounding box center [679, 143] width 22 height 22
type input "7"
click at [623, 531] on button "SENTAR" at bounding box center [611, 540] width 261 height 54
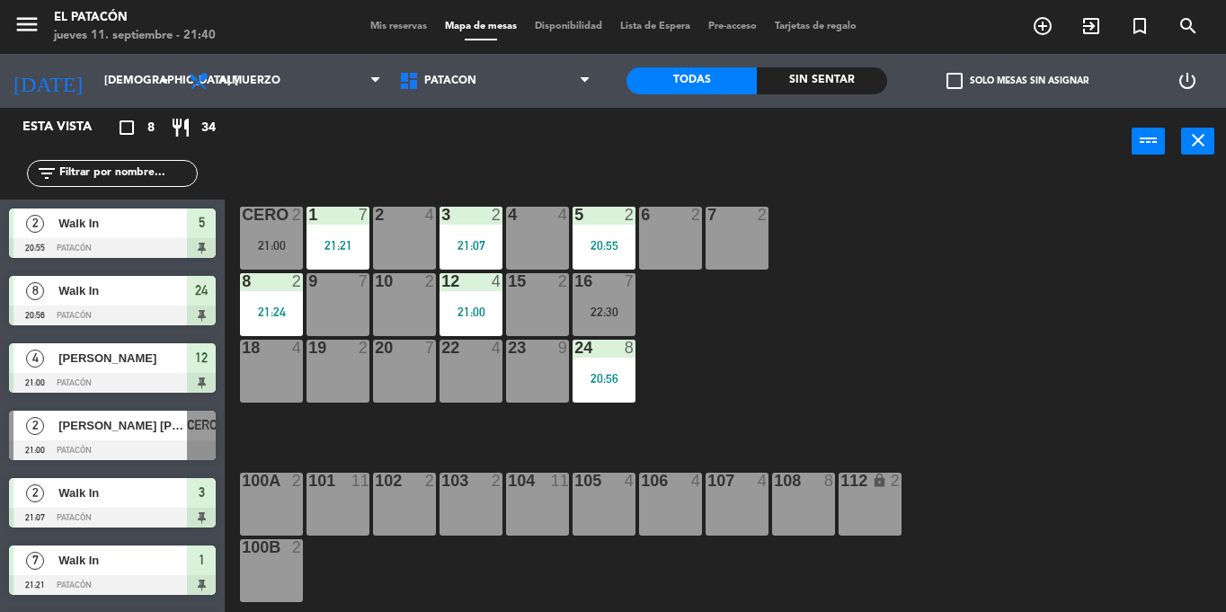
click at [402, 306] on div "10 2" at bounding box center [404, 304] width 63 height 63
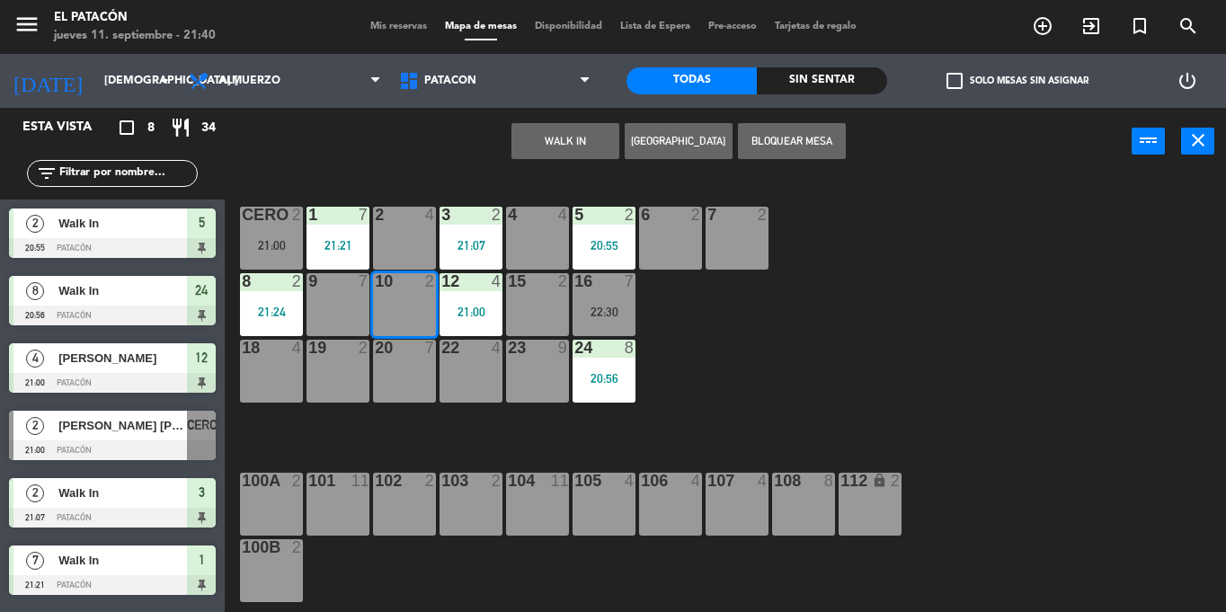
click at [575, 153] on button "WALK IN" at bounding box center [566, 141] width 108 height 36
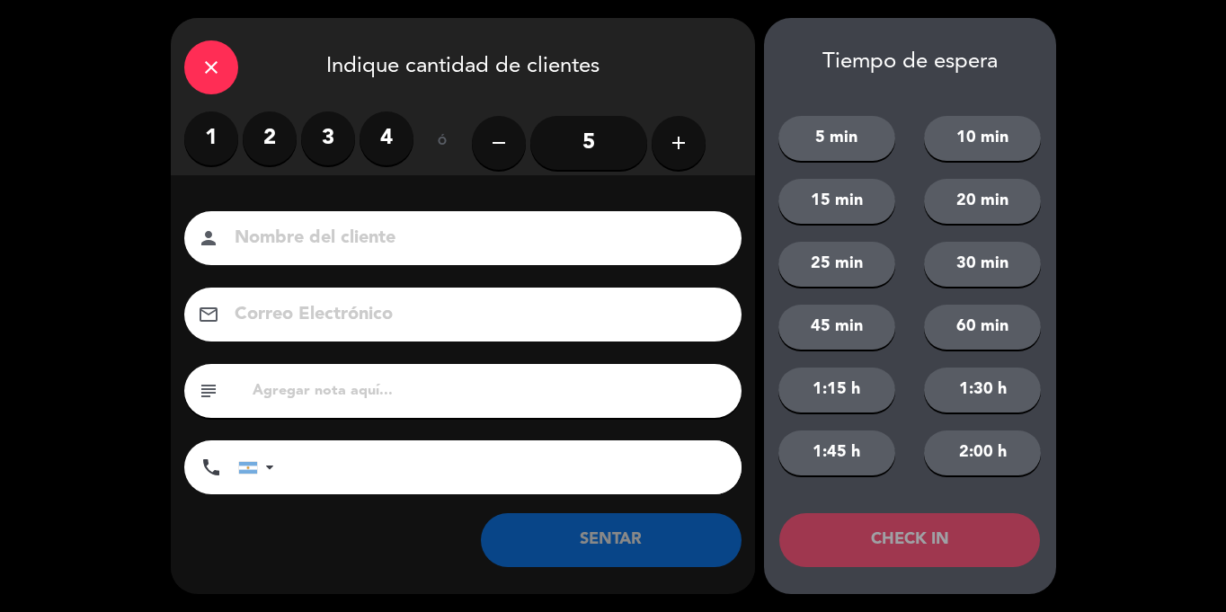
click at [262, 132] on label "2" at bounding box center [270, 138] width 54 height 54
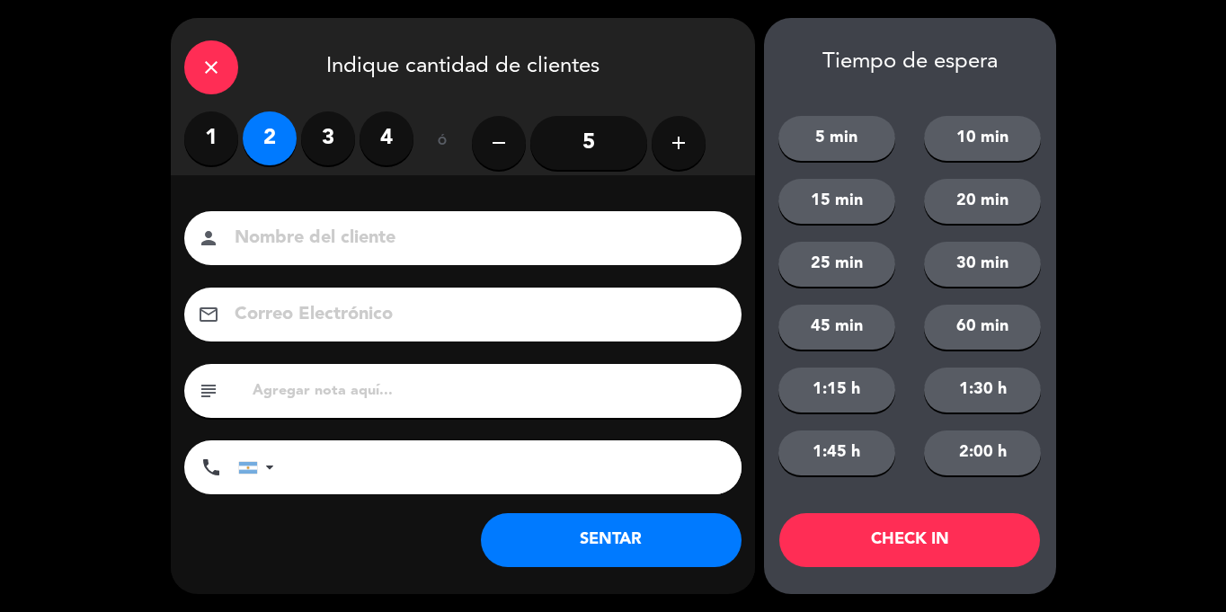
click at [597, 561] on button "SENTAR" at bounding box center [611, 540] width 261 height 54
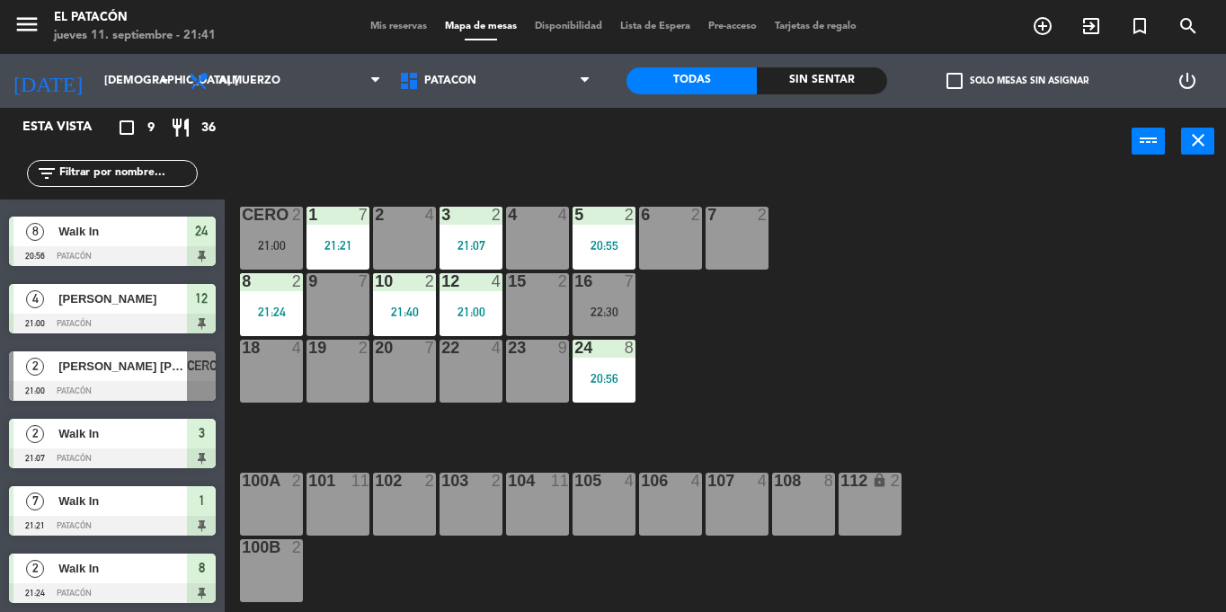
scroll to position [60, 0]
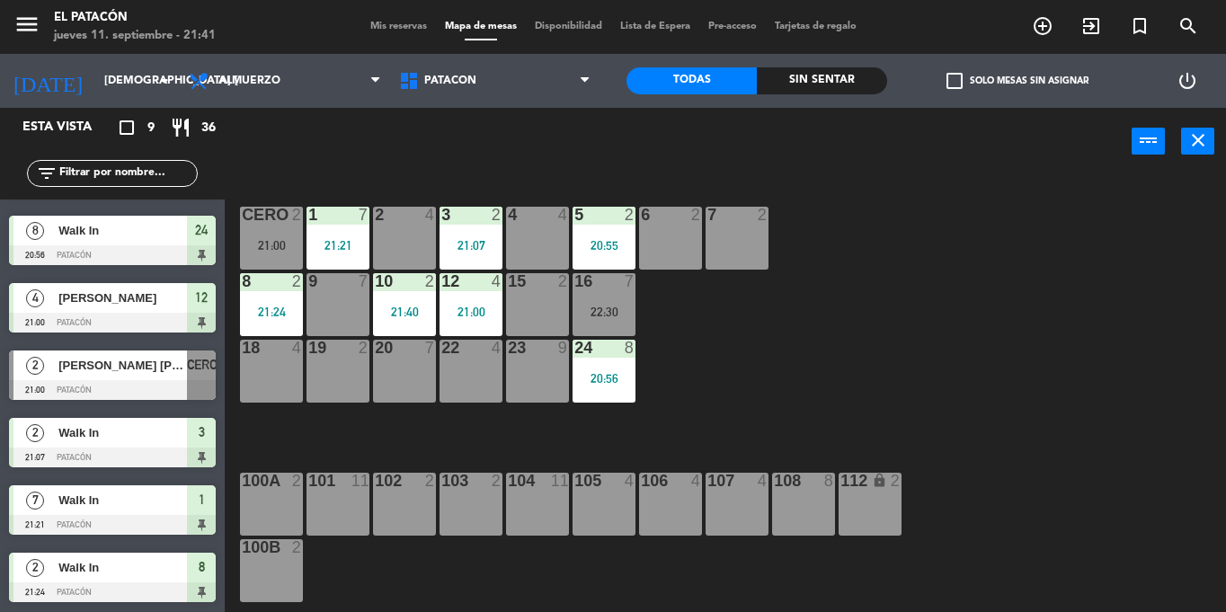
click at [99, 370] on span "[PERSON_NAME] [PERSON_NAME]" at bounding box center [122, 365] width 129 height 19
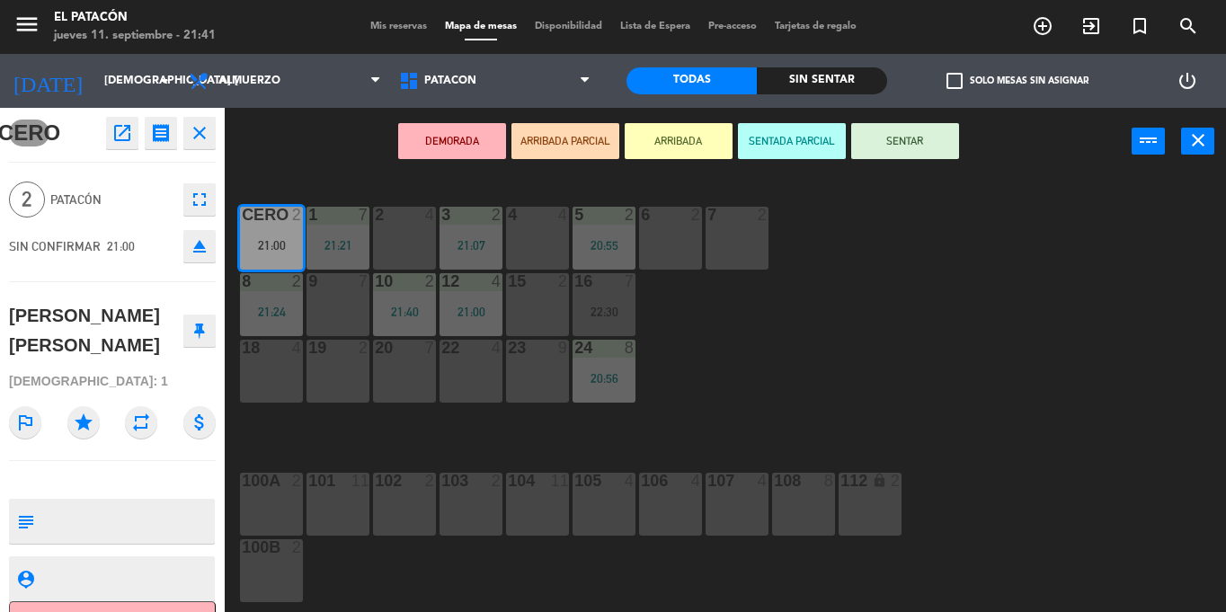
click at [343, 167] on div "DEMORADA ARRIBADA PARCIAL ARRIBADA SENTADA PARCIAL SENTAR power_input close" at bounding box center [678, 142] width 907 height 68
click at [534, 285] on div at bounding box center [537, 281] width 30 height 16
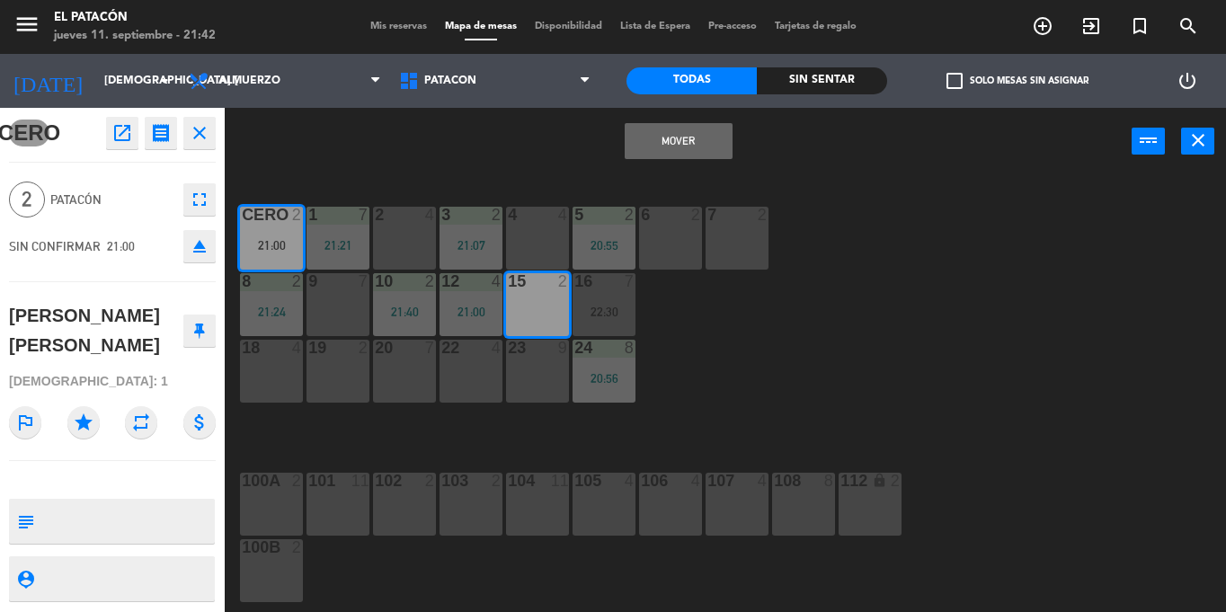
click at [673, 150] on button "Mover" at bounding box center [679, 141] width 108 height 36
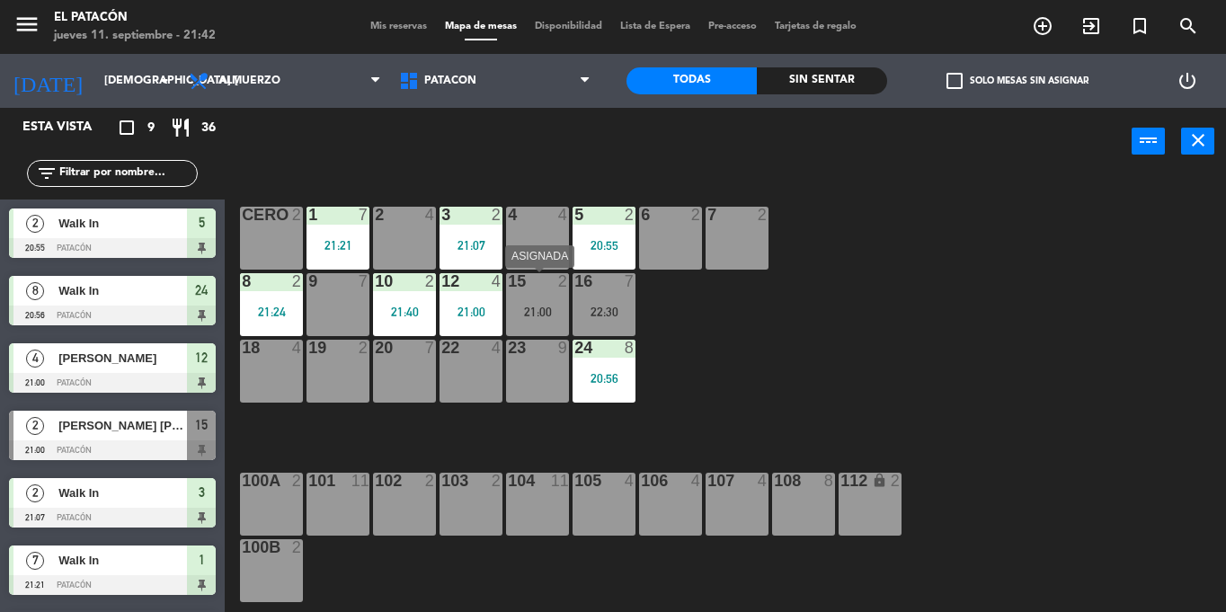
click at [557, 293] on div "15 2 21:00" at bounding box center [537, 304] width 63 height 63
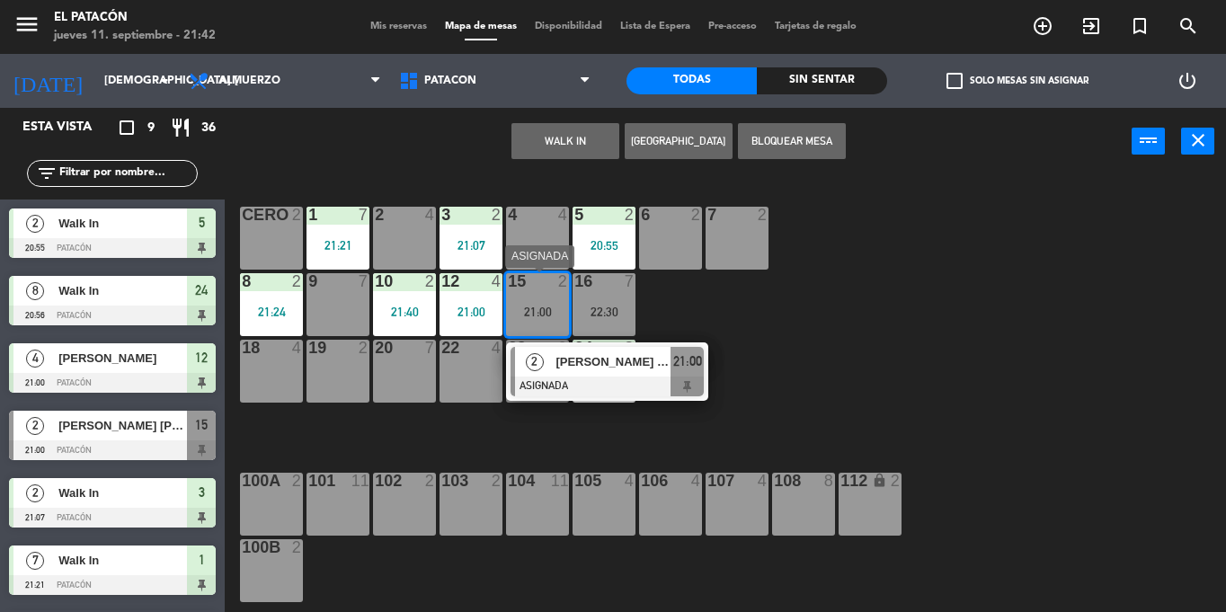
click at [596, 370] on span "[PERSON_NAME] [PERSON_NAME]" at bounding box center [613, 361] width 115 height 19
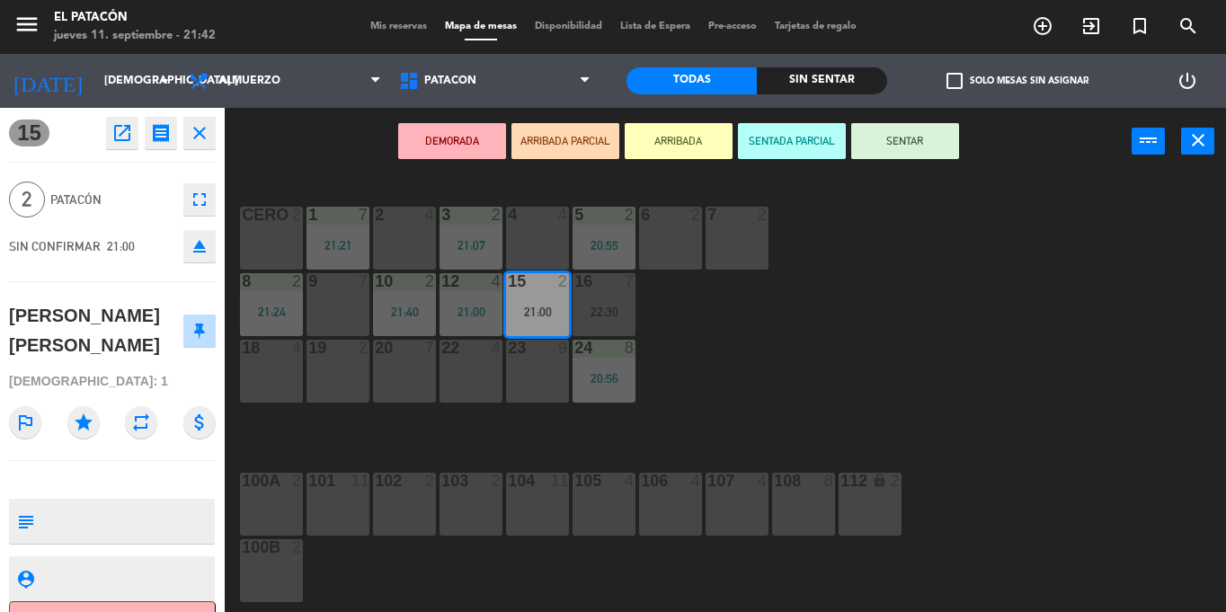
click at [900, 140] on button "SENTAR" at bounding box center [906, 141] width 108 height 36
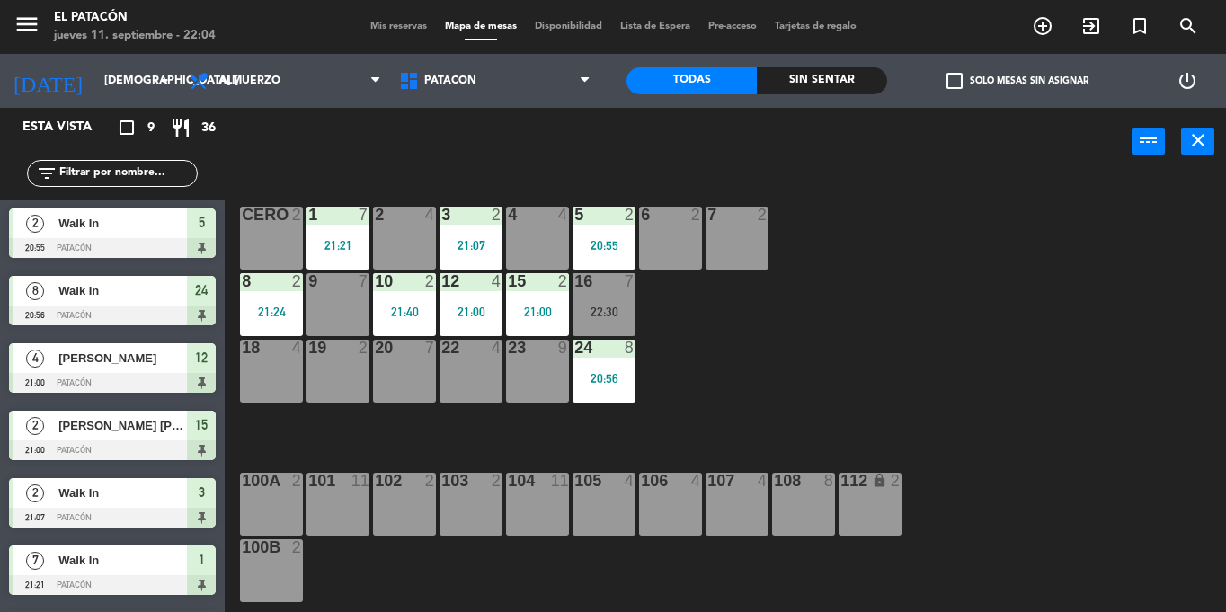
click at [744, 242] on div "7 2" at bounding box center [737, 238] width 63 height 63
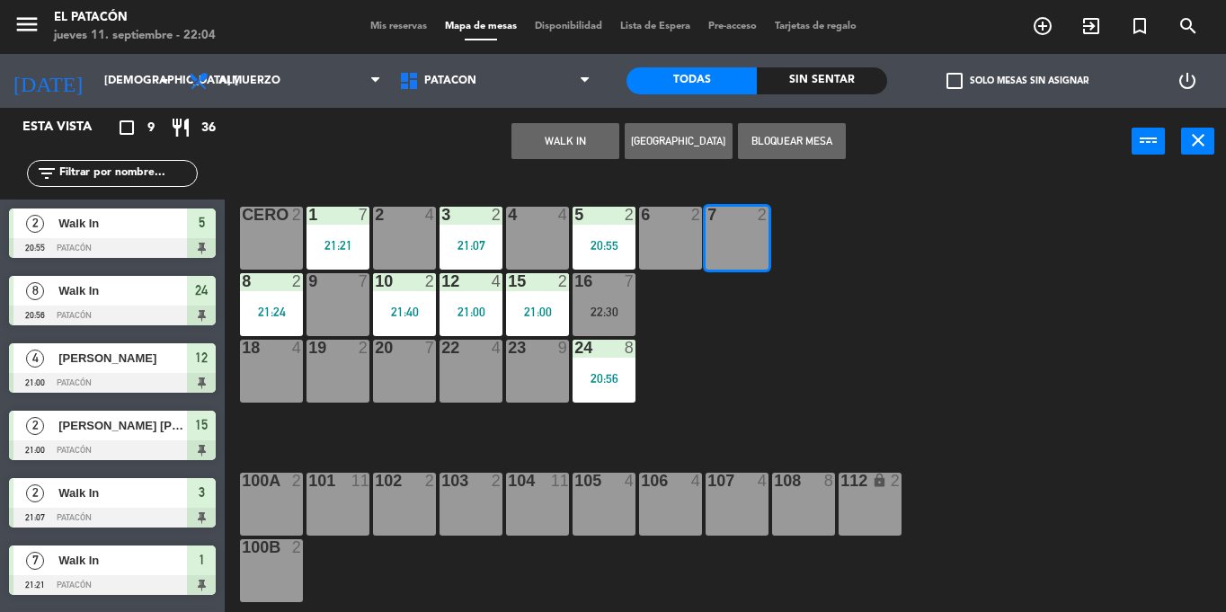
click at [593, 130] on button "WALK IN" at bounding box center [566, 141] width 108 height 36
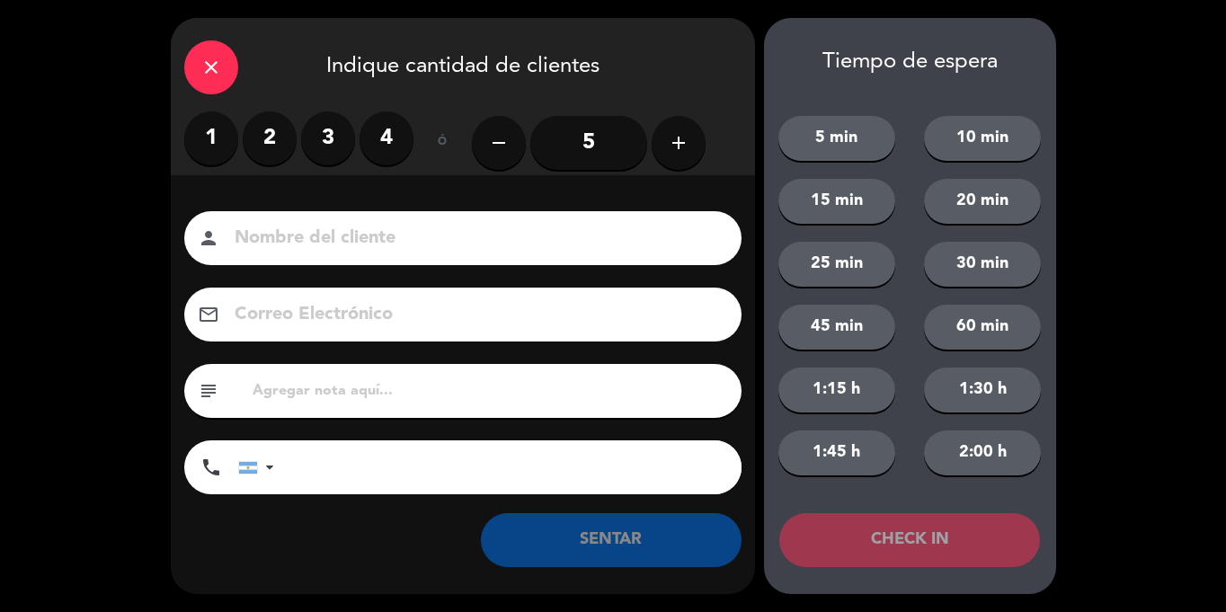
click at [261, 140] on label "2" at bounding box center [270, 138] width 54 height 54
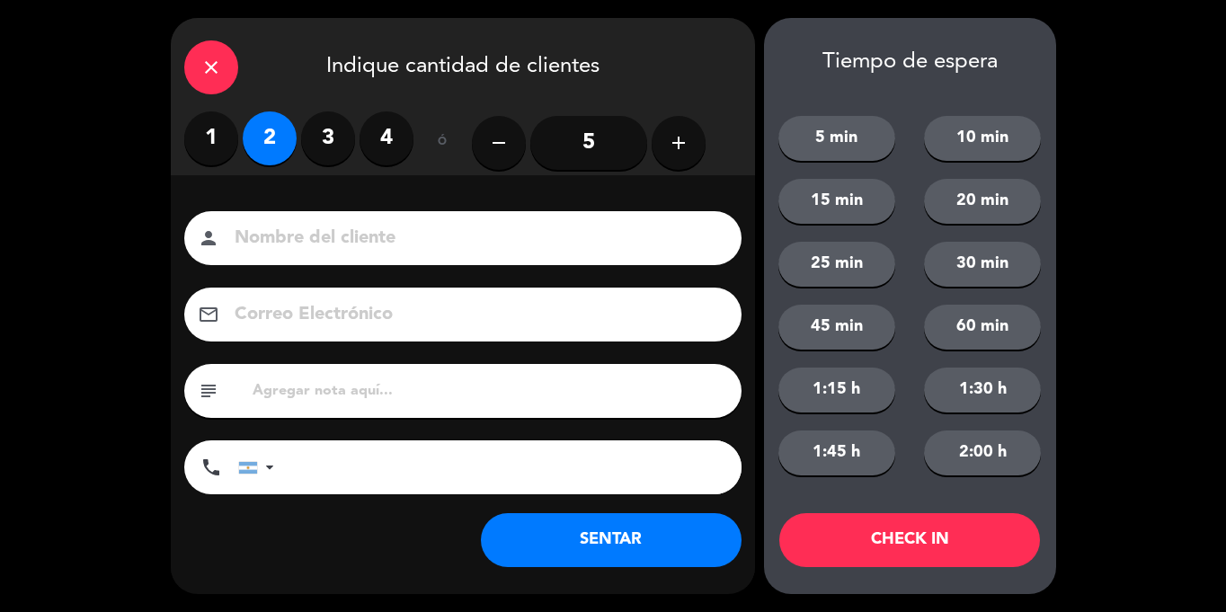
click at [597, 529] on button "SENTAR" at bounding box center [611, 540] width 261 height 54
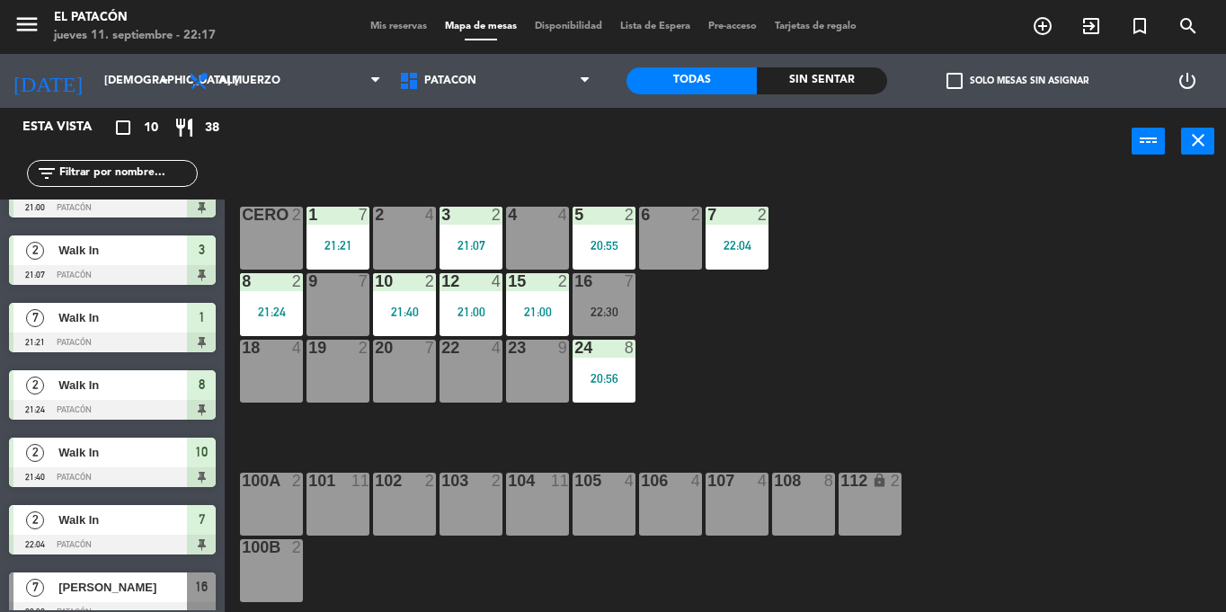
scroll to position [263, 0]
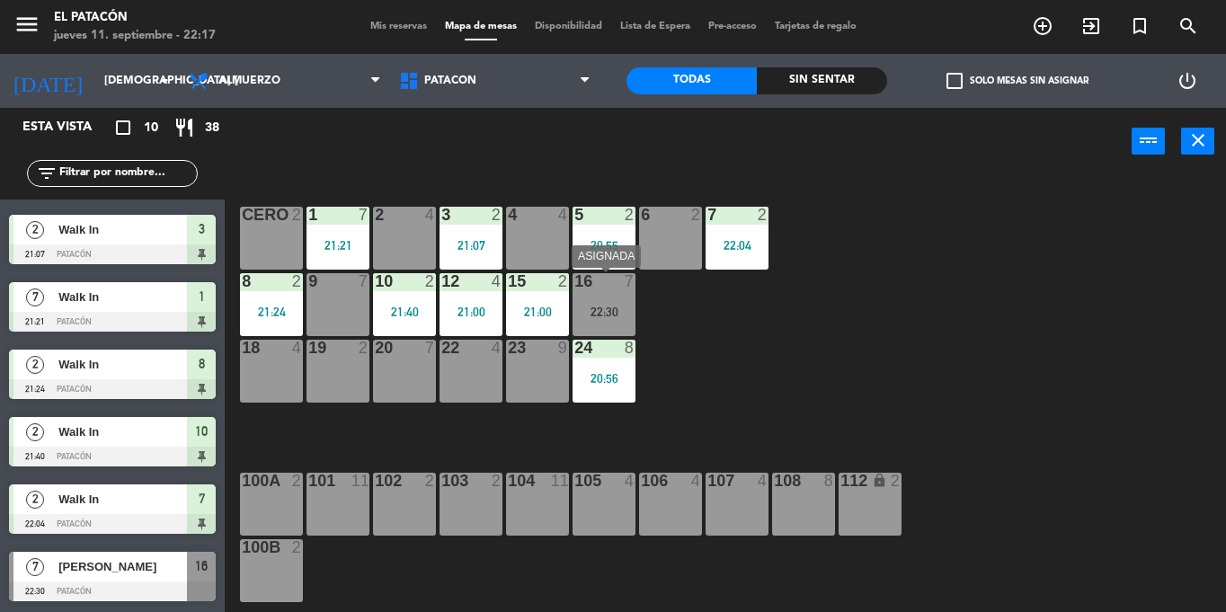
click at [593, 300] on div "16 7 22:30" at bounding box center [604, 304] width 63 height 63
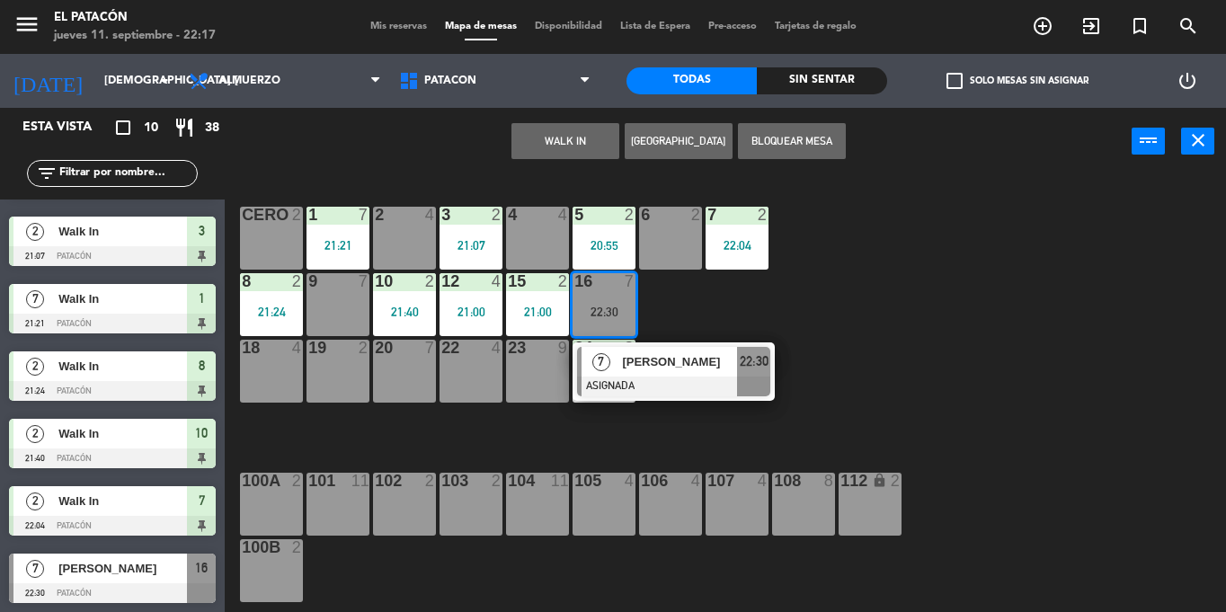
scroll to position [260, 0]
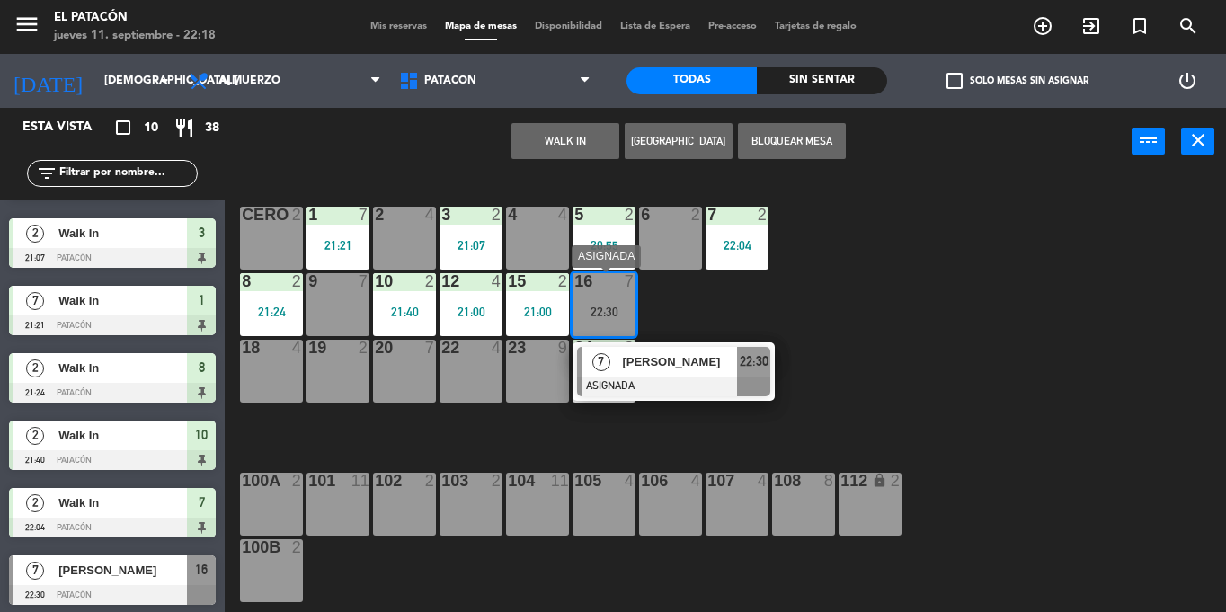
click at [658, 370] on span "[PERSON_NAME]" at bounding box center [679, 361] width 115 height 19
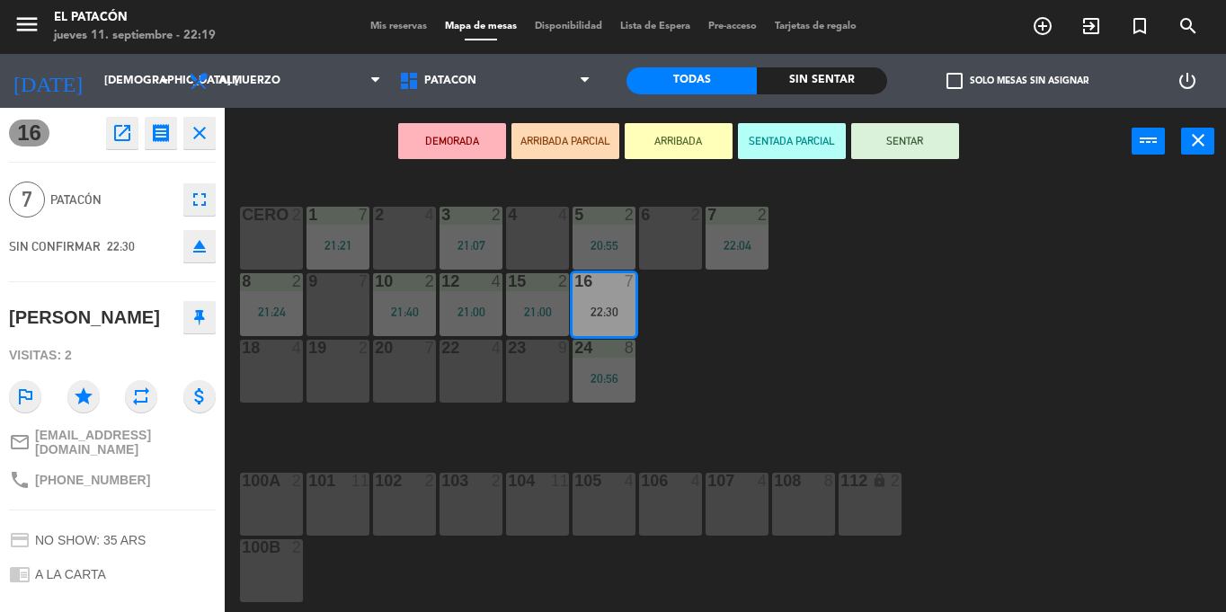
click at [896, 141] on button "SENTAR" at bounding box center [906, 141] width 108 height 36
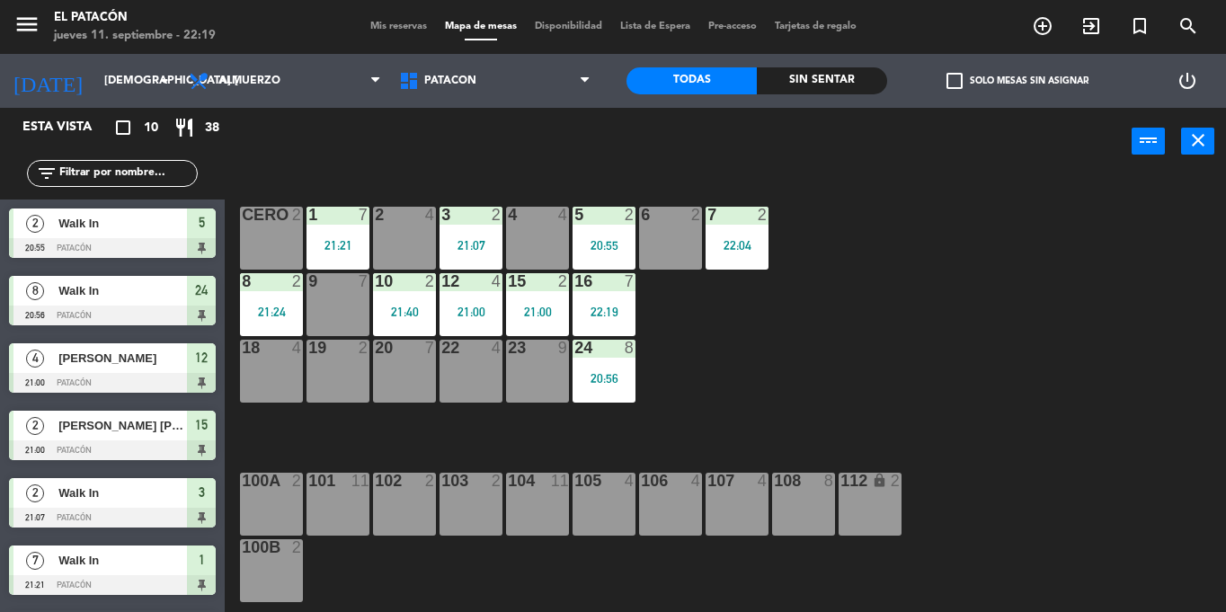
scroll to position [176, 0]
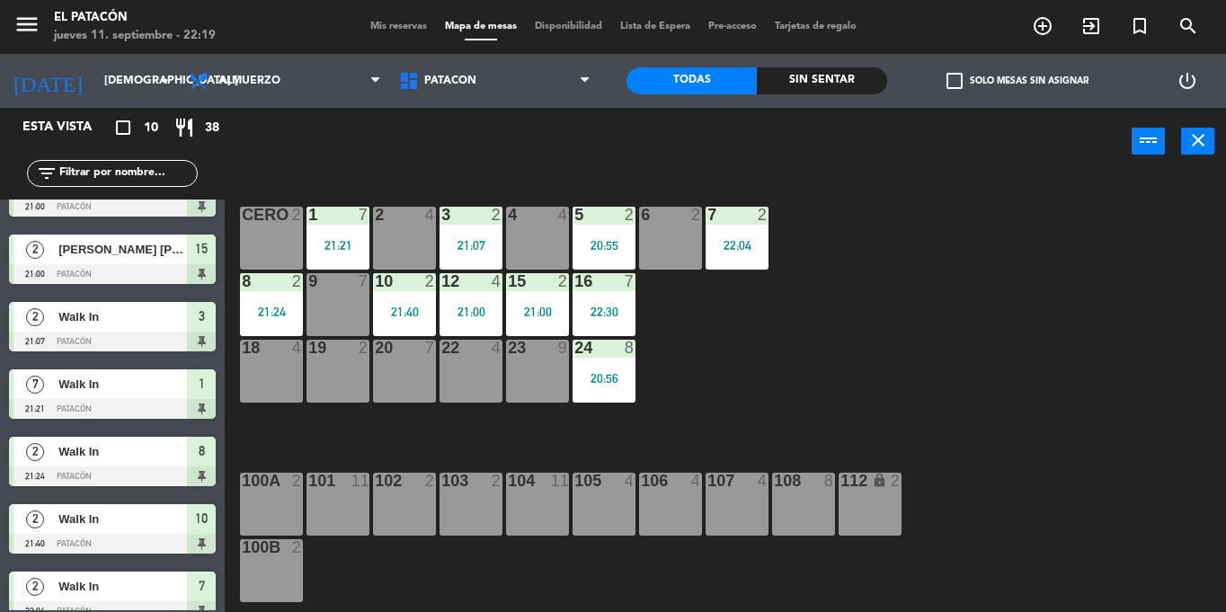
click at [901, 293] on div "1 7 21:21 2 4 3 2 21:07 4 4 5 2 20:55 6 2 7 2 22:04 CERO 2 8 2 21:24 9 7 10 2 2…" at bounding box center [731, 393] width 989 height 437
click at [681, 236] on div "6 2" at bounding box center [670, 238] width 63 height 63
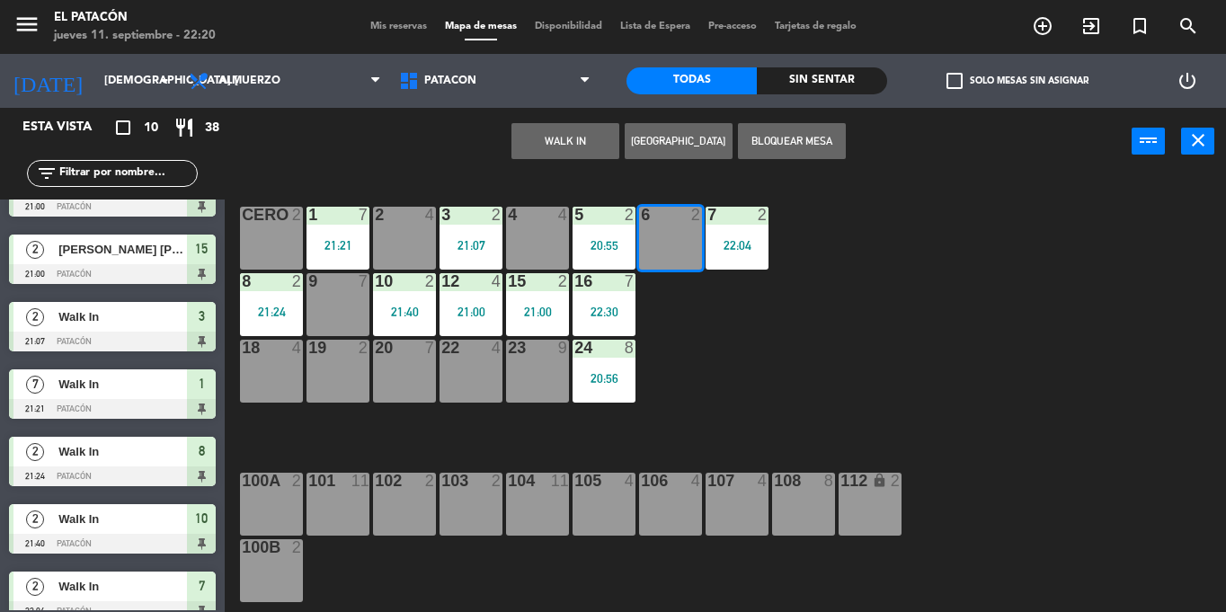
click at [653, 230] on div "6 2" at bounding box center [670, 238] width 63 height 63
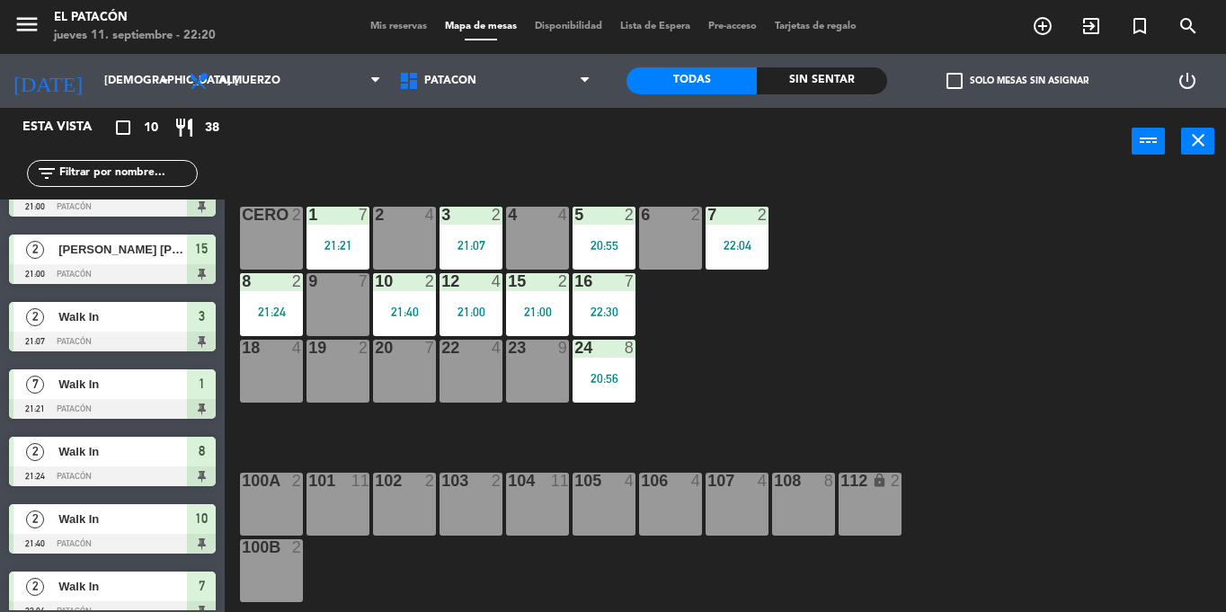
click at [653, 230] on div "6 2" at bounding box center [670, 238] width 63 height 63
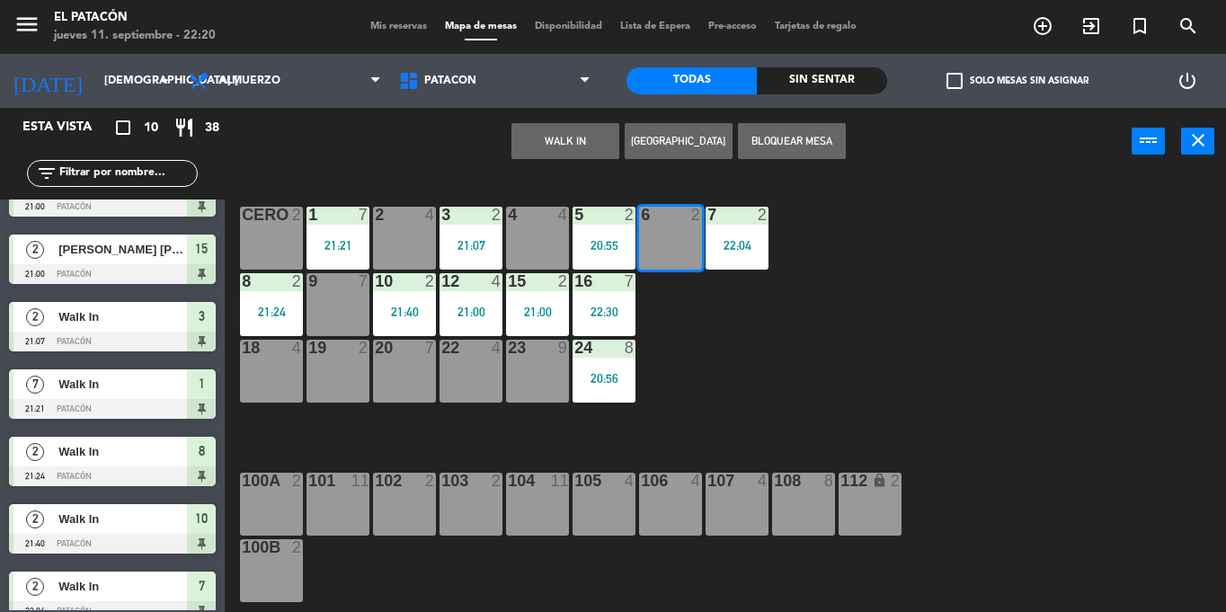
click at [578, 134] on button "WALK IN" at bounding box center [566, 141] width 108 height 36
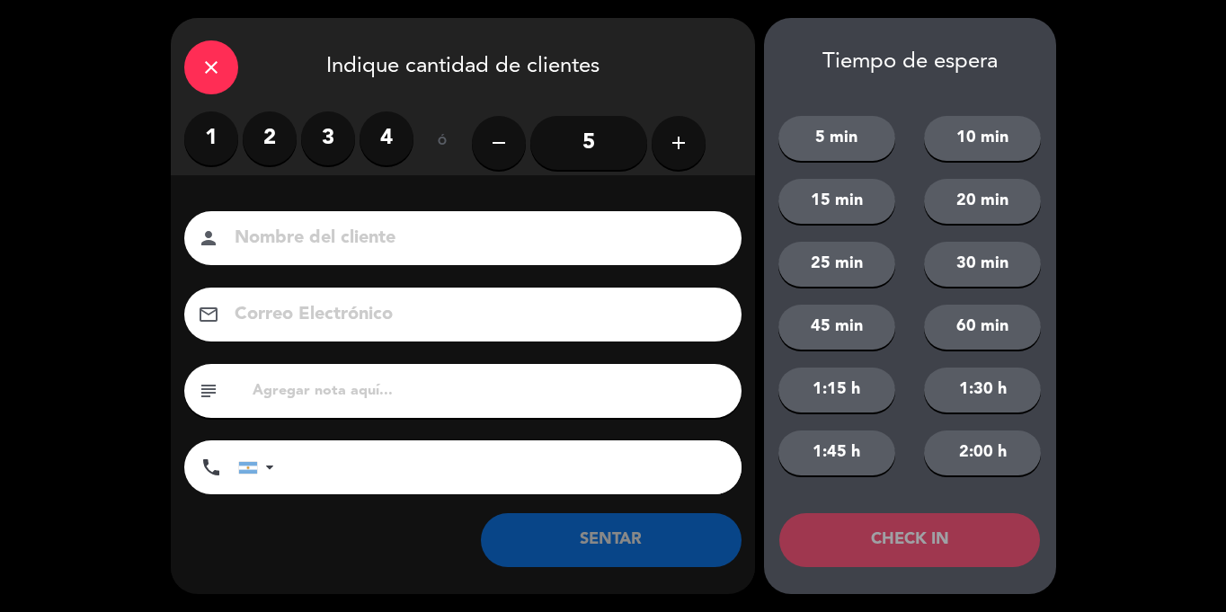
click at [210, 148] on label "1" at bounding box center [211, 138] width 54 height 54
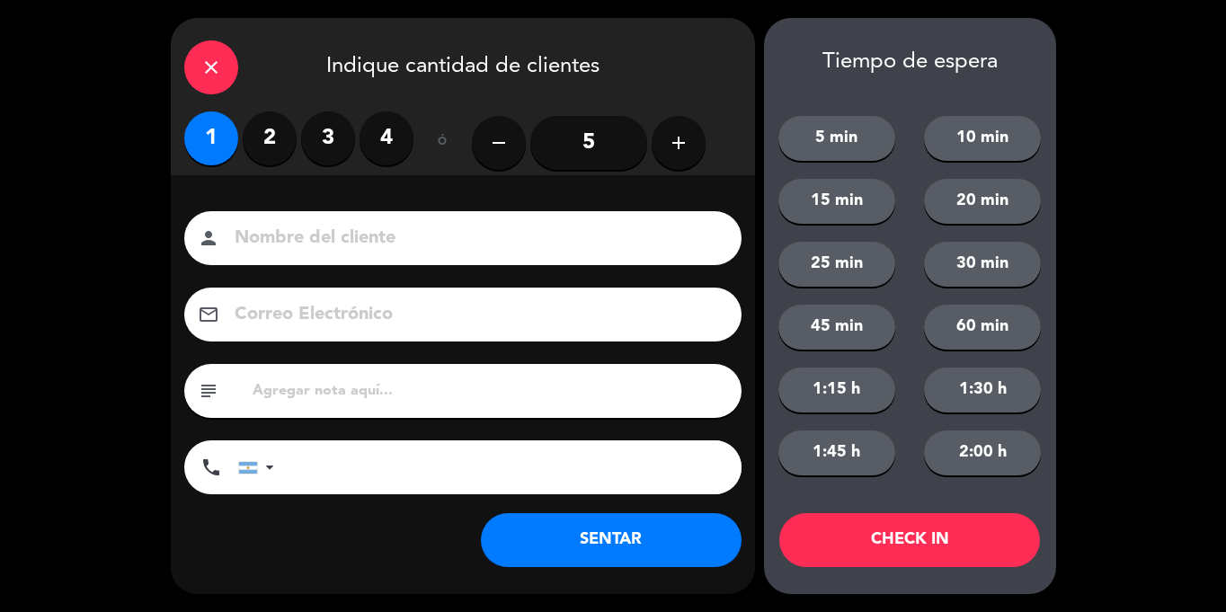
click at [658, 540] on button "SENTAR" at bounding box center [611, 540] width 261 height 54
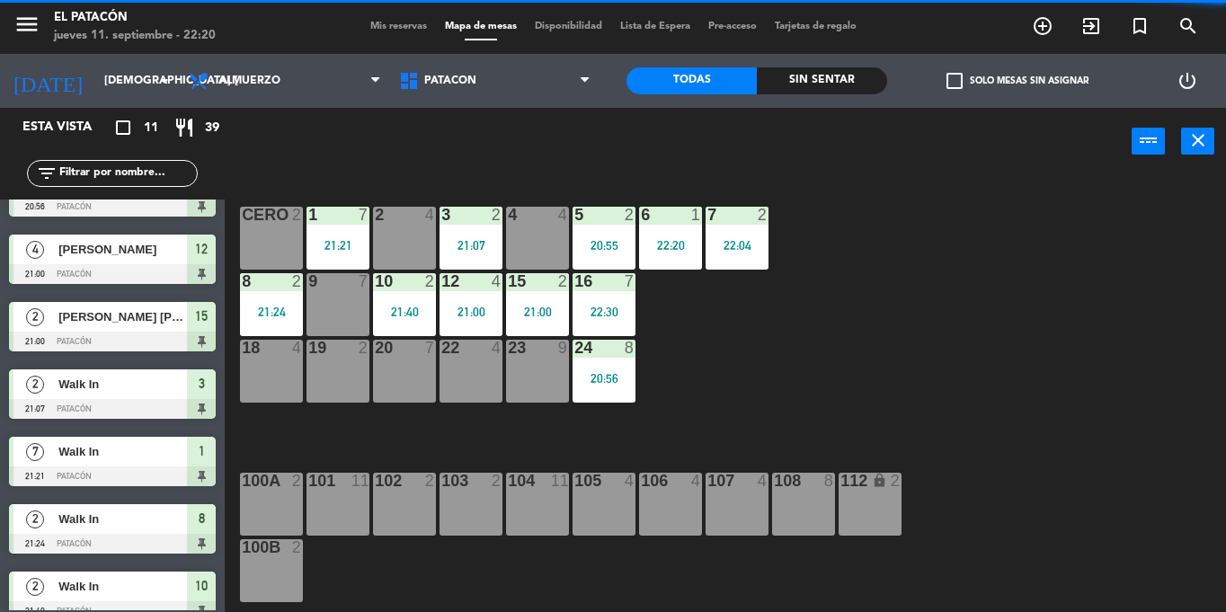
scroll to position [0, 0]
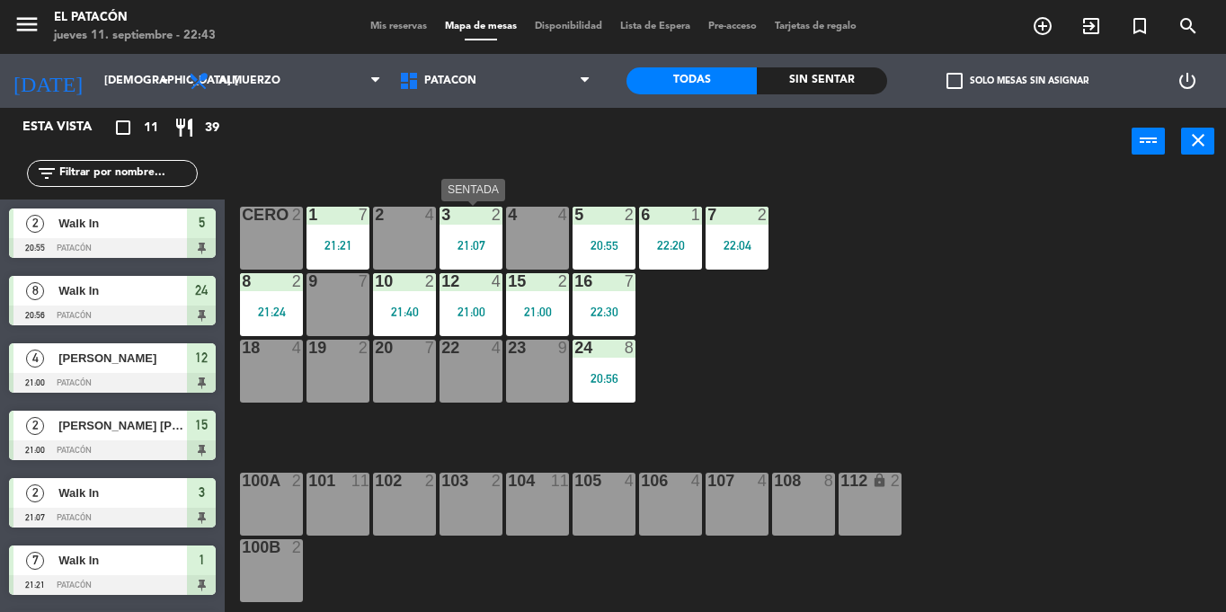
click at [482, 225] on div "3 2" at bounding box center [471, 216] width 63 height 18
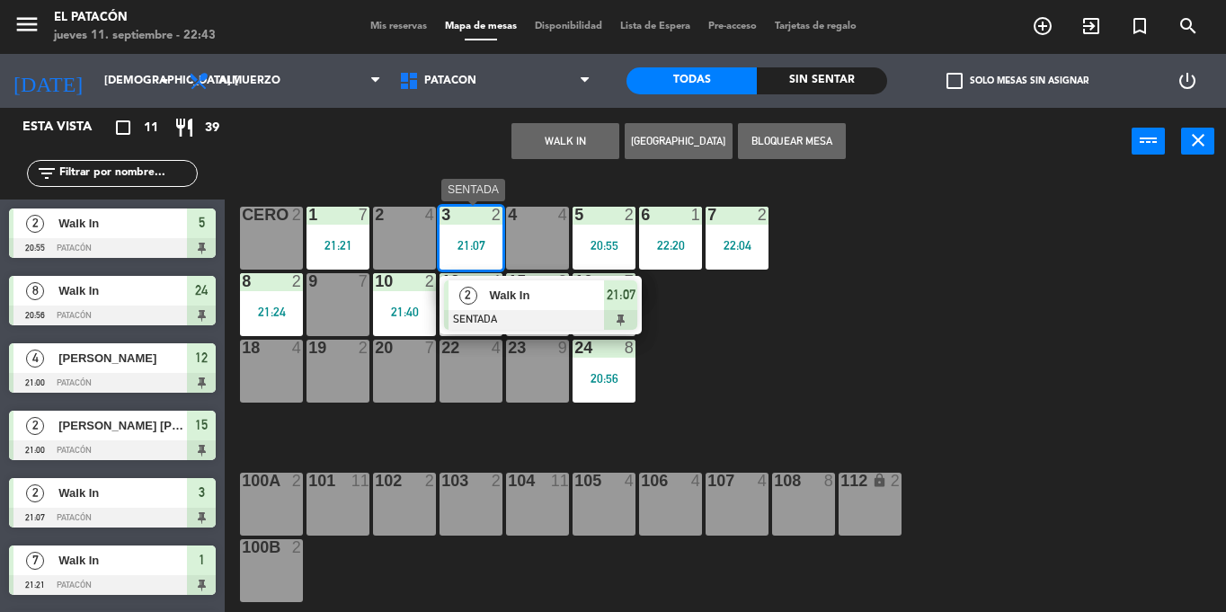
click at [557, 296] on span "Walk In" at bounding box center [546, 295] width 115 height 19
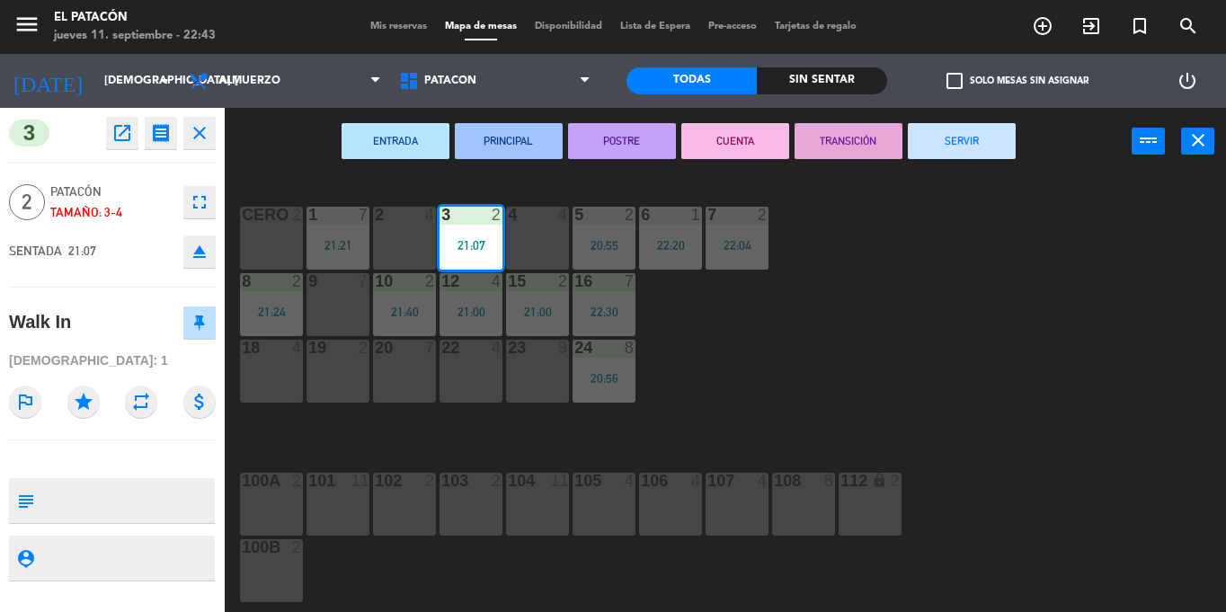
click at [972, 141] on button "SERVIR" at bounding box center [962, 141] width 108 height 36
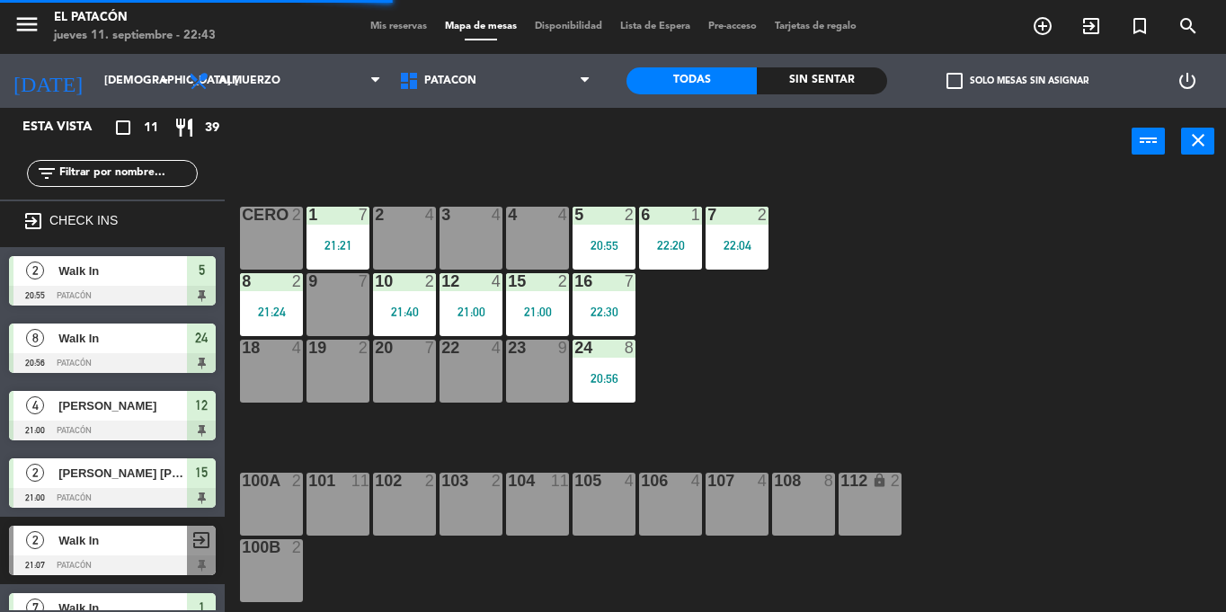
click at [608, 233] on div "5 2 20:55" at bounding box center [604, 238] width 63 height 63
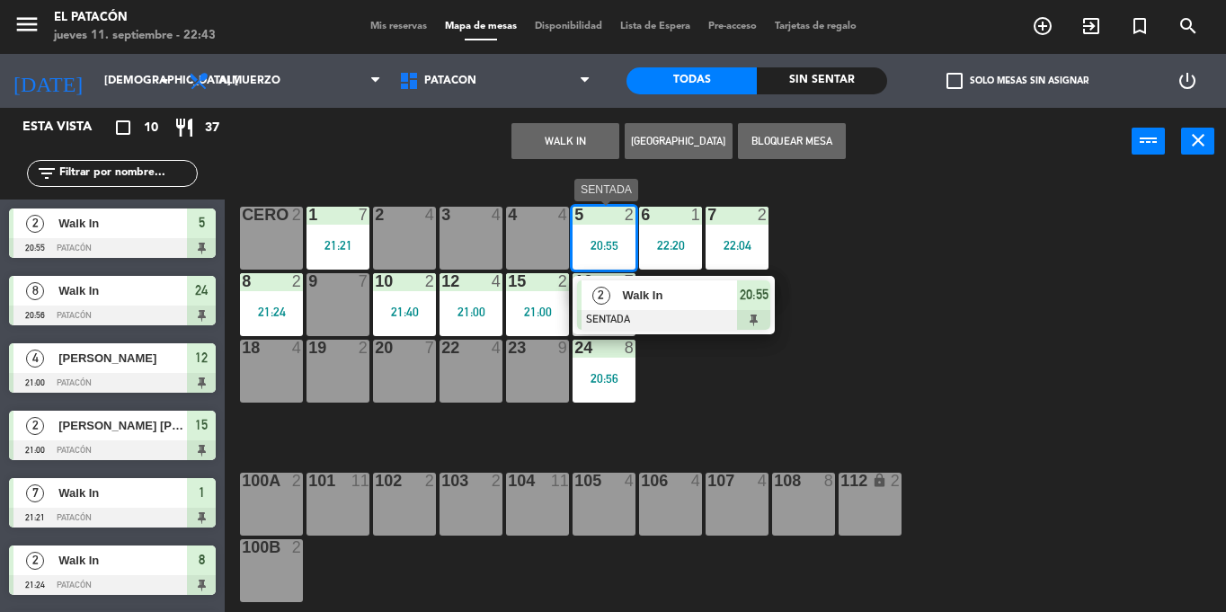
click at [631, 303] on span "Walk In" at bounding box center [679, 295] width 115 height 19
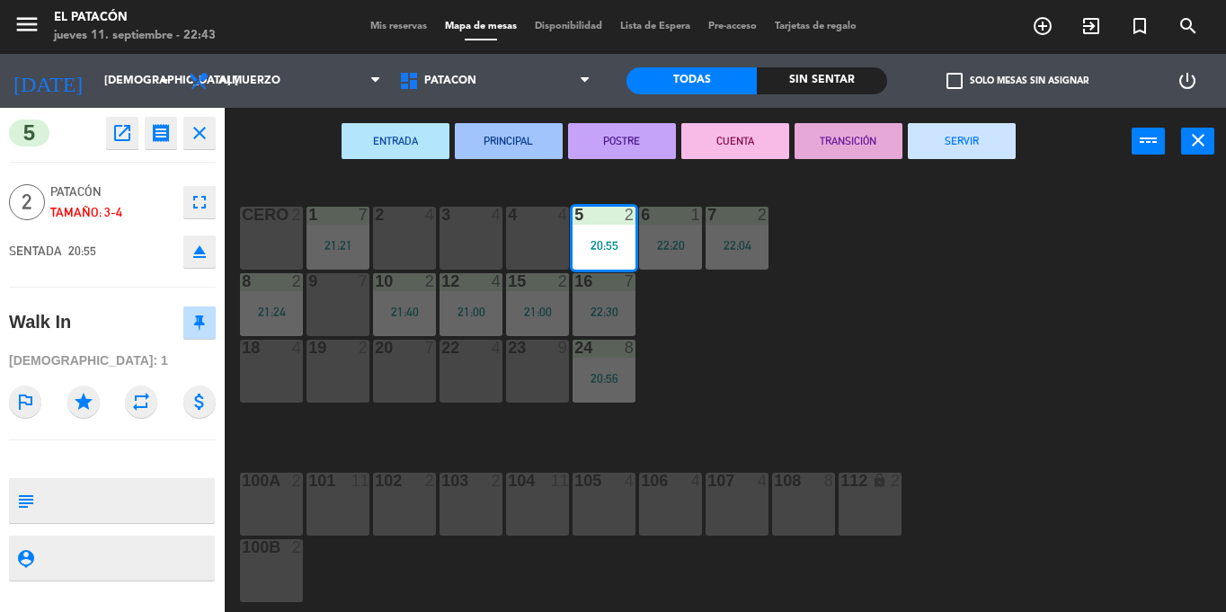
click at [950, 145] on button "SERVIR" at bounding box center [962, 141] width 108 height 36
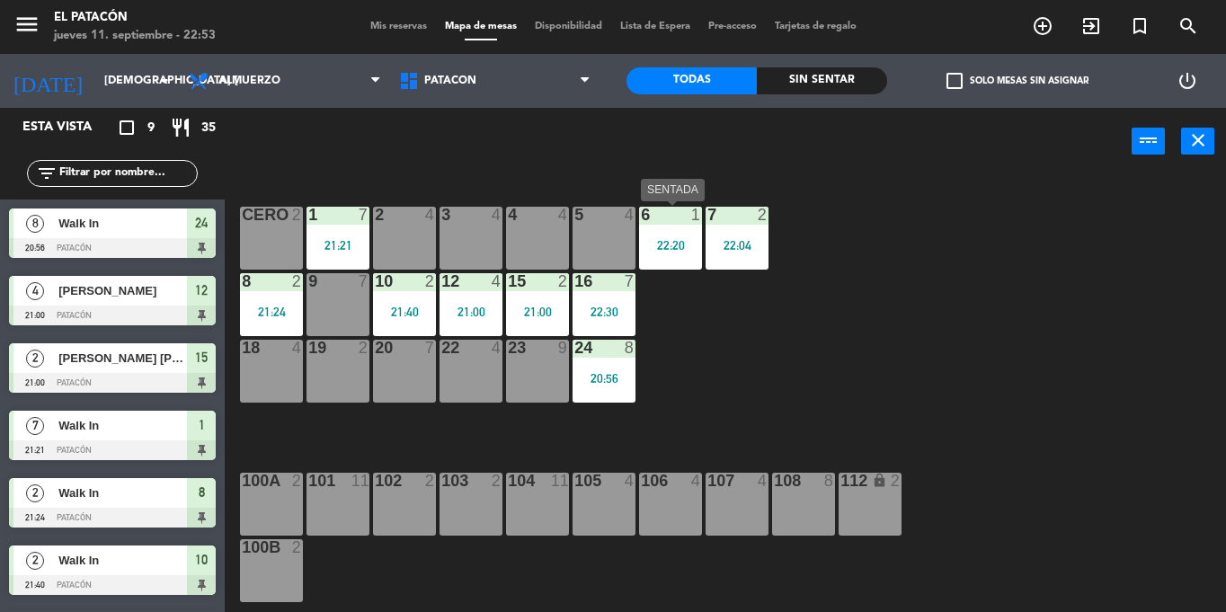
click at [673, 249] on div "22:20" at bounding box center [670, 245] width 63 height 13
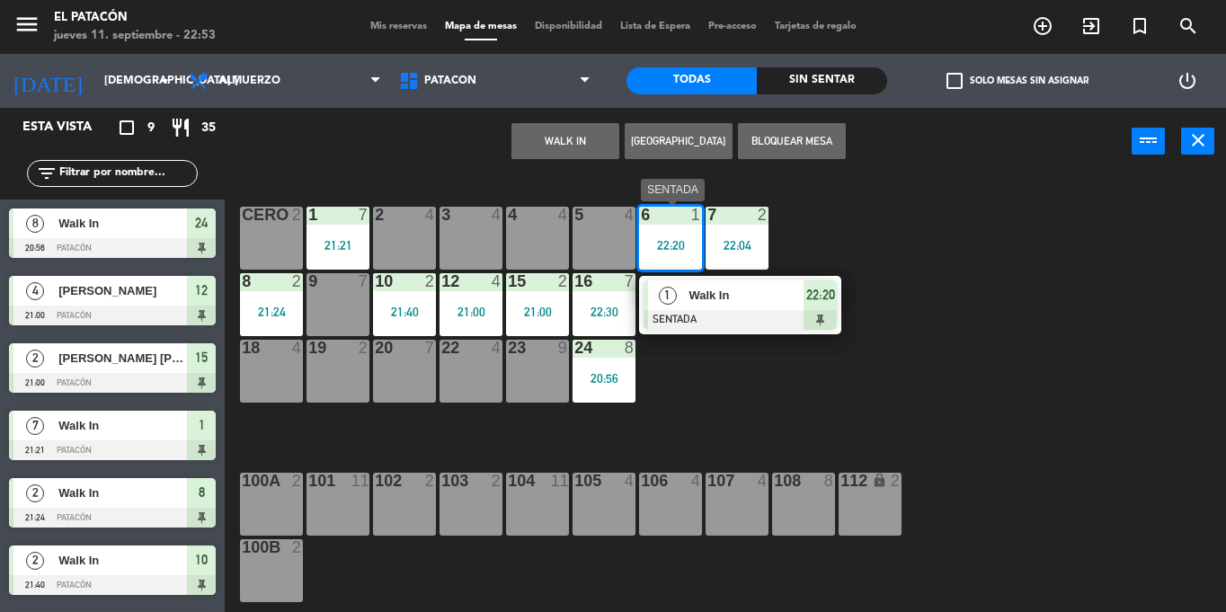
click at [699, 319] on div at bounding box center [740, 320] width 193 height 20
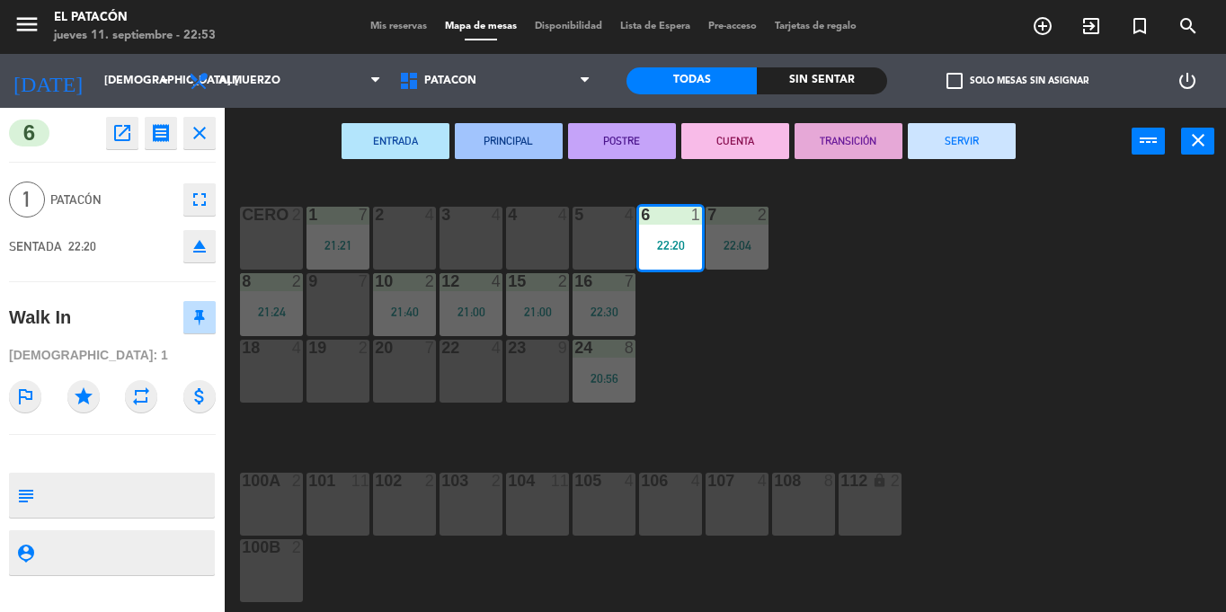
click at [964, 153] on button "SERVIR" at bounding box center [962, 141] width 108 height 36
